Goal: Task Accomplishment & Management: Complete application form

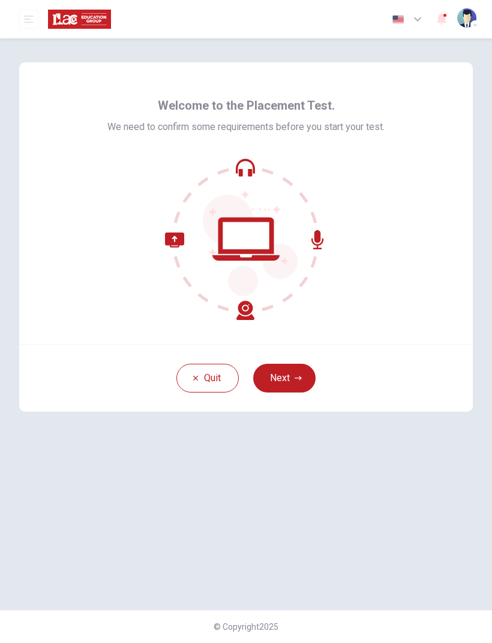
click at [288, 379] on button "Next" at bounding box center [284, 378] width 62 height 29
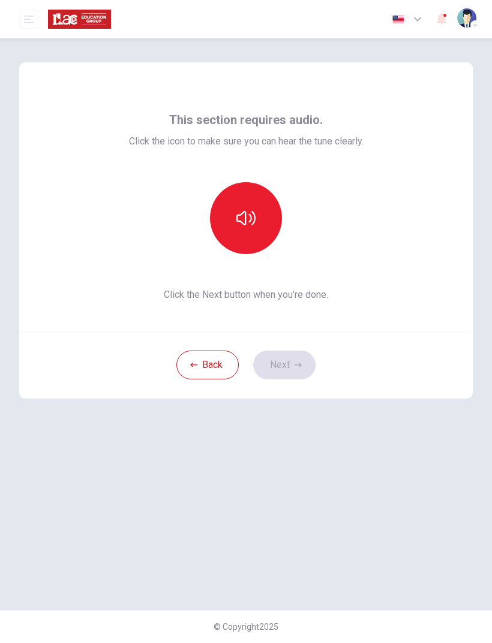
click at [249, 218] on icon "button" at bounding box center [245, 218] width 19 height 19
click at [272, 228] on button "button" at bounding box center [246, 218] width 72 height 72
click at [272, 227] on button "button" at bounding box center [246, 218] width 72 height 72
click at [260, 234] on button "button" at bounding box center [246, 218] width 72 height 72
click at [260, 221] on button "button" at bounding box center [246, 218] width 72 height 72
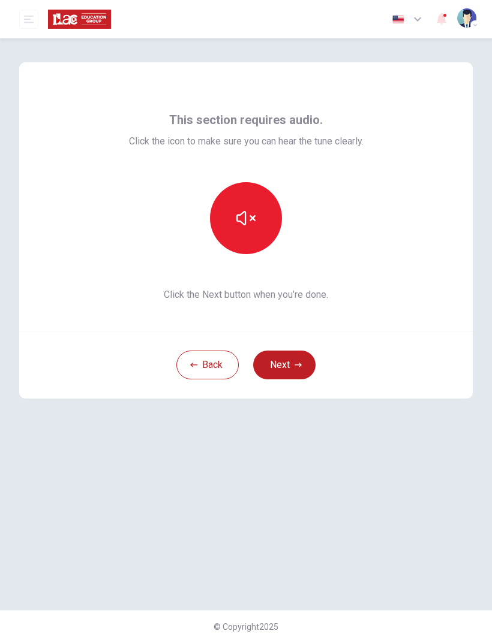
click at [260, 233] on button "button" at bounding box center [246, 218] width 72 height 72
click at [294, 362] on icon "button" at bounding box center [297, 364] width 7 height 7
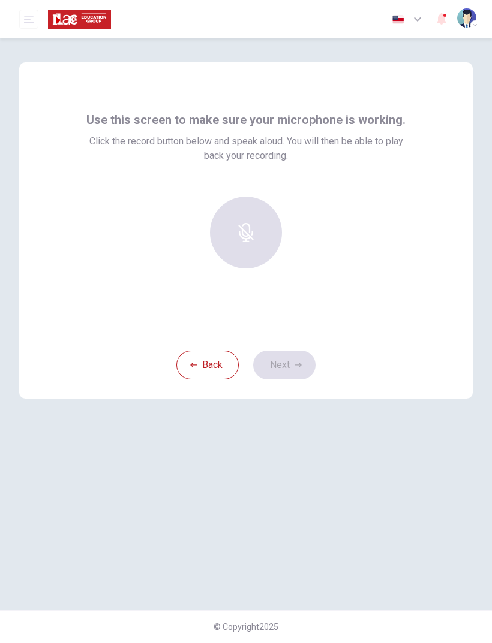
click at [260, 230] on div "button" at bounding box center [246, 233] width 72 height 72
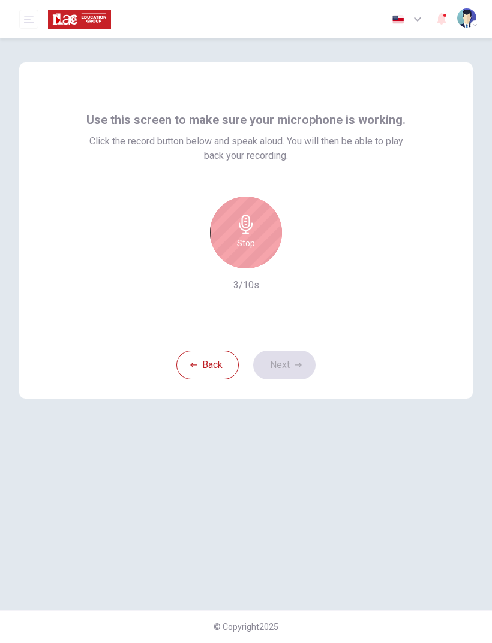
click at [255, 239] on div "Stop" at bounding box center [246, 233] width 72 height 72
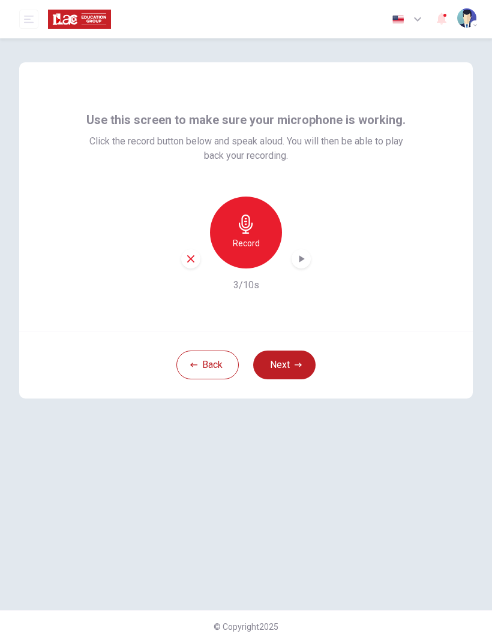
click at [300, 258] on icon "button" at bounding box center [301, 258] width 5 height 7
click at [194, 266] on div "button" at bounding box center [190, 258] width 19 height 19
click at [244, 227] on icon "button" at bounding box center [246, 224] width 14 height 19
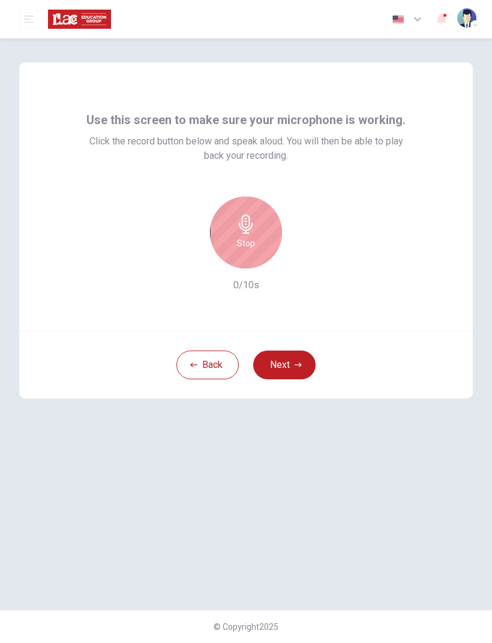
click at [239, 242] on h6 "Stop" at bounding box center [246, 243] width 18 height 14
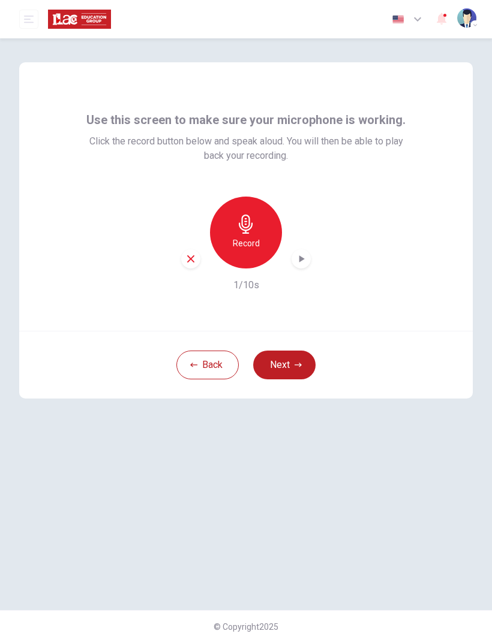
click at [300, 263] on icon "button" at bounding box center [301, 259] width 12 height 12
click at [299, 252] on div "button" at bounding box center [300, 258] width 19 height 19
click at [267, 236] on div "Record" at bounding box center [246, 233] width 72 height 72
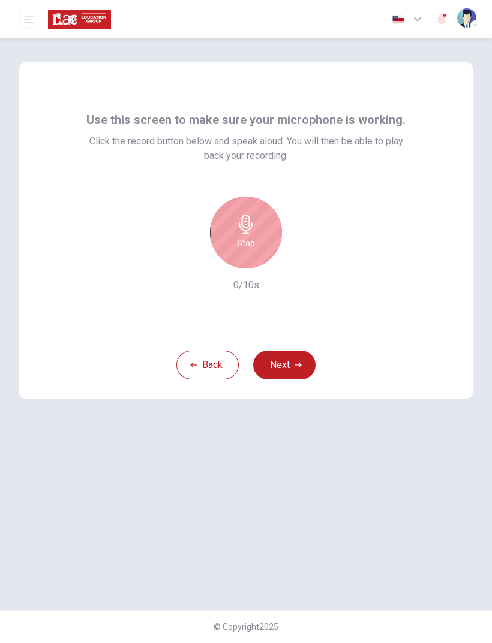
click at [253, 243] on h6 "Stop" at bounding box center [246, 243] width 18 height 14
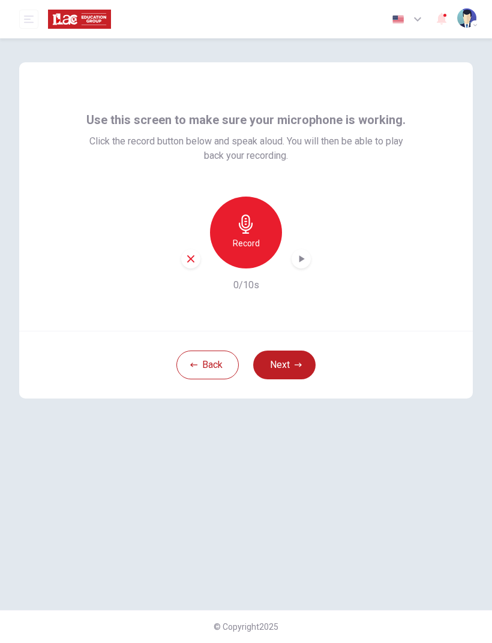
click at [251, 240] on h6 "Record" at bounding box center [246, 243] width 27 height 14
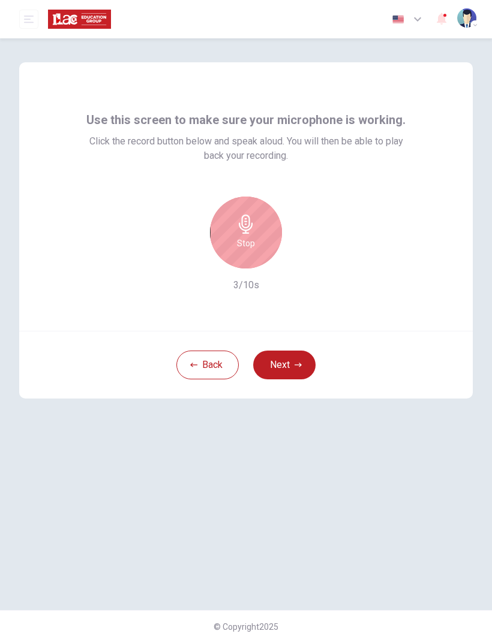
click at [262, 236] on div "Stop" at bounding box center [246, 233] width 72 height 72
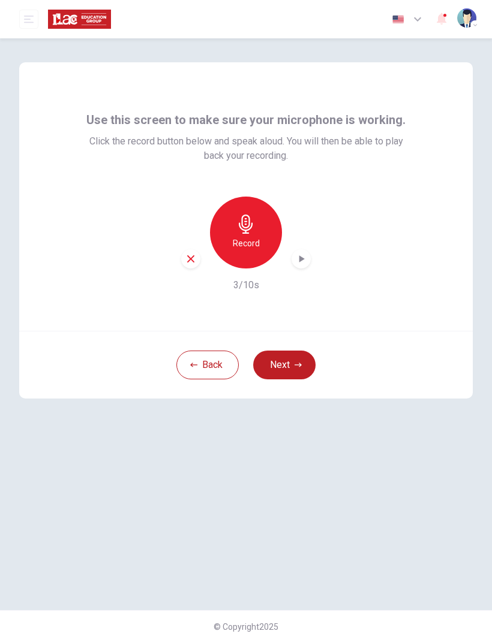
click at [304, 258] on icon "button" at bounding box center [301, 259] width 12 height 12
click at [297, 260] on icon "button" at bounding box center [301, 259] width 12 height 12
click at [296, 255] on icon "button" at bounding box center [301, 259] width 12 height 12
click at [294, 260] on div "button" at bounding box center [300, 258] width 19 height 19
click at [217, 367] on button "Back" at bounding box center [207, 365] width 62 height 29
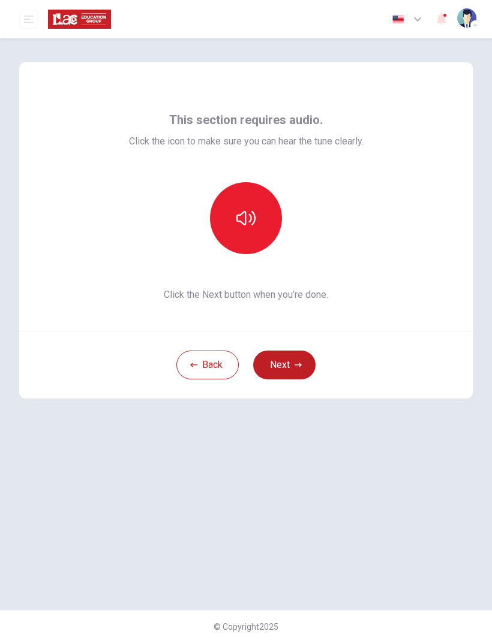
click at [258, 224] on button "button" at bounding box center [246, 218] width 72 height 72
click at [288, 367] on button "Next" at bounding box center [284, 365] width 62 height 29
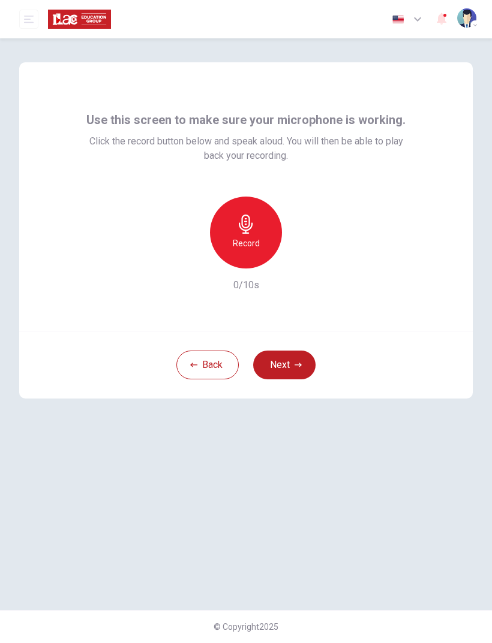
click at [261, 236] on div "Record" at bounding box center [246, 233] width 72 height 72
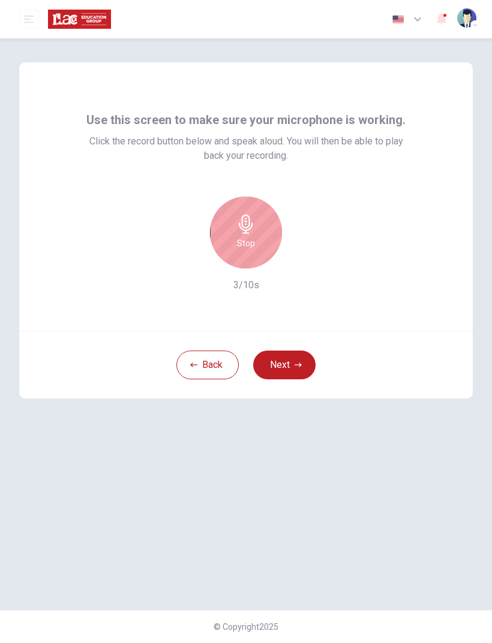
click at [264, 239] on div "Stop" at bounding box center [246, 233] width 72 height 72
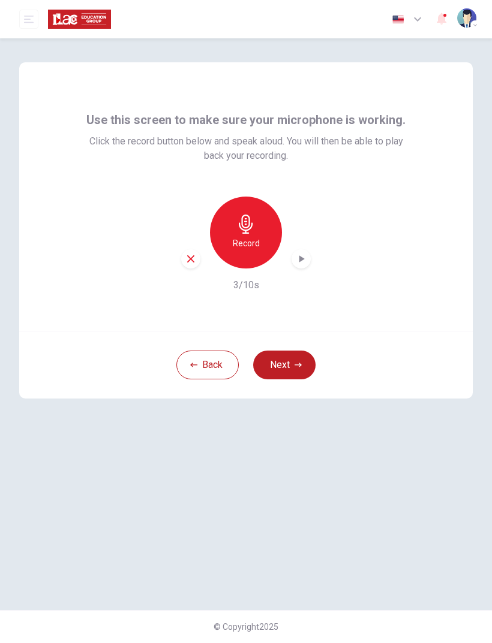
click at [302, 263] on icon "button" at bounding box center [301, 259] width 12 height 12
click at [289, 369] on button "Next" at bounding box center [284, 365] width 62 height 29
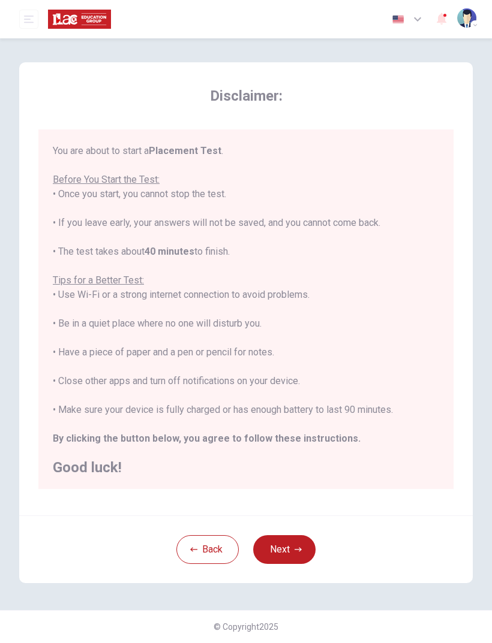
click at [297, 543] on button "Next" at bounding box center [284, 549] width 62 height 29
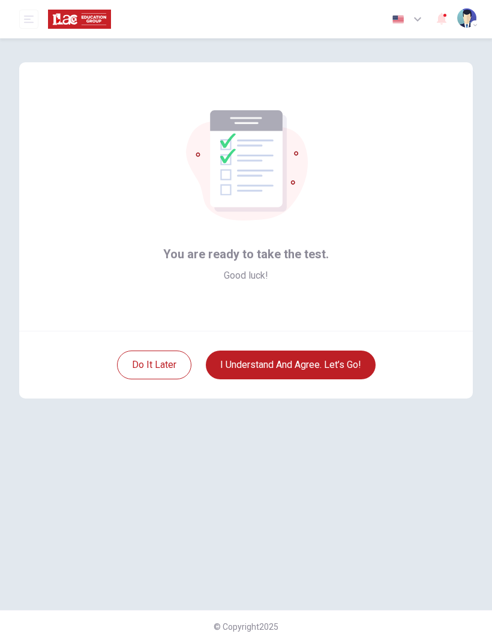
click at [355, 373] on button "I understand and agree. Let’s go!" at bounding box center [291, 365] width 170 height 29
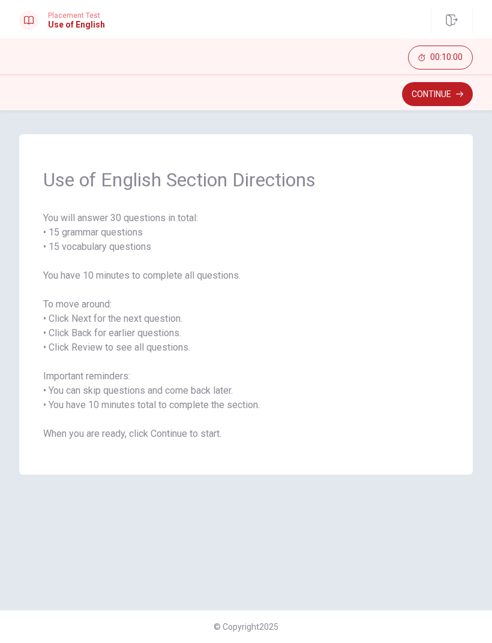
click at [453, 91] on button "Continue" at bounding box center [437, 94] width 71 height 24
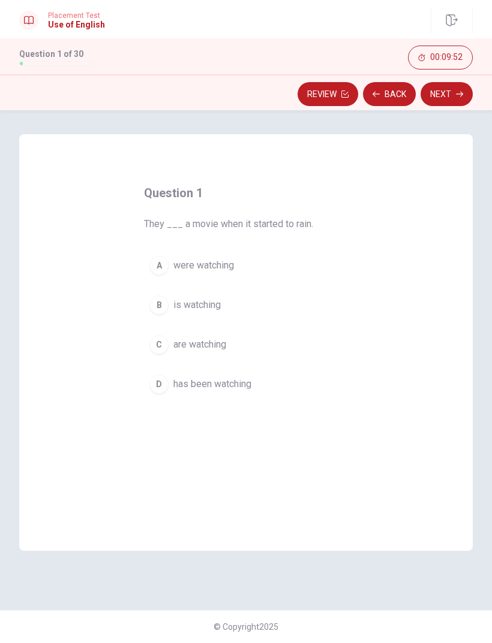
click at [234, 387] on span "has been watching" at bounding box center [212, 384] width 78 height 14
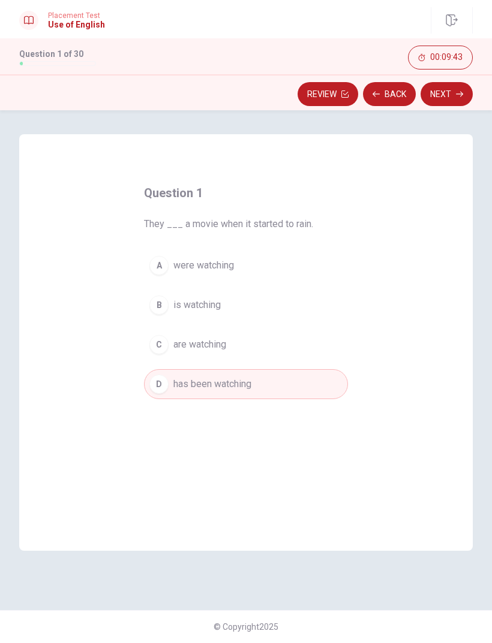
click at [230, 262] on span "were watching" at bounding box center [203, 265] width 61 height 14
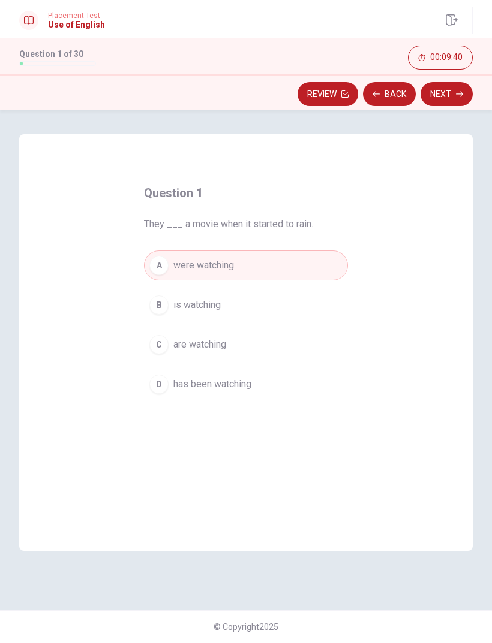
click at [447, 96] on button "Next" at bounding box center [446, 94] width 52 height 24
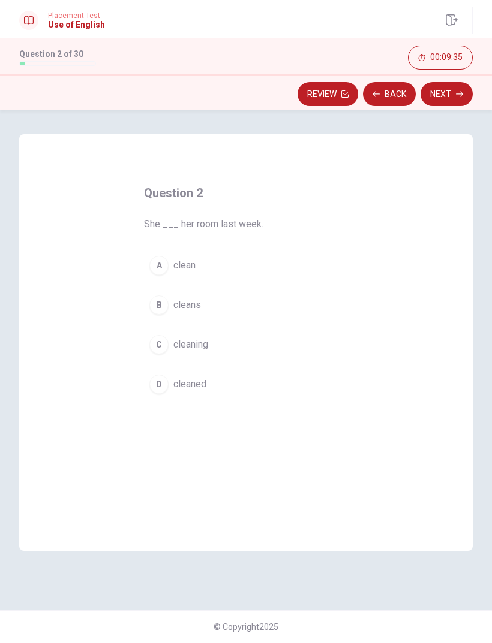
click at [204, 388] on span "cleaned" at bounding box center [189, 384] width 33 height 14
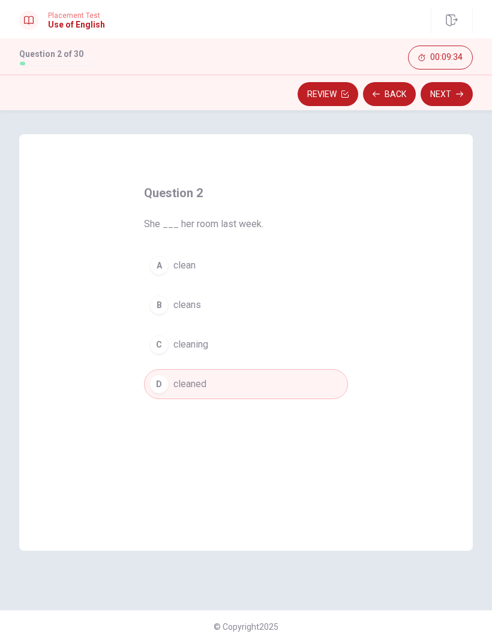
click at [451, 93] on button "Next" at bounding box center [446, 94] width 52 height 24
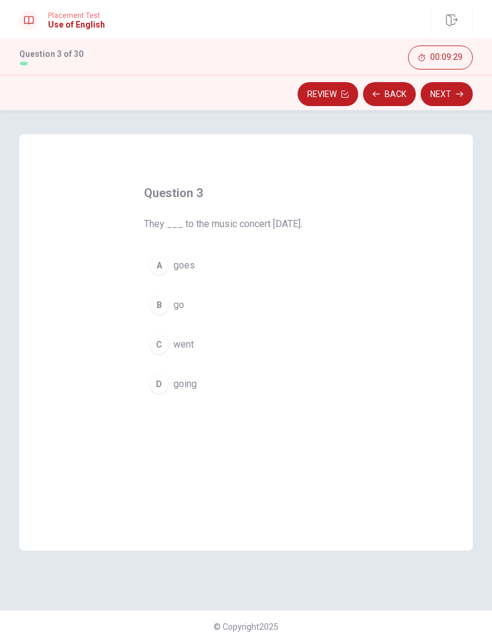
click at [187, 346] on span "went" at bounding box center [183, 345] width 20 height 14
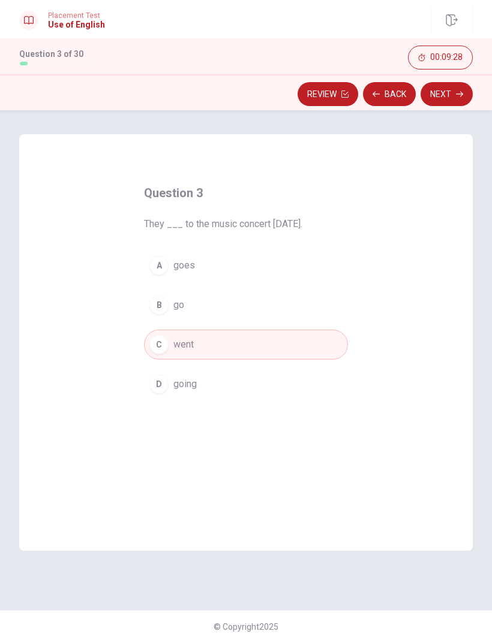
click at [432, 101] on button "Next" at bounding box center [446, 94] width 52 height 24
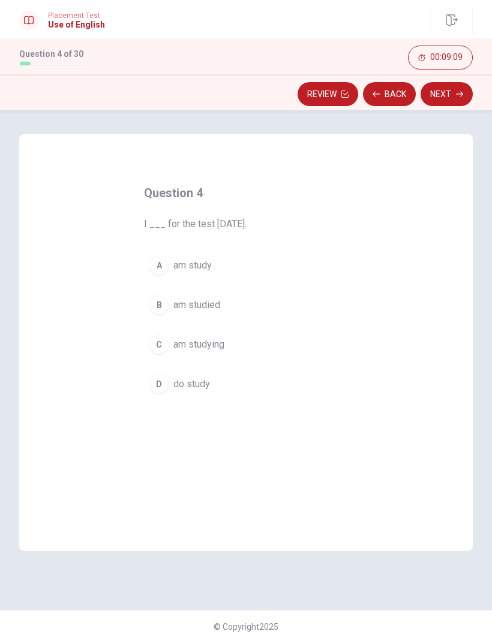
click at [216, 345] on span "am studying" at bounding box center [198, 345] width 51 height 14
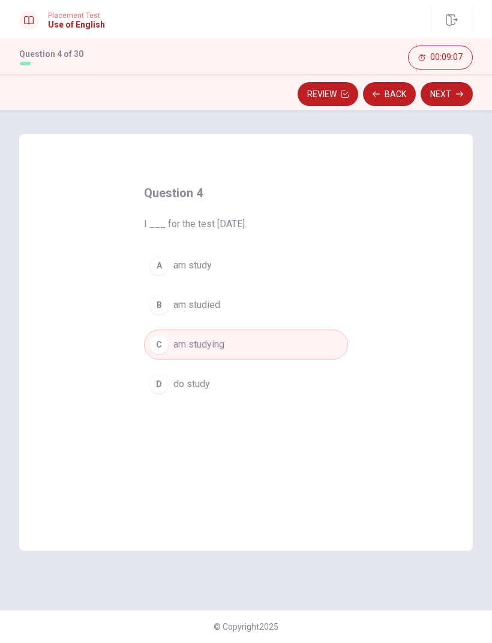
click at [443, 94] on button "Next" at bounding box center [446, 94] width 52 height 24
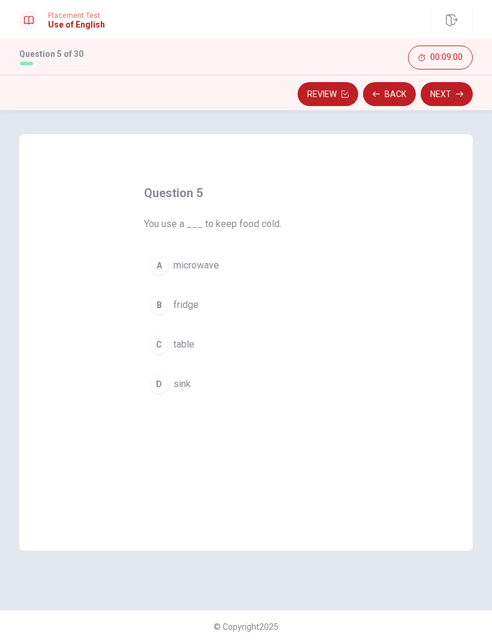
click at [202, 307] on button "B fridge" at bounding box center [246, 305] width 204 height 30
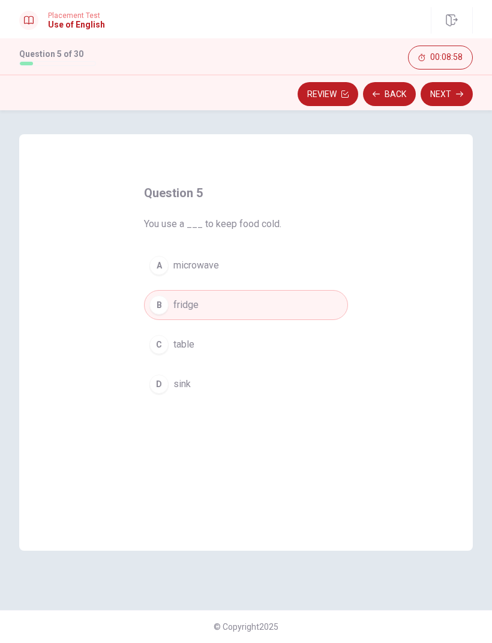
click at [199, 345] on button "C table" at bounding box center [246, 345] width 204 height 30
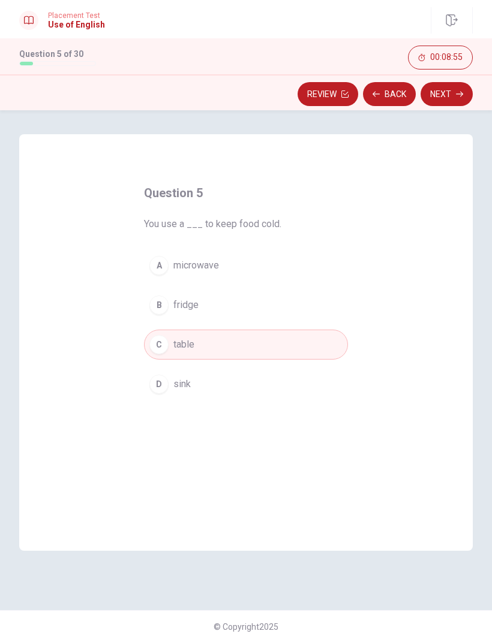
click at [446, 95] on button "Next" at bounding box center [446, 94] width 52 height 24
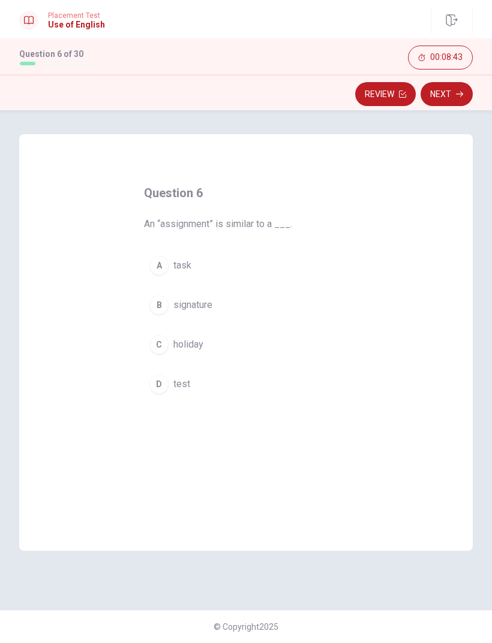
click at [182, 390] on span "test" at bounding box center [181, 384] width 17 height 14
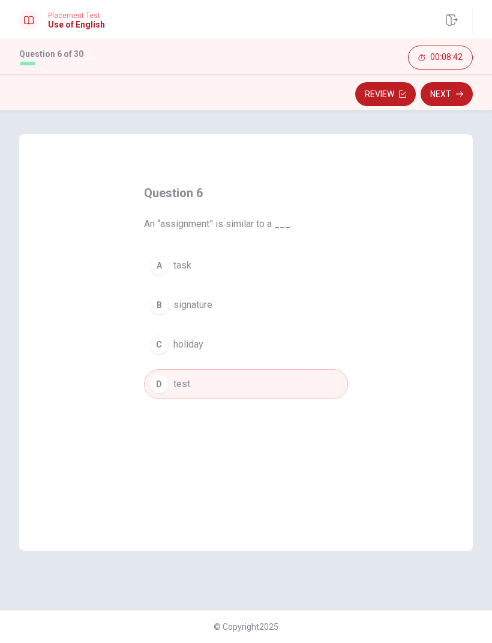
click at [207, 311] on span "signature" at bounding box center [192, 305] width 39 height 14
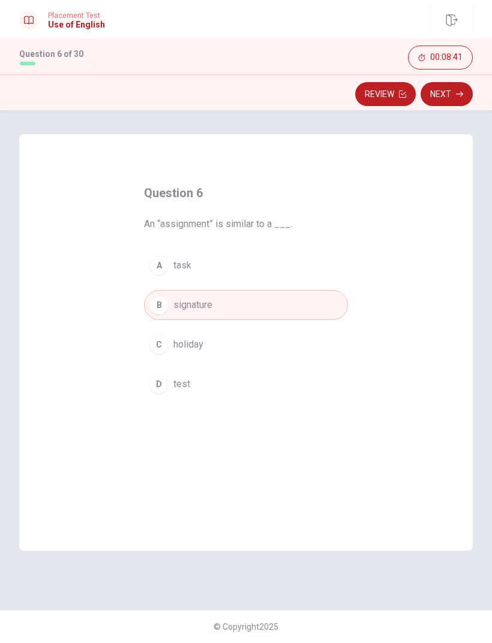
click at [452, 102] on button "Next" at bounding box center [446, 94] width 52 height 24
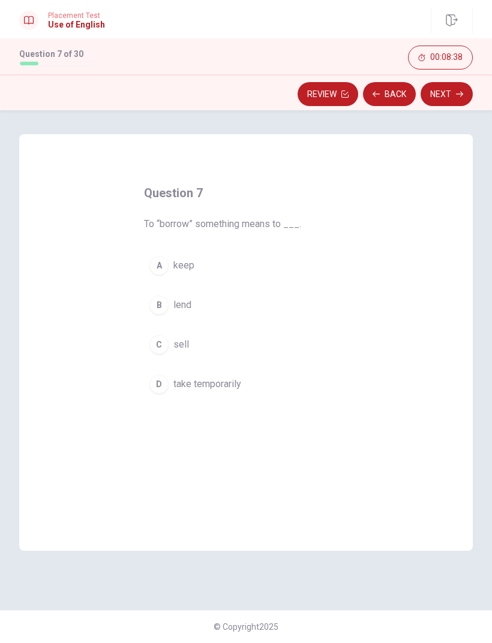
click at [194, 269] on button "A keep" at bounding box center [246, 266] width 204 height 30
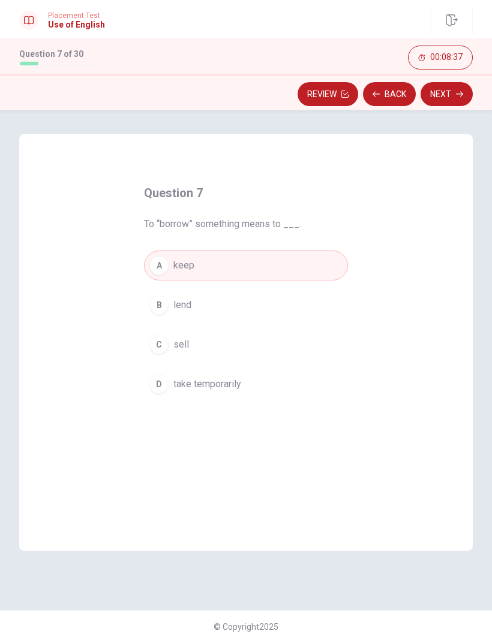
click at [230, 390] on span "take temporarily" at bounding box center [207, 384] width 68 height 14
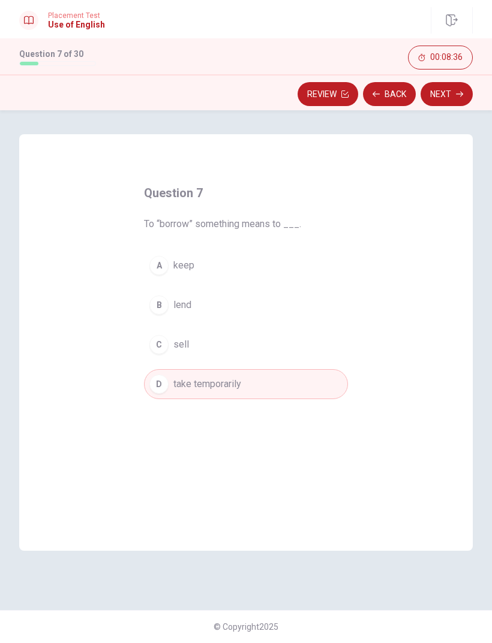
click at [201, 275] on button "A keep" at bounding box center [246, 266] width 204 height 30
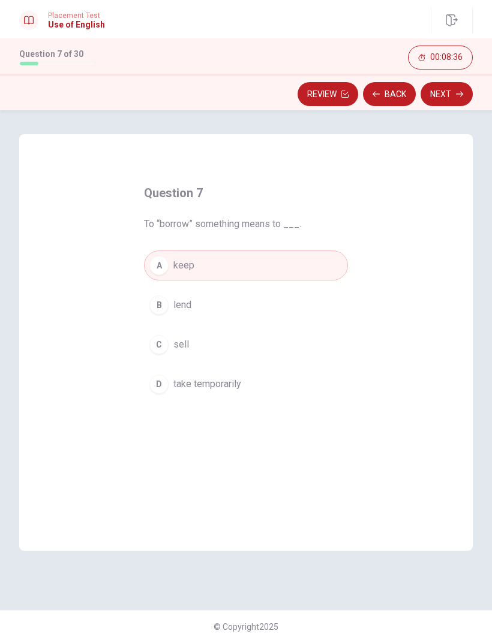
click at [201, 311] on button "B lend" at bounding box center [246, 305] width 204 height 30
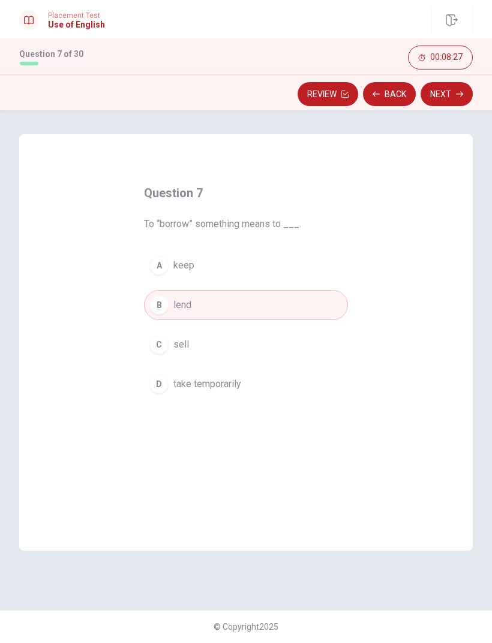
click at [449, 106] on button "Next" at bounding box center [446, 94] width 52 height 24
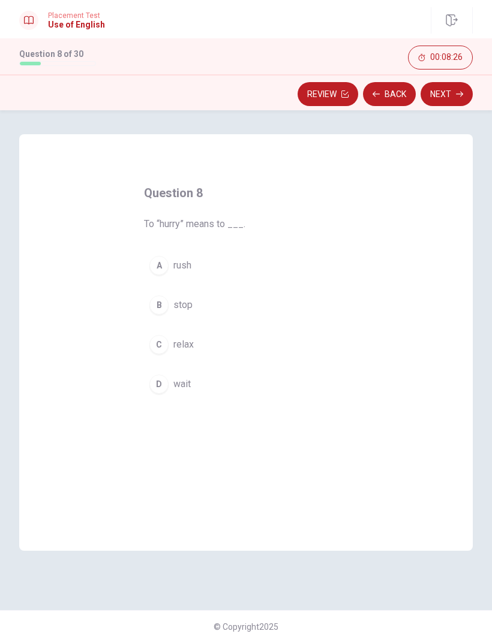
click at [193, 266] on button "A rush" at bounding box center [246, 266] width 204 height 30
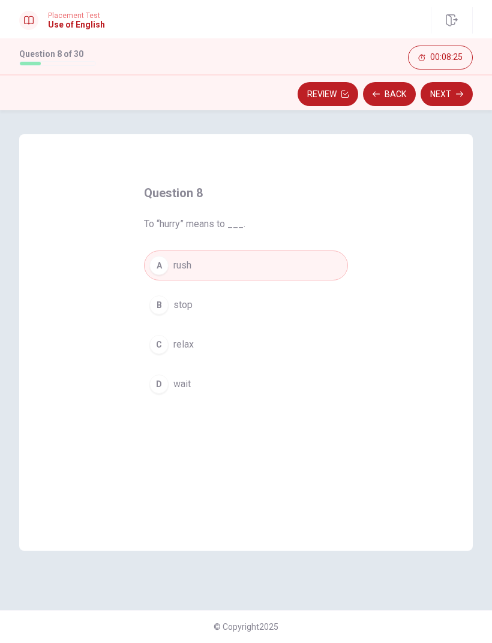
click at [450, 104] on button "Next" at bounding box center [446, 94] width 52 height 24
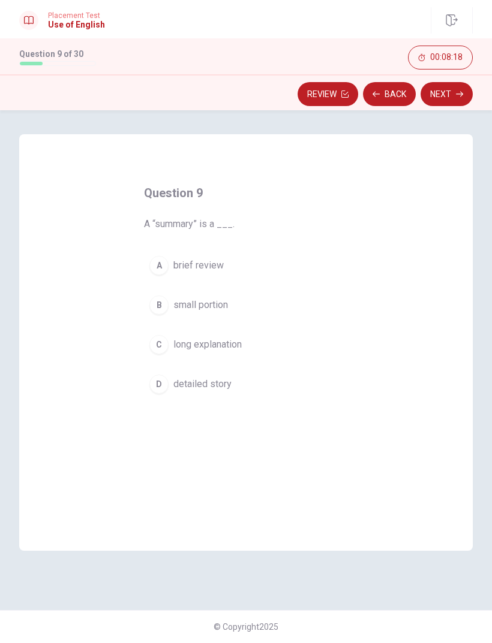
click at [216, 315] on button "B small portion" at bounding box center [246, 305] width 204 height 30
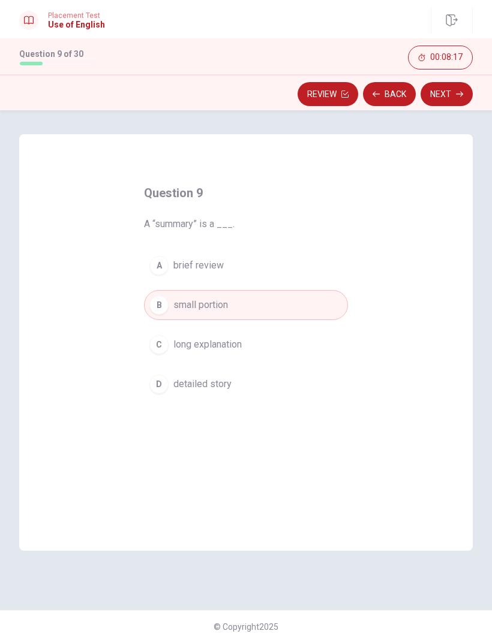
click at [456, 94] on icon "button" at bounding box center [459, 94] width 7 height 7
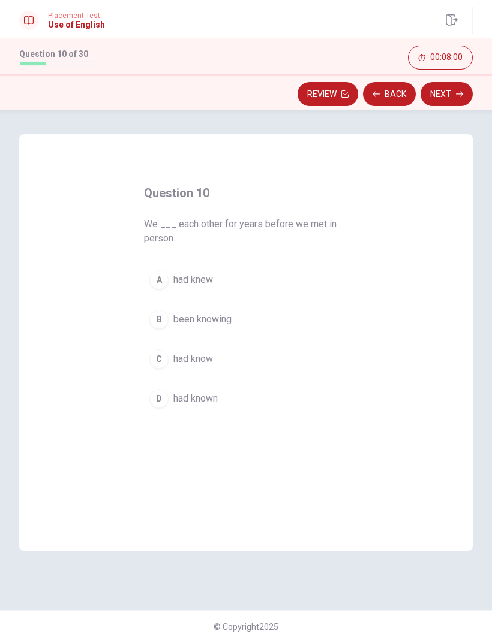
click at [219, 318] on span "been knowing" at bounding box center [202, 319] width 58 height 14
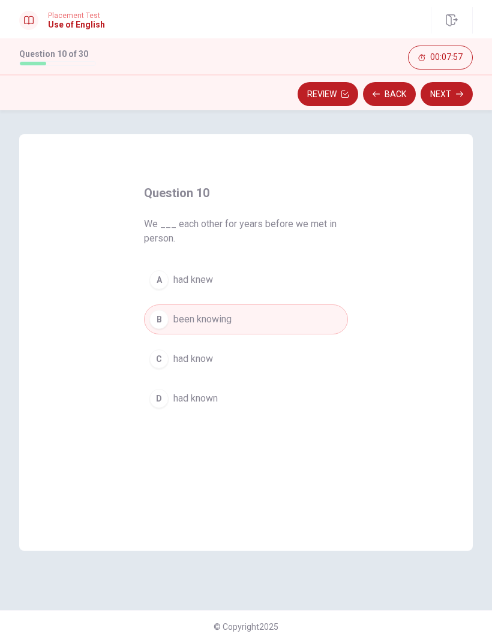
click at [214, 276] on button "A had knew" at bounding box center [246, 280] width 204 height 30
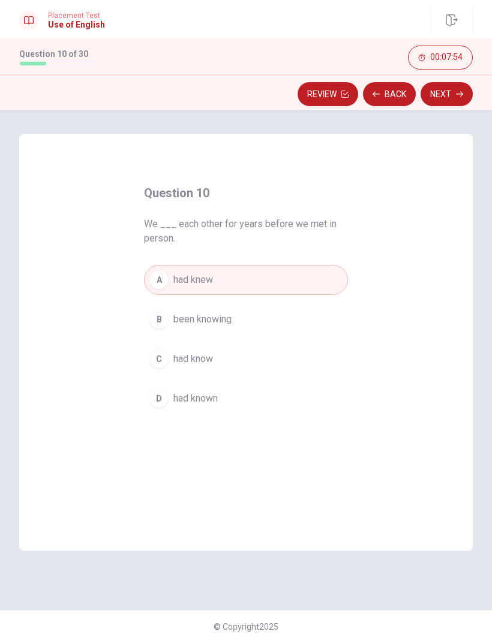
click at [218, 396] on span "had known" at bounding box center [195, 398] width 44 height 14
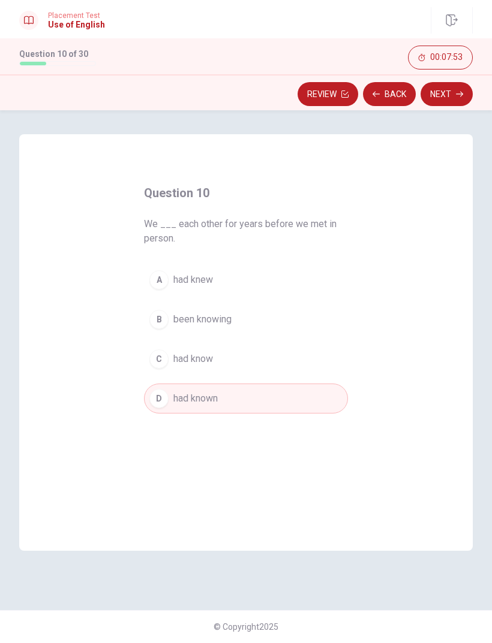
click at [389, 95] on button "Back" at bounding box center [389, 94] width 53 height 24
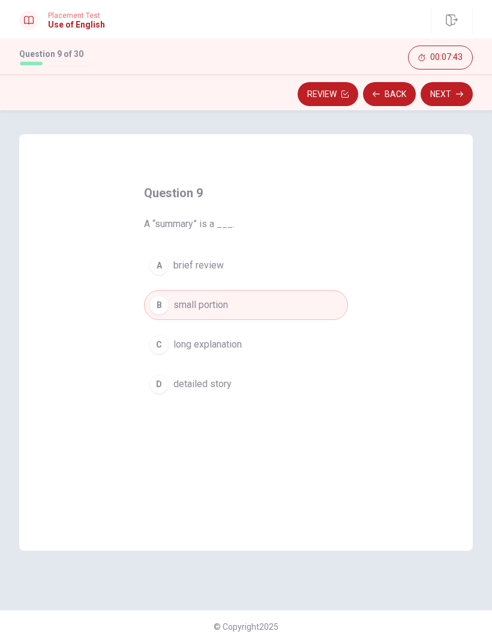
click at [200, 264] on span "brief review" at bounding box center [198, 265] width 50 height 14
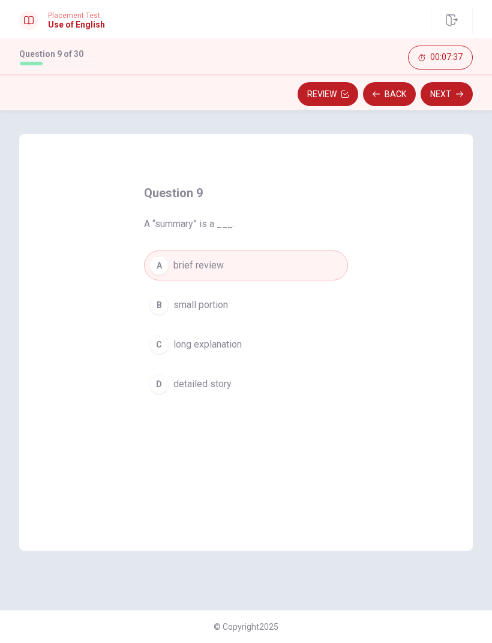
click at [438, 97] on button "Next" at bounding box center [446, 94] width 52 height 24
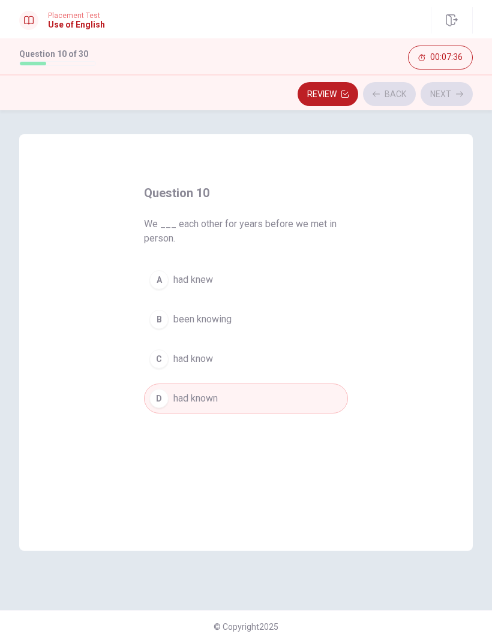
click at [446, 95] on button "Next" at bounding box center [446, 94] width 52 height 24
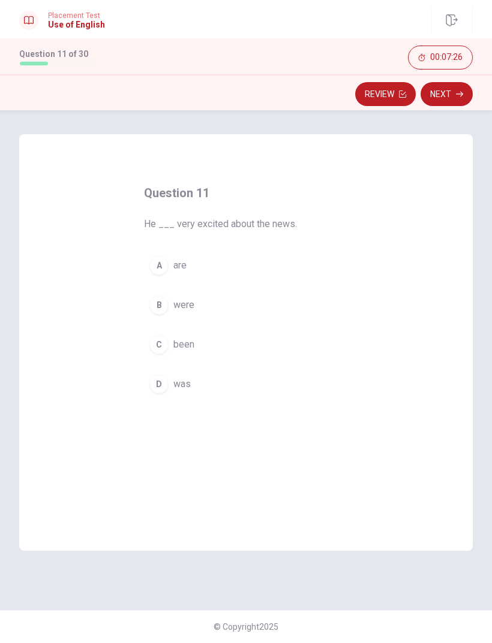
click at [186, 267] on span "are" at bounding box center [179, 265] width 13 height 14
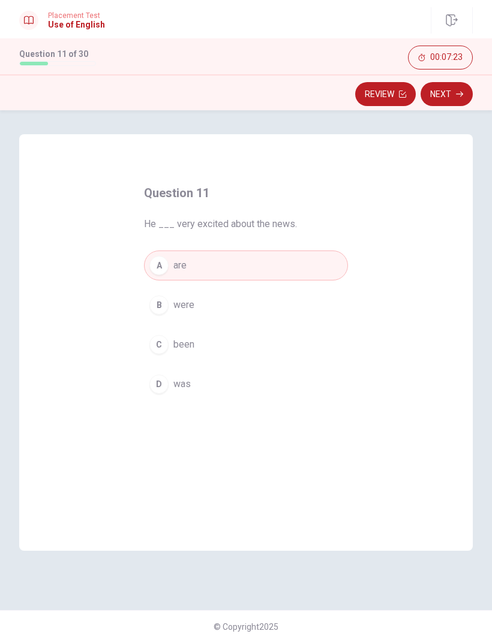
click at [441, 102] on button "Next" at bounding box center [446, 94] width 52 height 24
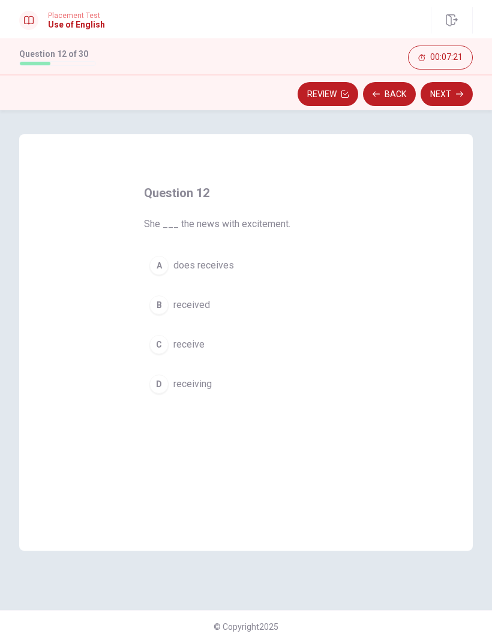
click at [396, 97] on button "Back" at bounding box center [389, 94] width 53 height 24
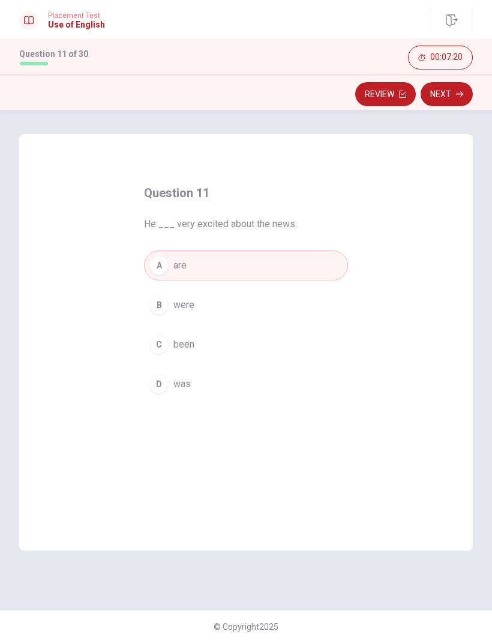
click at [191, 380] on button "D was" at bounding box center [246, 384] width 204 height 30
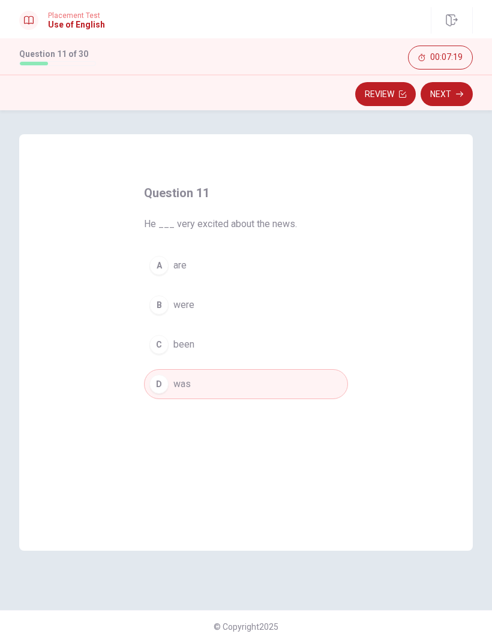
click at [445, 98] on button "Next" at bounding box center [446, 94] width 52 height 24
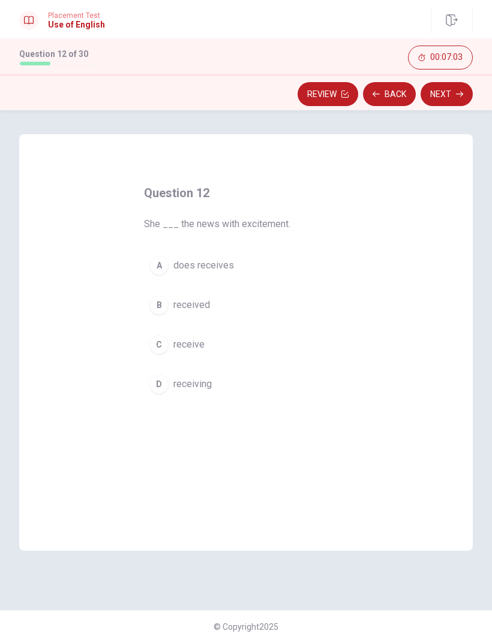
click at [208, 303] on span "received" at bounding box center [191, 305] width 37 height 14
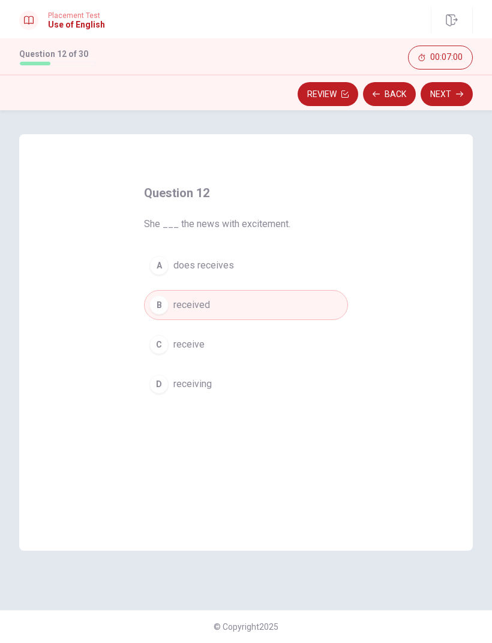
click at [447, 97] on button "Next" at bounding box center [446, 94] width 52 height 24
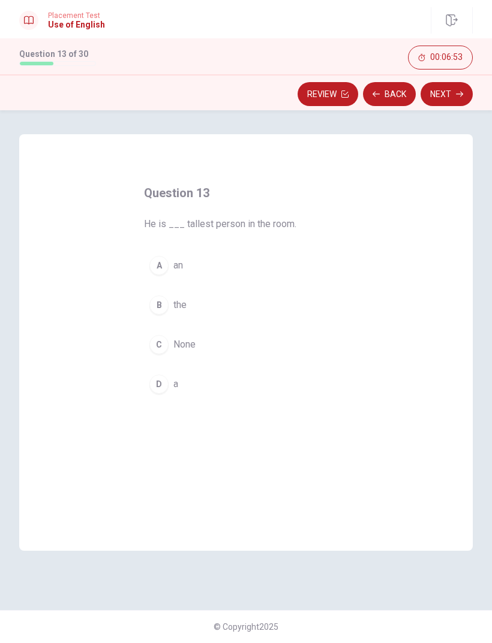
click at [185, 310] on span "the" at bounding box center [179, 305] width 13 height 14
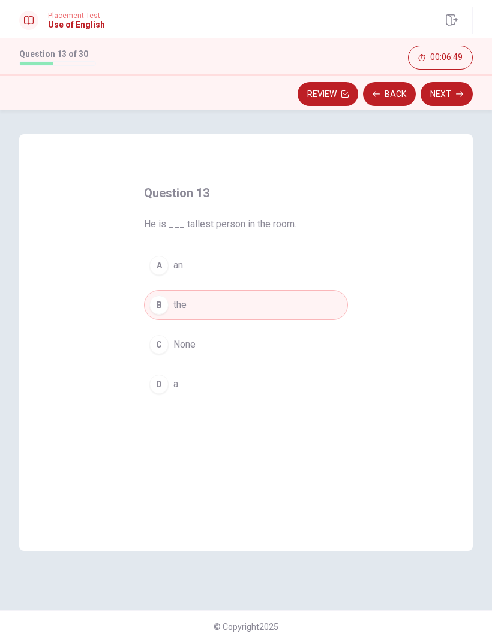
click at [442, 103] on button "Next" at bounding box center [446, 94] width 52 height 24
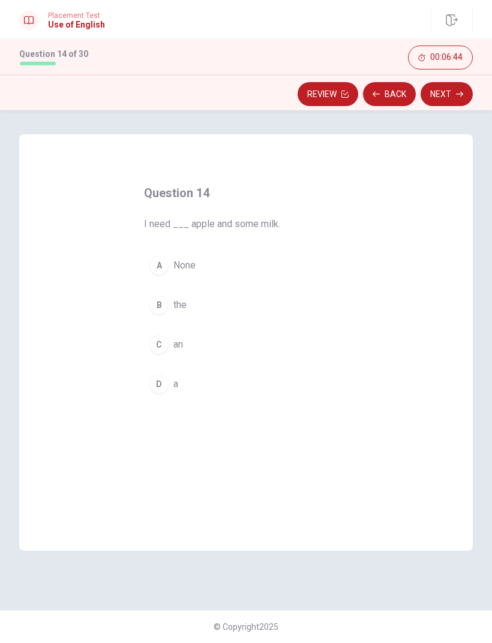
click at [178, 346] on span "an" at bounding box center [178, 345] width 10 height 14
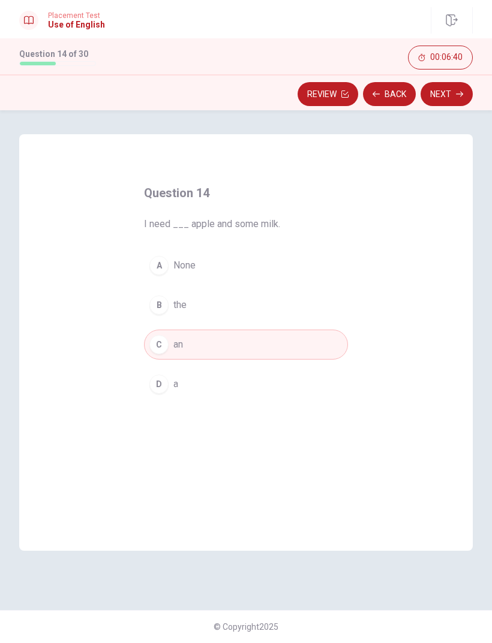
click at [441, 98] on button "Next" at bounding box center [446, 94] width 52 height 24
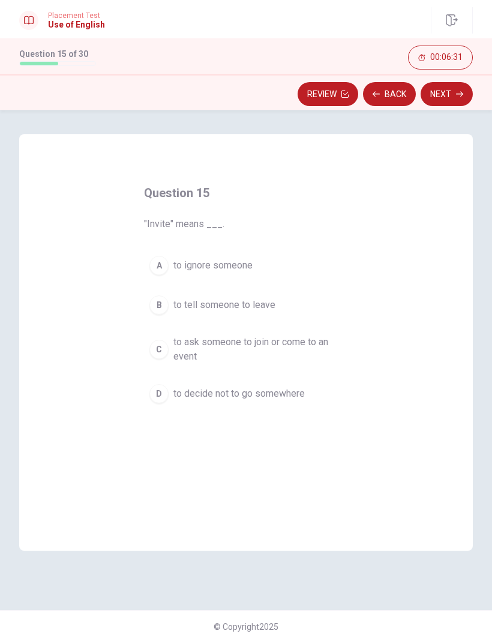
click at [279, 343] on span "to ask someone to join or come to an event" at bounding box center [257, 349] width 169 height 29
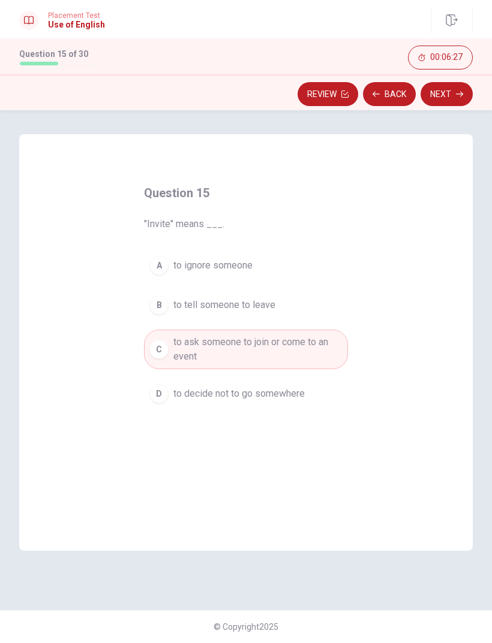
click at [456, 95] on icon "button" at bounding box center [459, 94] width 7 height 7
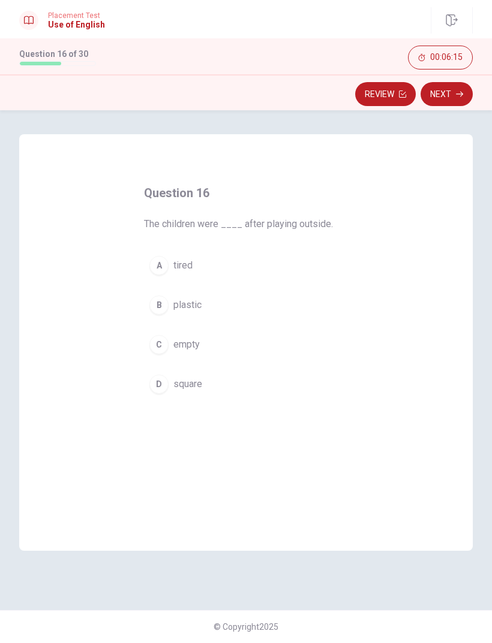
click at [187, 270] on span "tired" at bounding box center [182, 265] width 19 height 14
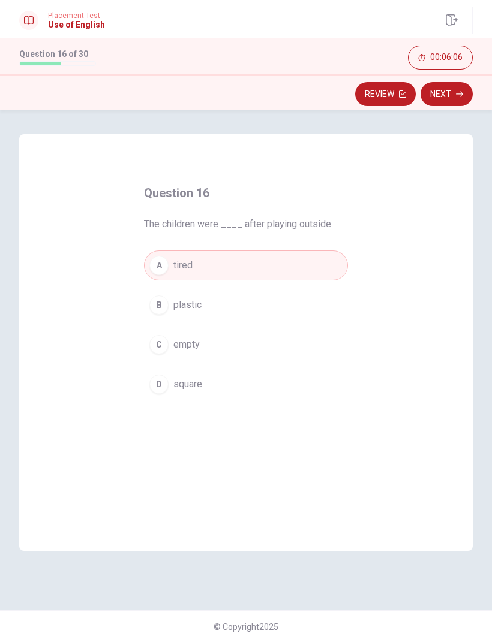
click at [456, 91] on icon "button" at bounding box center [459, 94] width 7 height 7
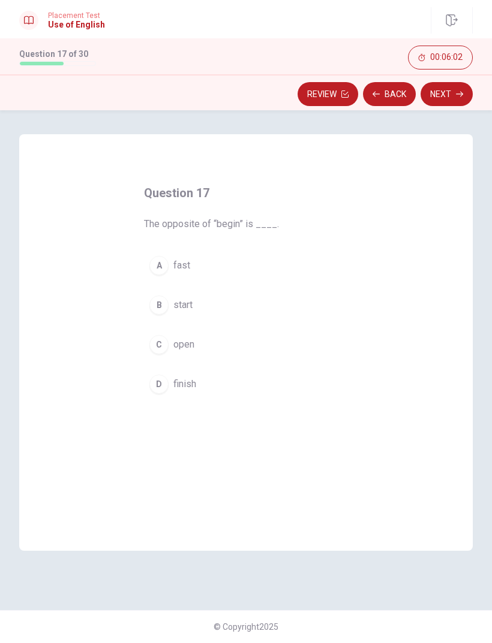
click at [192, 385] on span "finish" at bounding box center [184, 384] width 23 height 14
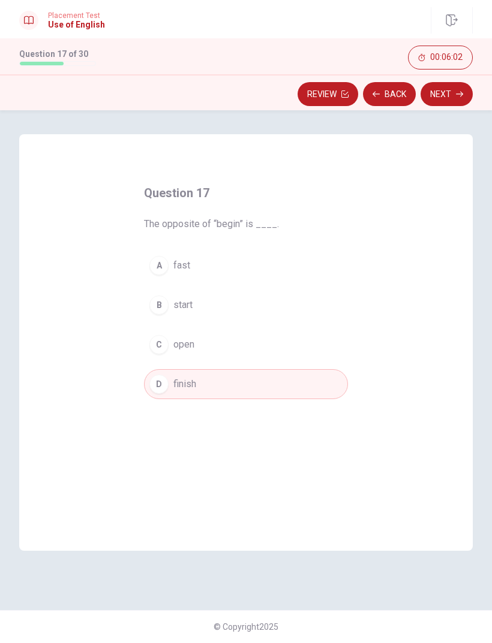
click at [456, 95] on icon "button" at bounding box center [459, 94] width 7 height 7
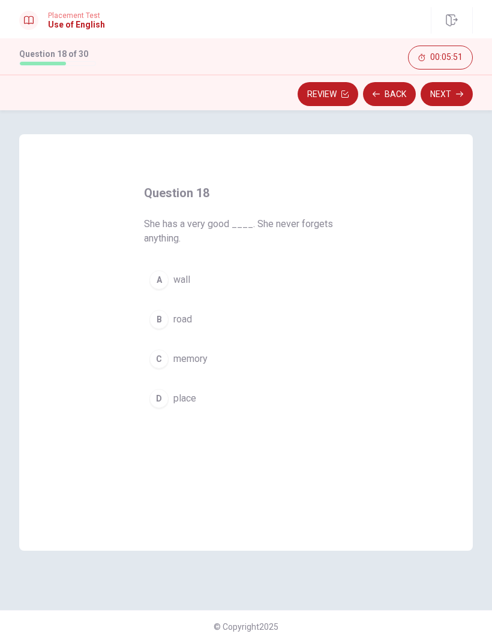
click at [207, 361] on span "memory" at bounding box center [190, 359] width 34 height 14
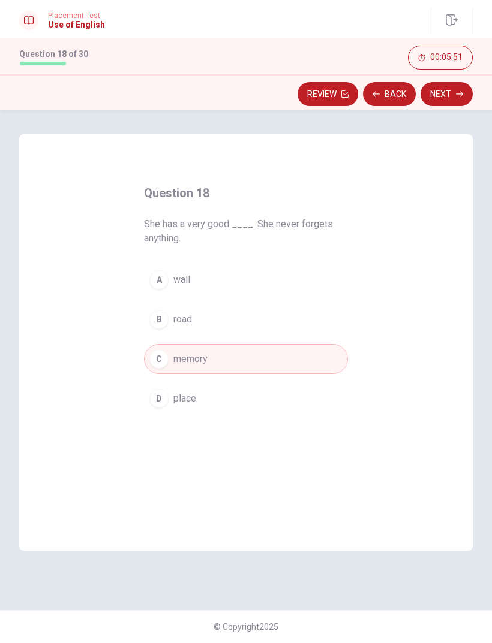
click at [456, 98] on button "Next" at bounding box center [446, 94] width 52 height 24
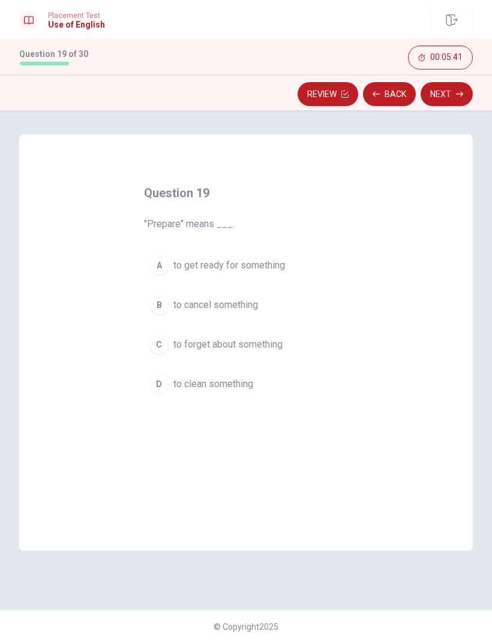
click at [270, 266] on span "to get ready for something" at bounding box center [229, 265] width 112 height 14
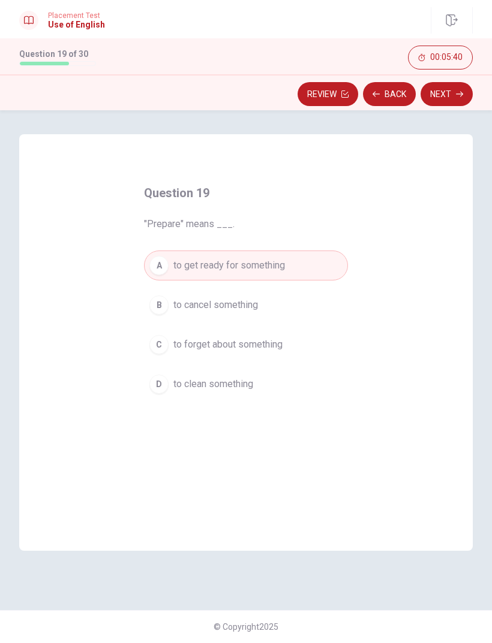
click at [458, 89] on button "Next" at bounding box center [446, 94] width 52 height 24
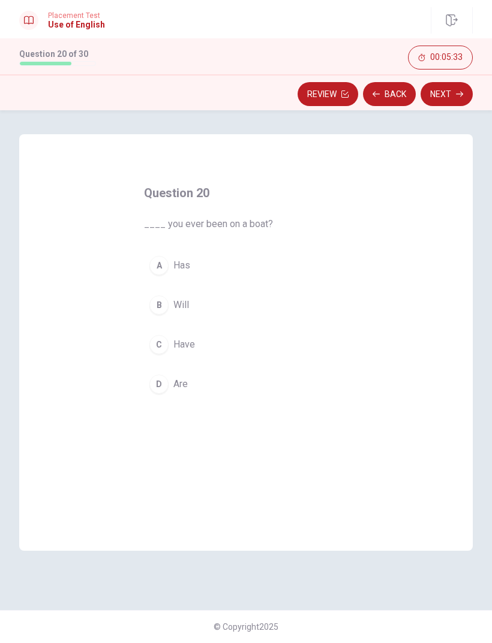
click at [198, 350] on button "C Have" at bounding box center [246, 345] width 204 height 30
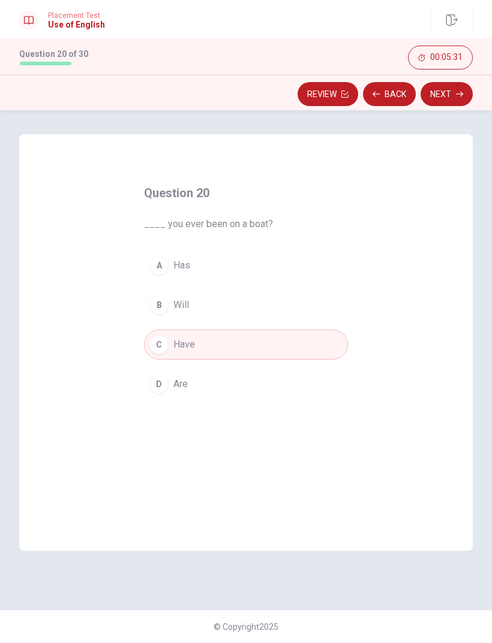
click at [443, 94] on button "Next" at bounding box center [446, 94] width 52 height 24
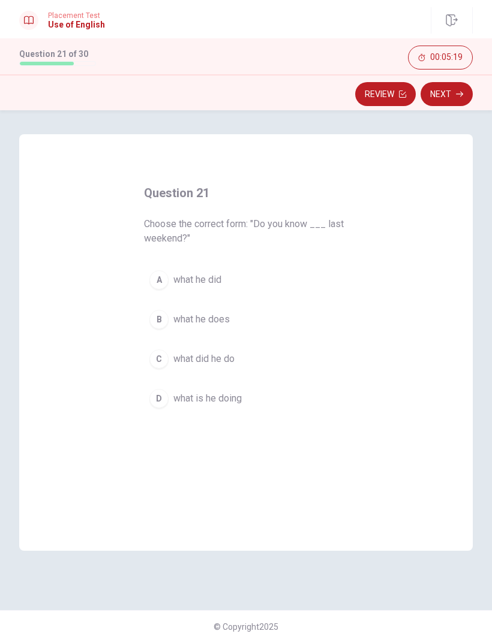
click at [227, 281] on button "A what he did" at bounding box center [246, 280] width 204 height 30
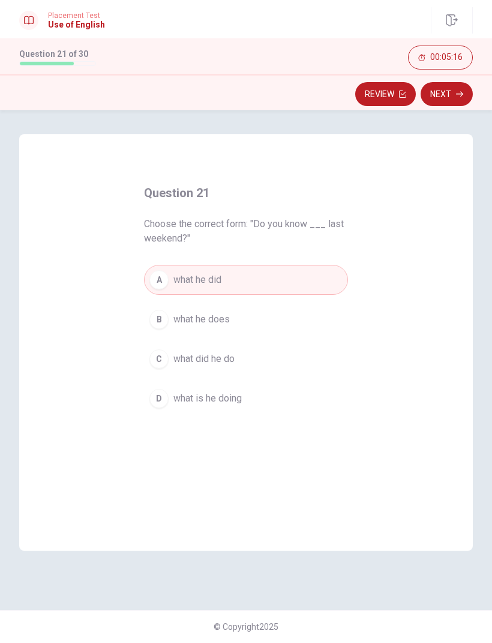
click at [463, 94] on button "Next" at bounding box center [446, 94] width 52 height 24
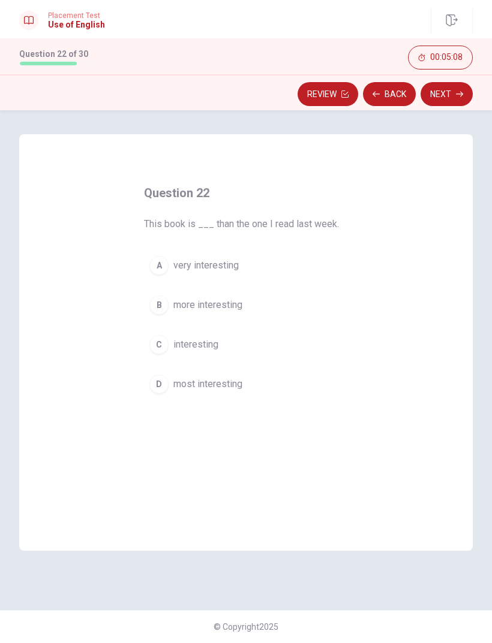
click at [233, 302] on span "more interesting" at bounding box center [207, 305] width 69 height 14
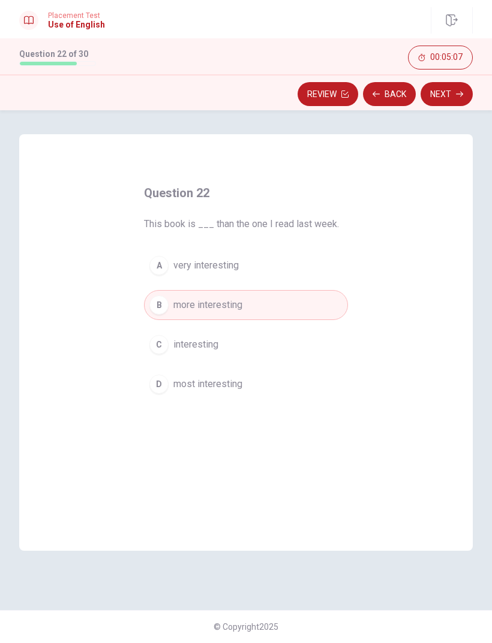
click at [453, 97] on button "Next" at bounding box center [446, 94] width 52 height 24
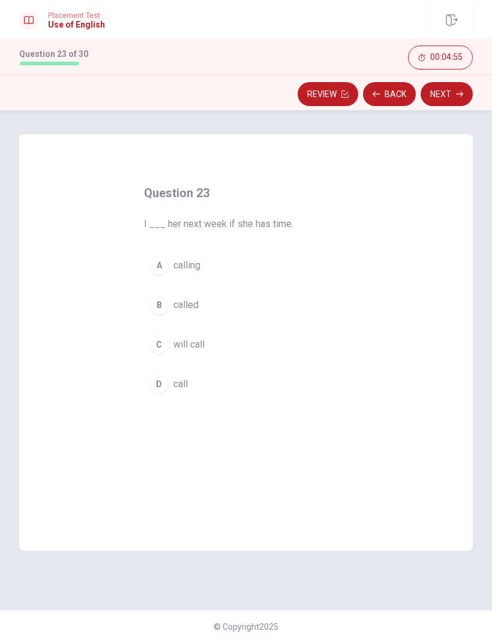
click at [206, 343] on button "C will call" at bounding box center [246, 345] width 204 height 30
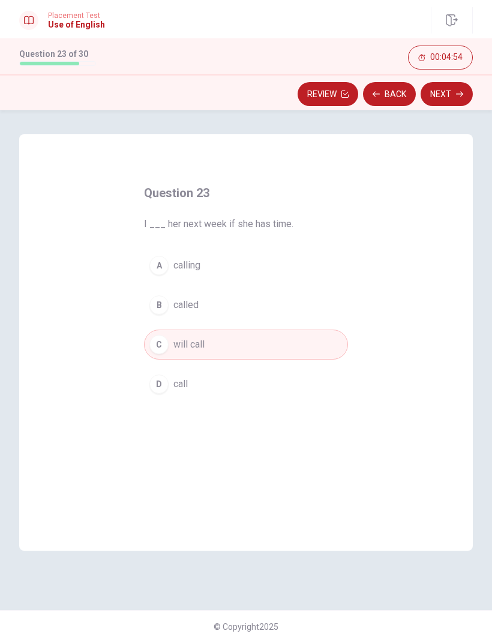
click at [455, 91] on button "Next" at bounding box center [446, 94] width 52 height 24
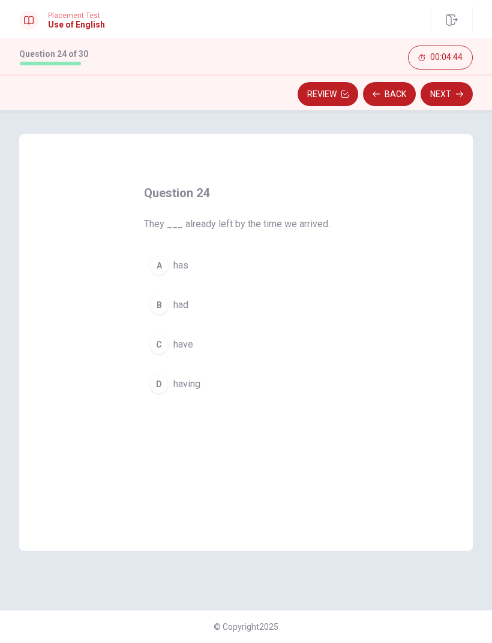
click at [192, 340] on span "have" at bounding box center [183, 345] width 20 height 14
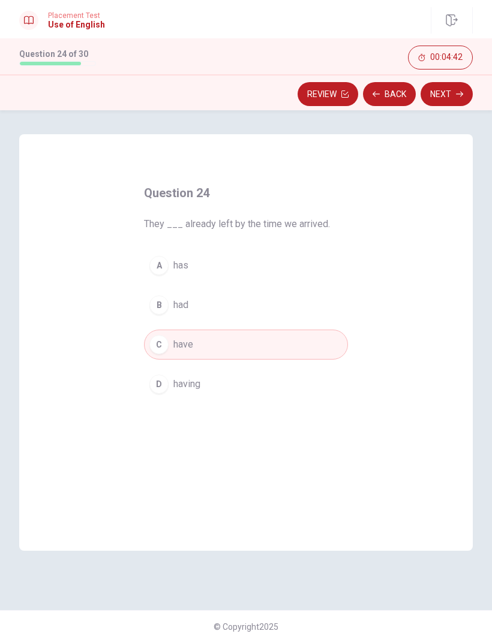
click at [207, 312] on button "B had" at bounding box center [246, 305] width 204 height 30
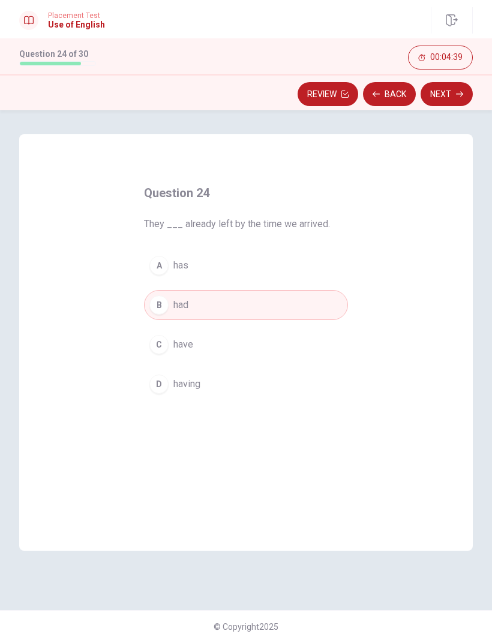
click at [443, 96] on button "Next" at bounding box center [446, 94] width 52 height 24
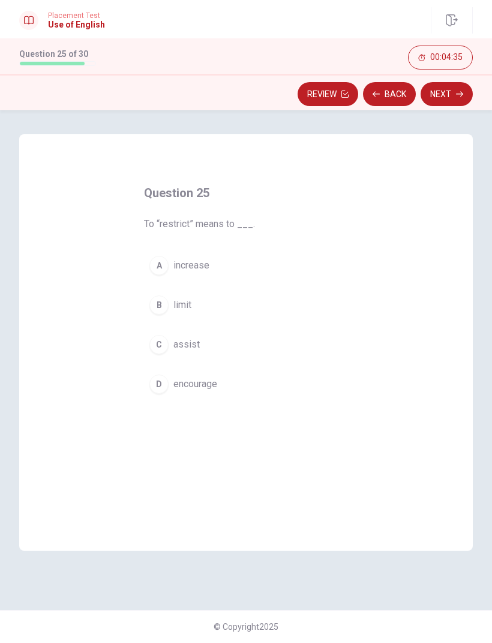
click at [196, 305] on button "B limit" at bounding box center [246, 305] width 204 height 30
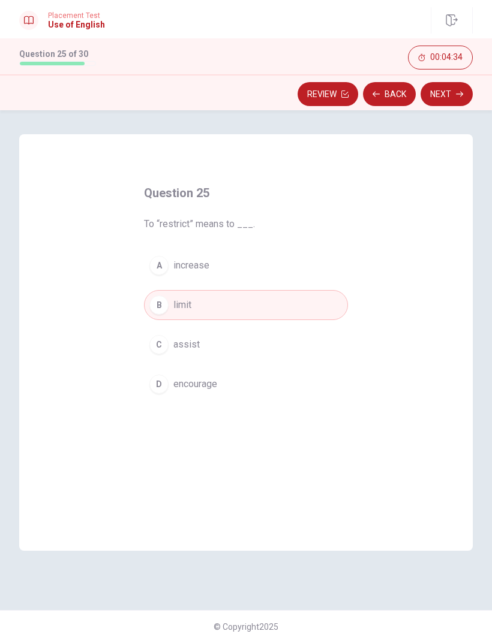
click at [449, 99] on button "Next" at bounding box center [446, 94] width 52 height 24
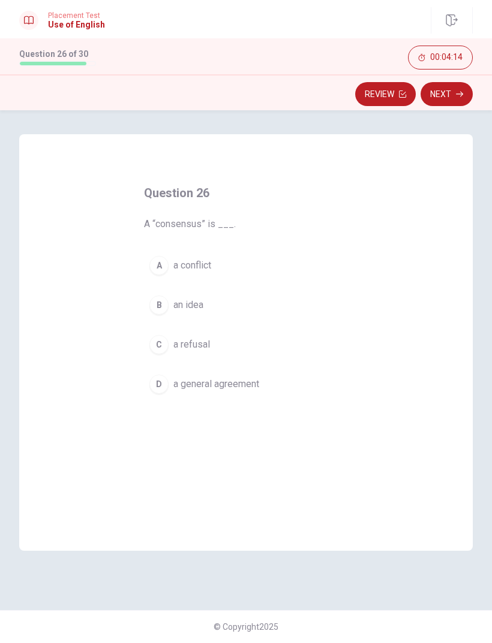
click at [213, 385] on span "a general agreement" at bounding box center [216, 384] width 86 height 14
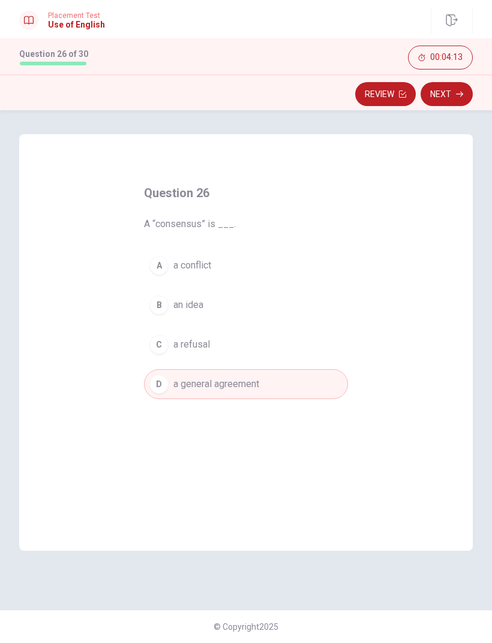
click at [450, 96] on button "Next" at bounding box center [446, 94] width 52 height 24
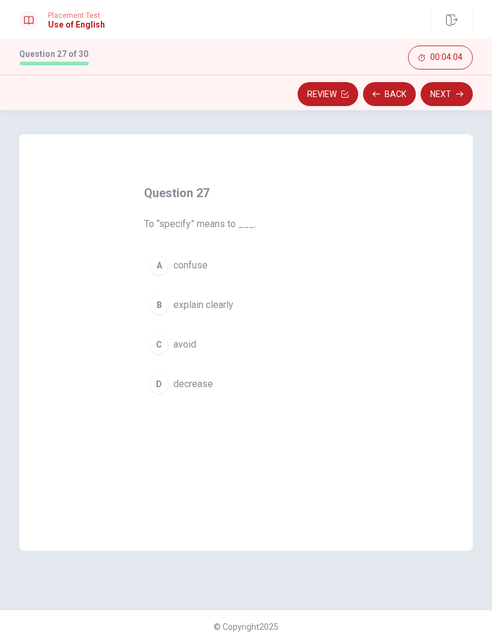
click at [218, 307] on span "explain clearly" at bounding box center [203, 305] width 60 height 14
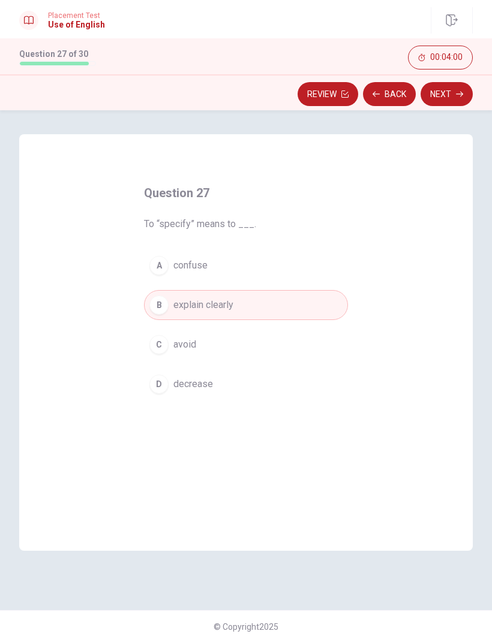
click at [441, 95] on button "Next" at bounding box center [446, 94] width 52 height 24
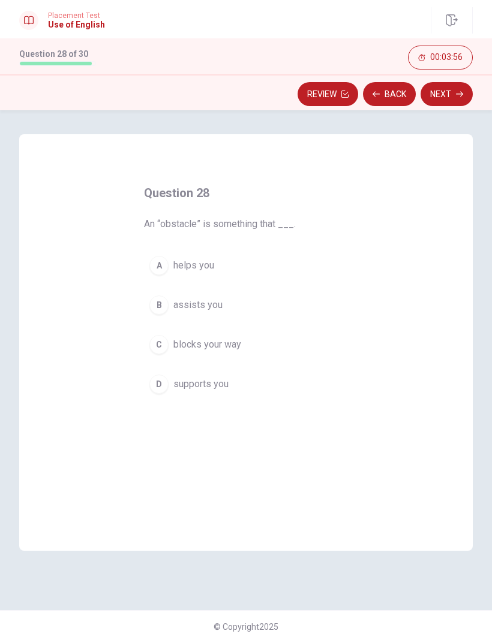
click at [223, 350] on span "blocks your way" at bounding box center [207, 345] width 68 height 14
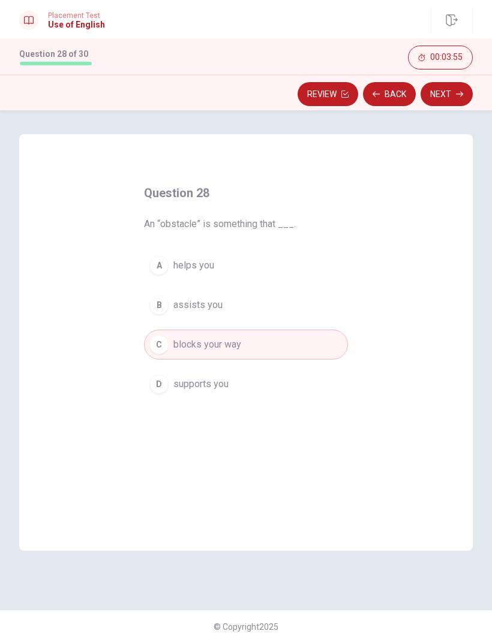
click at [451, 98] on button "Next" at bounding box center [446, 94] width 52 height 24
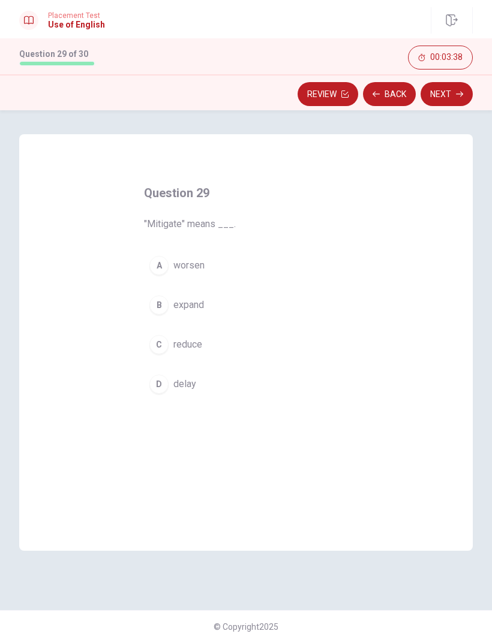
click at [196, 343] on span "reduce" at bounding box center [187, 345] width 29 height 14
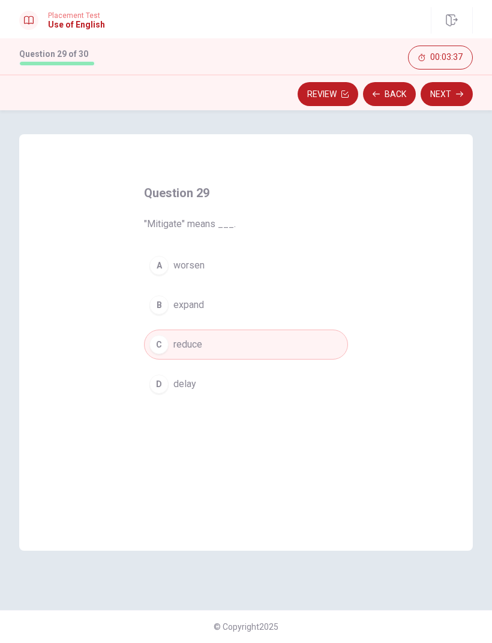
click at [196, 318] on button "B expand" at bounding box center [246, 305] width 204 height 30
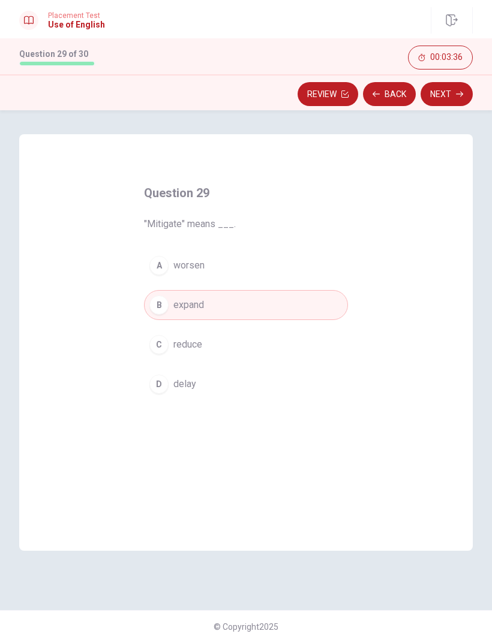
click at [186, 348] on span "reduce" at bounding box center [187, 345] width 29 height 14
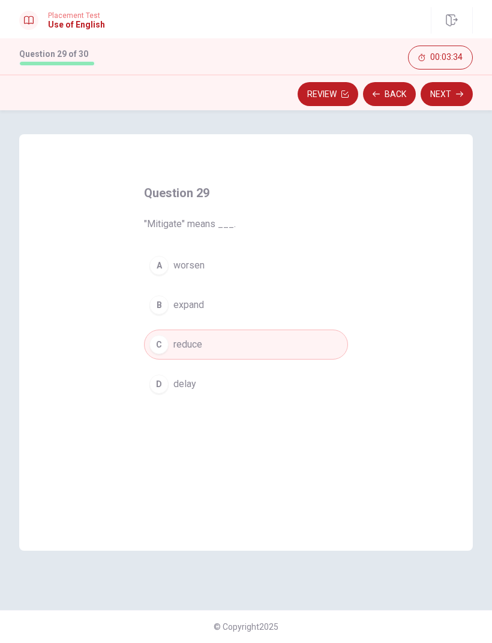
click at [441, 94] on button "Next" at bounding box center [446, 94] width 52 height 24
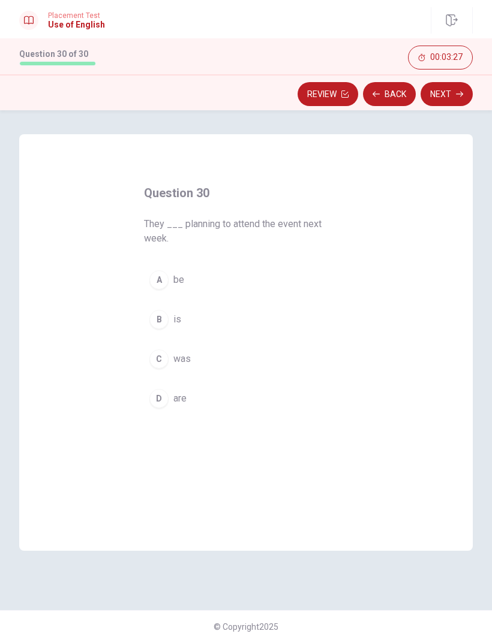
click at [186, 399] on span "are" at bounding box center [179, 398] width 13 height 14
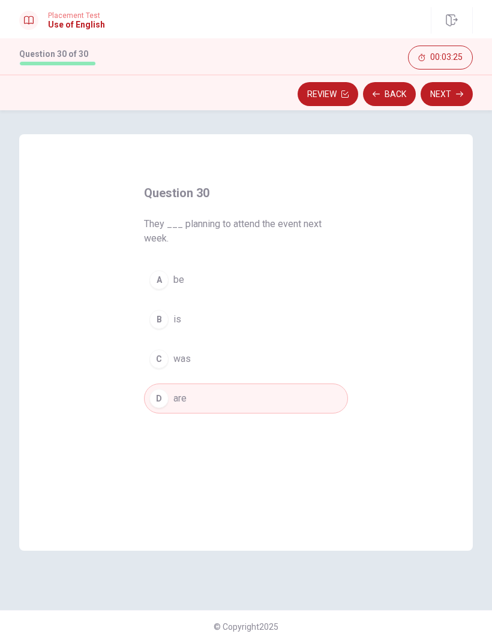
click at [450, 97] on button "Next" at bounding box center [446, 94] width 52 height 24
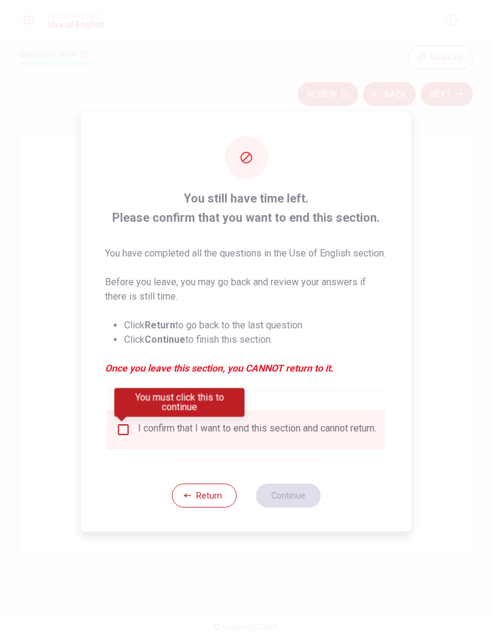
click at [125, 429] on input "You must click this to continue" at bounding box center [123, 430] width 14 height 14
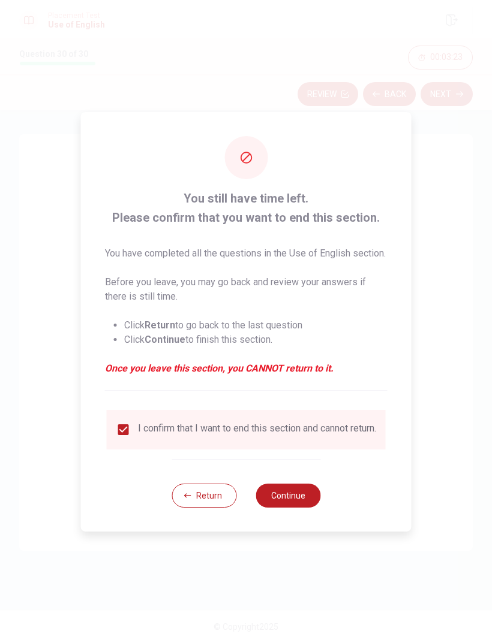
click at [305, 504] on button "Continue" at bounding box center [287, 496] width 65 height 24
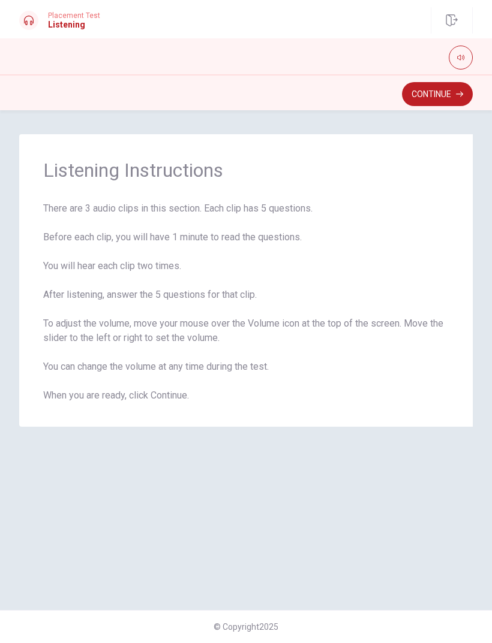
click at [443, 92] on button "Continue" at bounding box center [437, 94] width 71 height 24
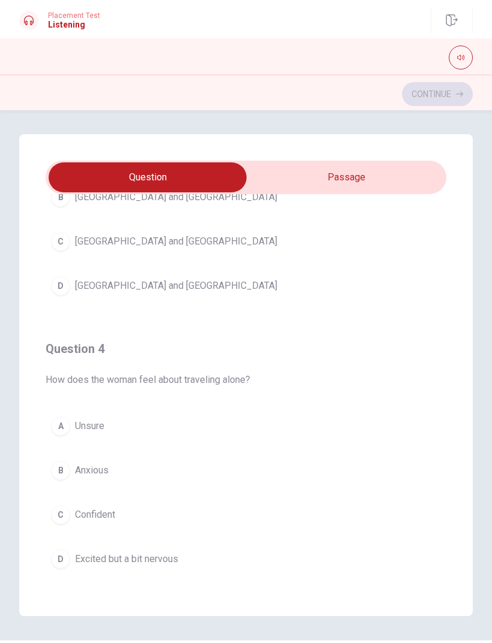
scroll to position [694, 0]
click at [457, 525] on div "Question 1 What advice does the man give? A Travel with a group B Plan a short …" at bounding box center [245, 375] width 453 height 482
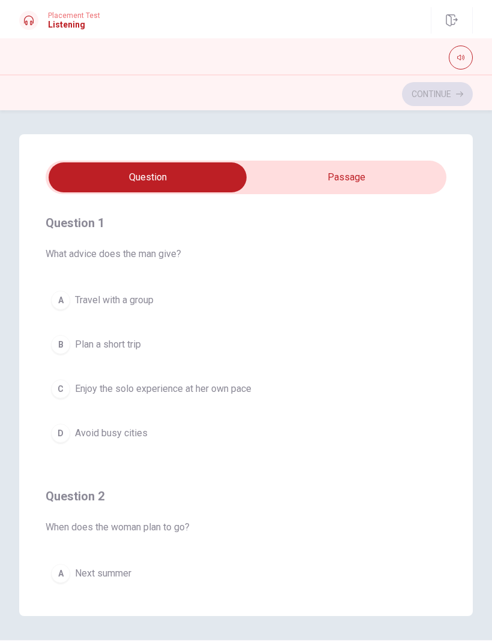
scroll to position [0, 0]
type input "24"
click at [378, 178] on input "checkbox" at bounding box center [147, 177] width 601 height 30
checkbox input "true"
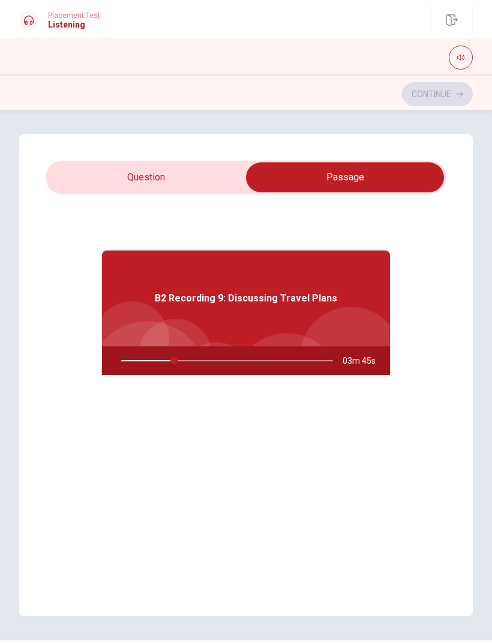
type input "25"
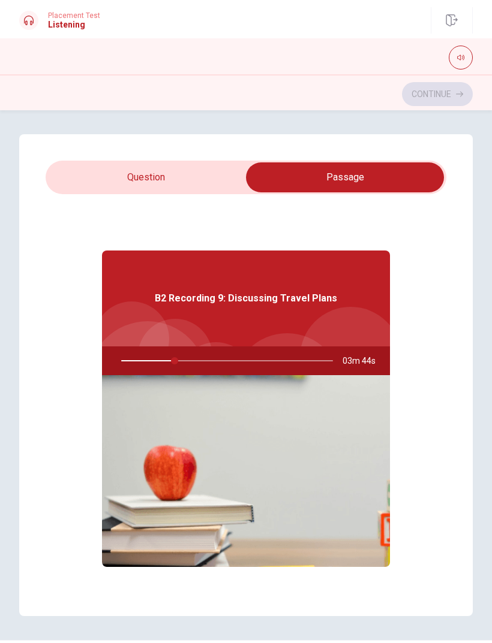
click at [211, 190] on input "checkbox" at bounding box center [344, 177] width 601 height 30
checkbox input "false"
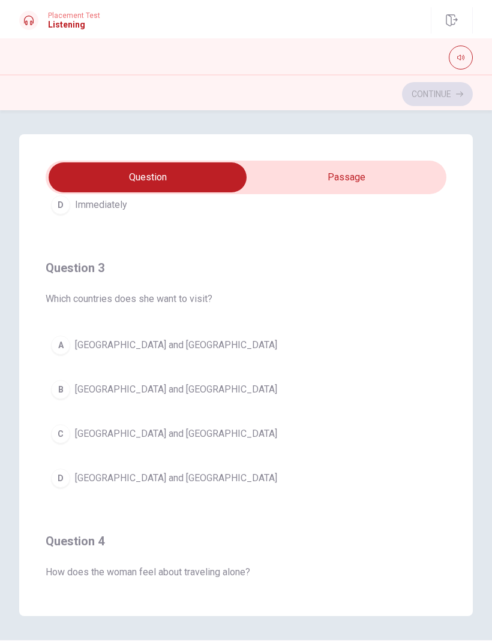
scroll to position [520, 0]
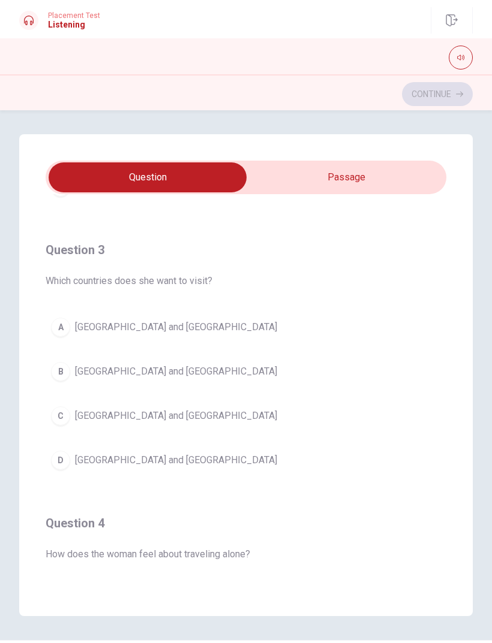
click at [106, 412] on span "[GEOGRAPHIC_DATA] and [GEOGRAPHIC_DATA]" at bounding box center [176, 416] width 202 height 14
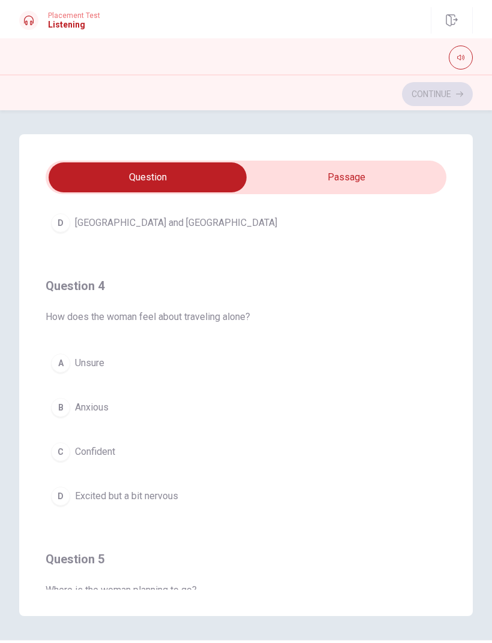
scroll to position [743, 0]
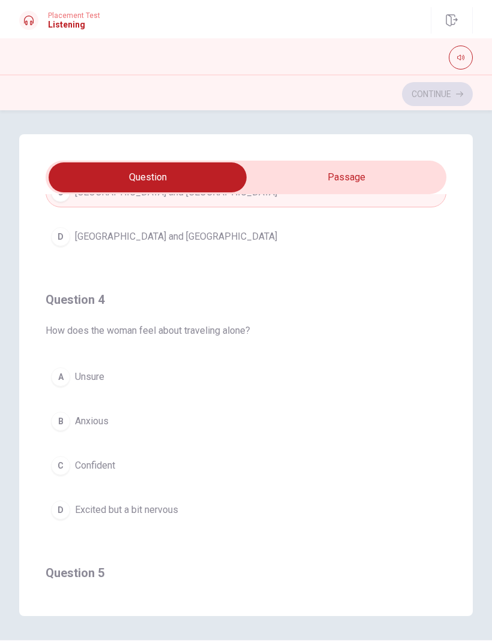
click at [147, 516] on span "Excited but a bit nervous" at bounding box center [126, 510] width 103 height 14
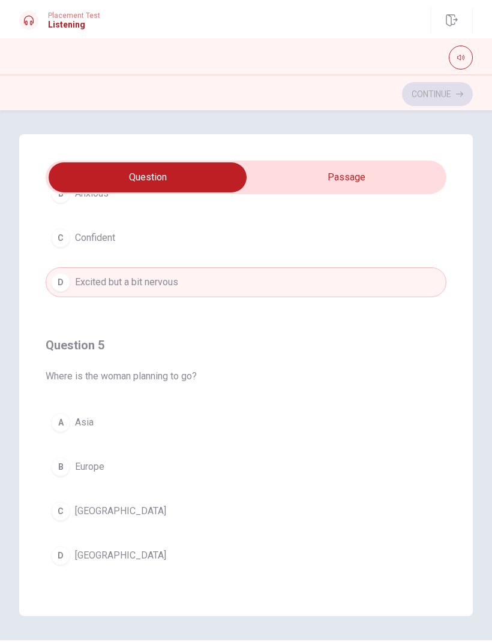
scroll to position [971, 0]
click at [98, 465] on span "Europe" at bounding box center [89, 467] width 29 height 14
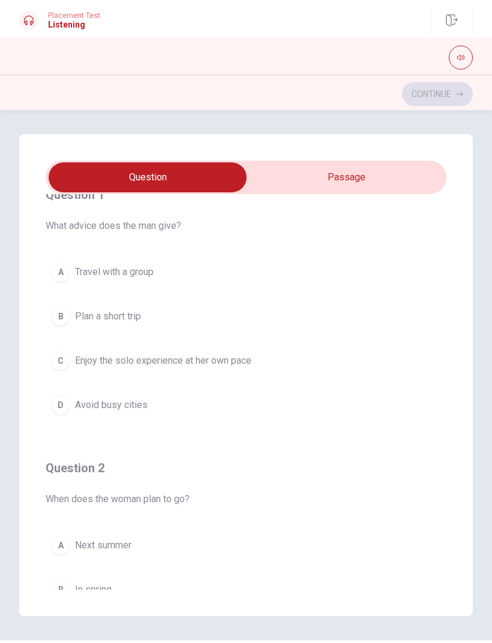
scroll to position [29, 0]
click at [64, 361] on div "C" at bounding box center [60, 359] width 19 height 19
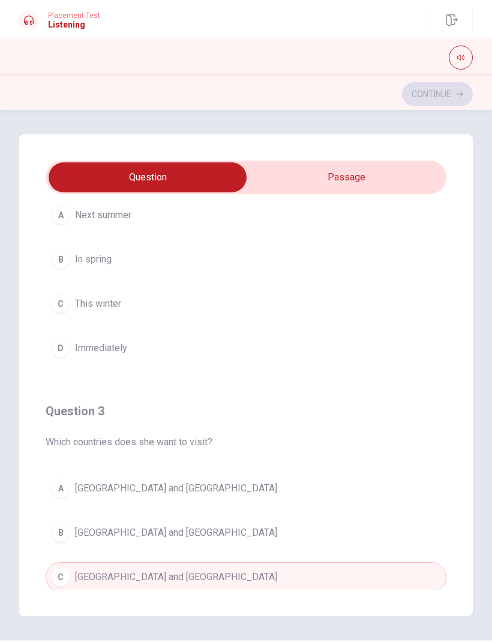
scroll to position [311, 0]
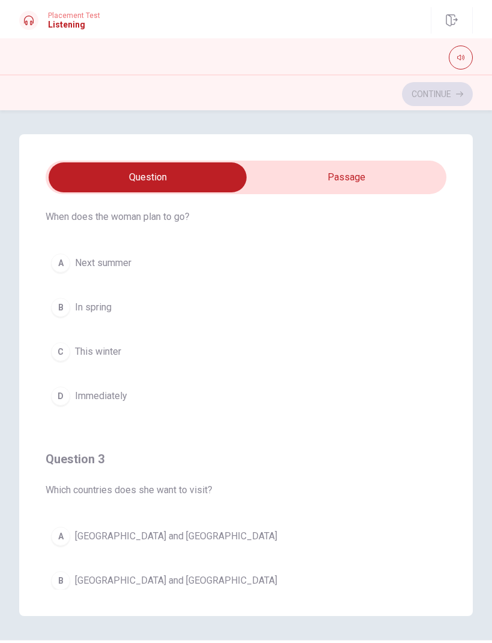
click at [58, 266] on div "A" at bounding box center [60, 263] width 19 height 19
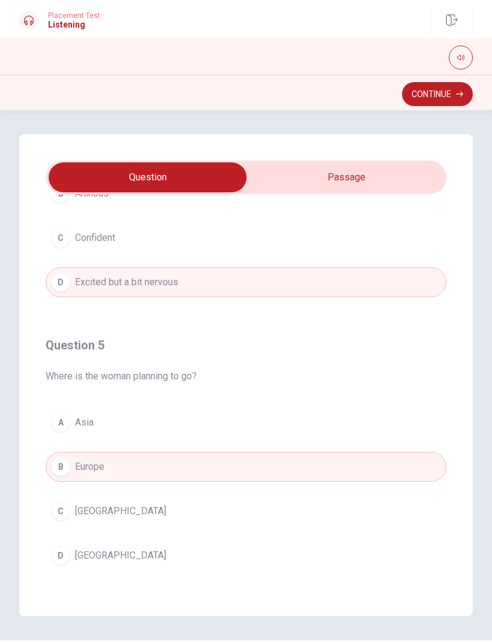
scroll to position [971, 0]
click at [450, 94] on button "Continue" at bounding box center [437, 94] width 71 height 24
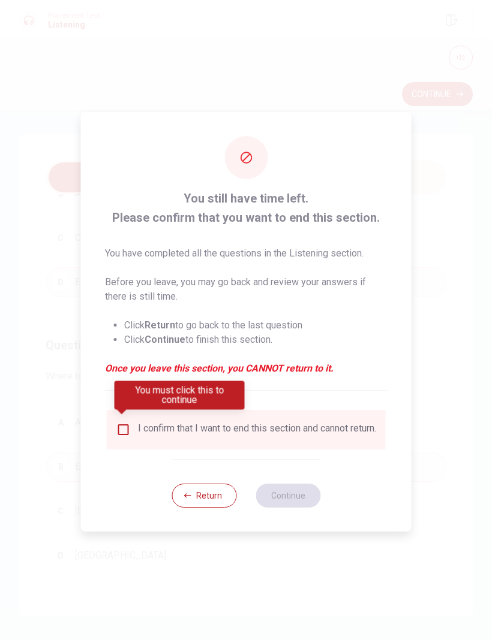
click at [125, 423] on input "You must click this to continue" at bounding box center [123, 430] width 14 height 14
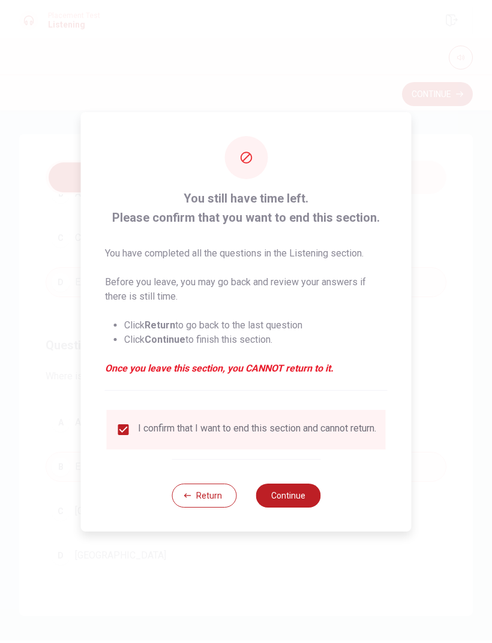
click at [308, 498] on button "Continue" at bounding box center [287, 496] width 65 height 24
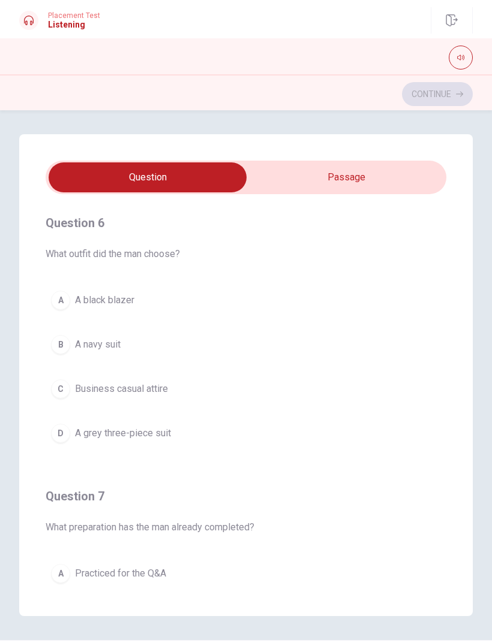
scroll to position [0, 0]
click at [358, 189] on input "checkbox" at bounding box center [147, 177] width 601 height 30
checkbox input "true"
type input "28"
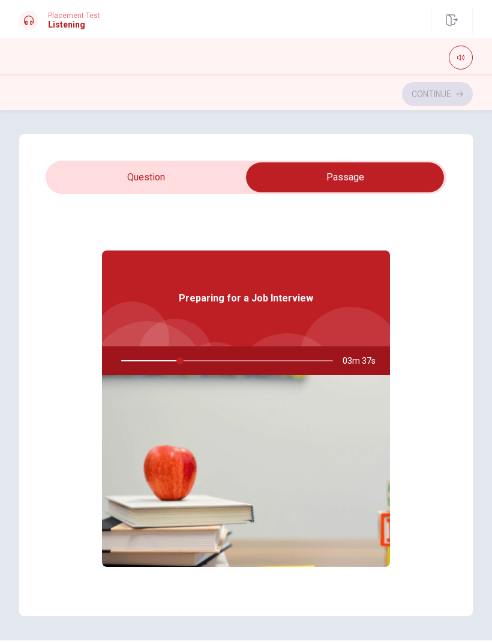
click at [198, 188] on input "checkbox" at bounding box center [344, 177] width 601 height 30
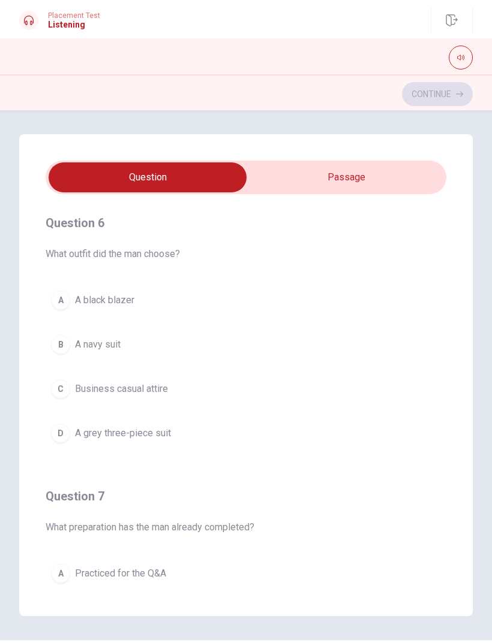
click at [351, 173] on input "checkbox" at bounding box center [147, 177] width 601 height 30
checkbox input "true"
type input "28"
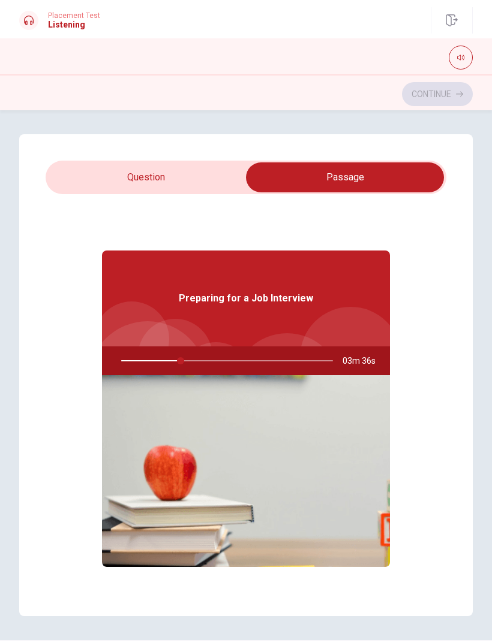
click at [195, 189] on input "checkbox" at bounding box center [344, 177] width 601 height 30
checkbox input "false"
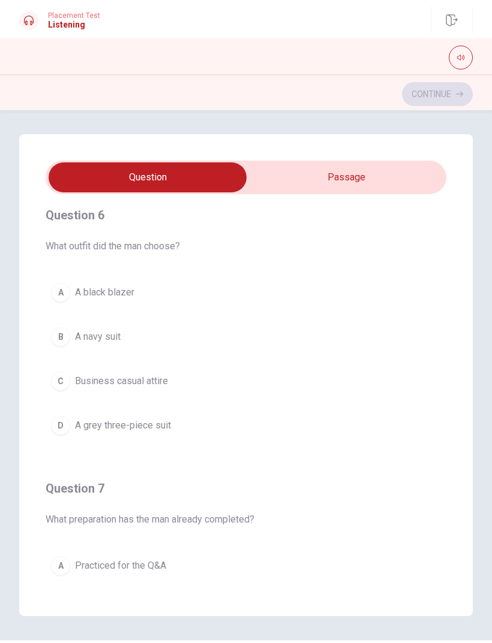
scroll to position [7, 0]
click at [140, 279] on button "A A black blazer" at bounding box center [246, 293] width 400 height 30
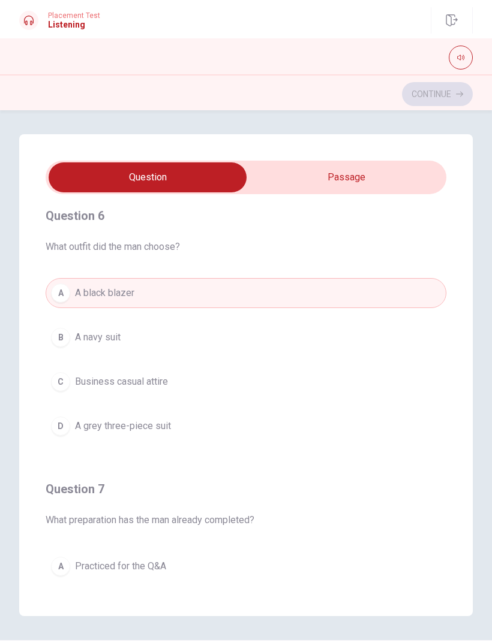
click at [138, 277] on div "Question 6 What outfit did the man choose? A A black blazer B A navy suit C Bus…" at bounding box center [246, 323] width 400 height 273
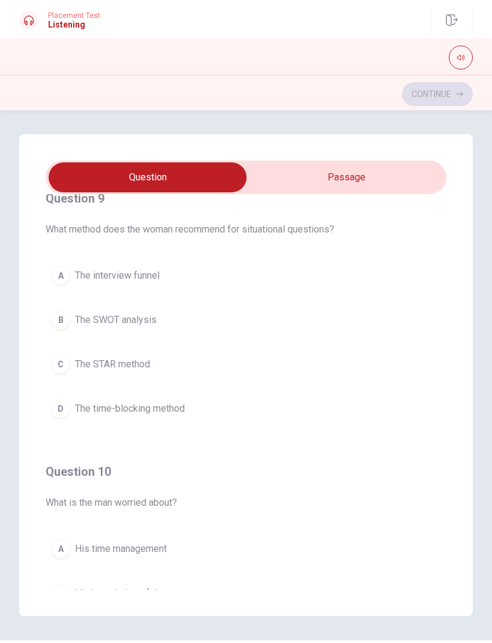
scroll to position [865, 0]
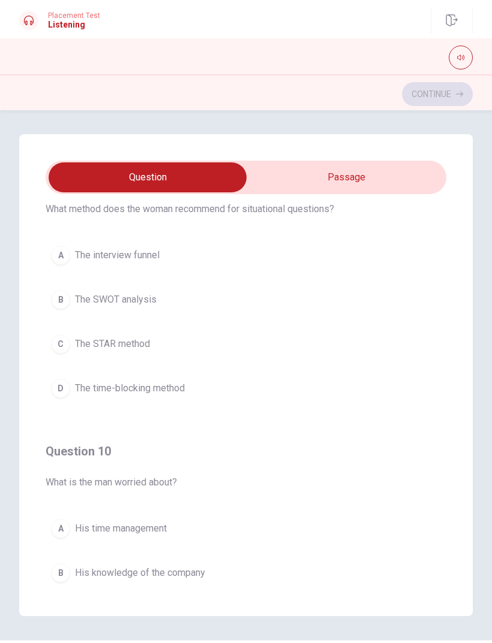
click at [179, 330] on button "C The STAR method" at bounding box center [246, 344] width 400 height 30
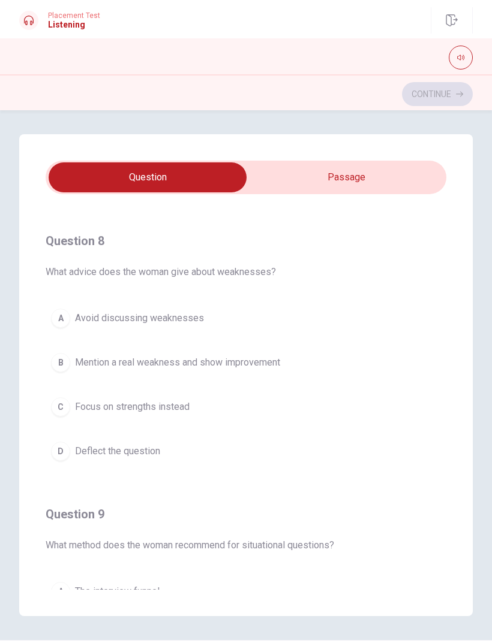
scroll to position [526, 0]
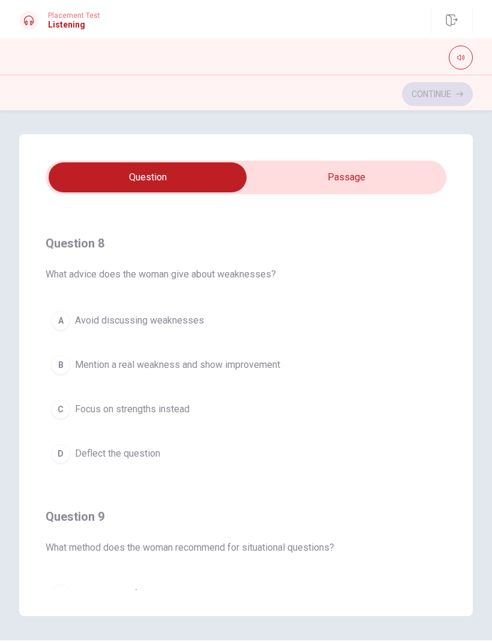
click at [242, 358] on span "Mention a real weakness and show improvement" at bounding box center [177, 365] width 205 height 14
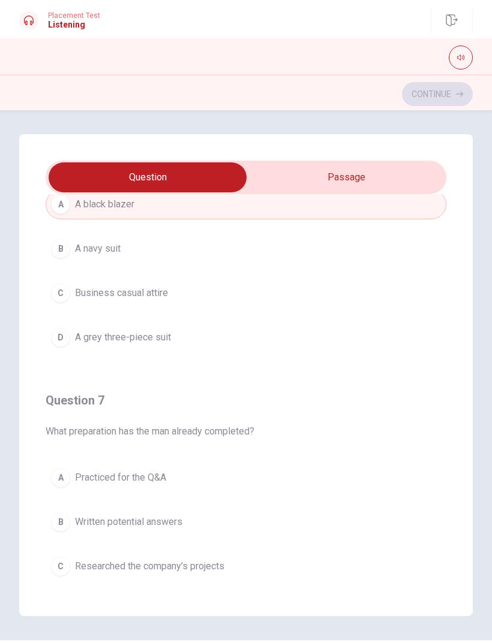
scroll to position [82, 0]
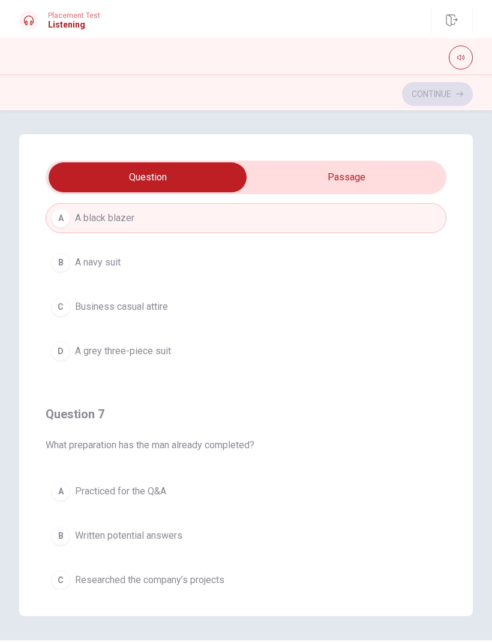
click at [186, 261] on button "B A navy suit" at bounding box center [246, 263] width 400 height 30
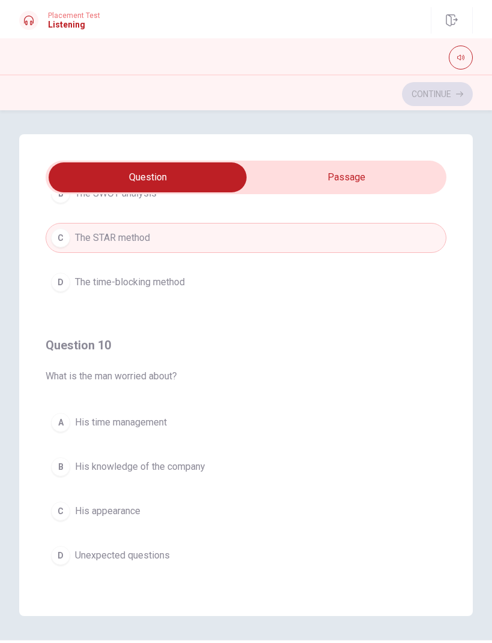
scroll to position [971, 0]
click at [158, 563] on button "D Unexpected questions" at bounding box center [246, 556] width 400 height 30
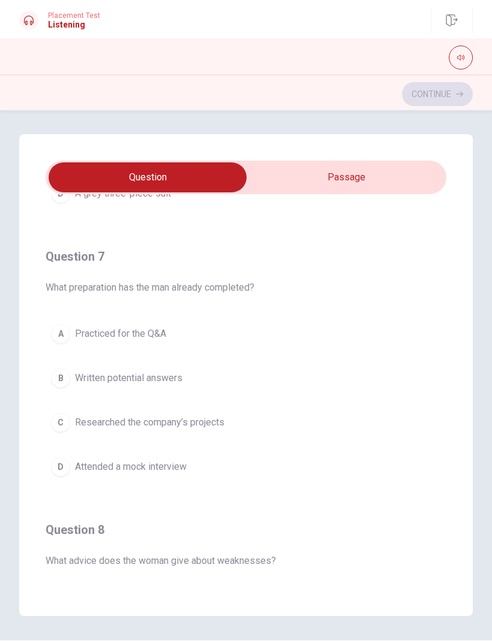
scroll to position [240, 0]
click at [155, 331] on span "Practiced for the Q&A" at bounding box center [120, 333] width 91 height 14
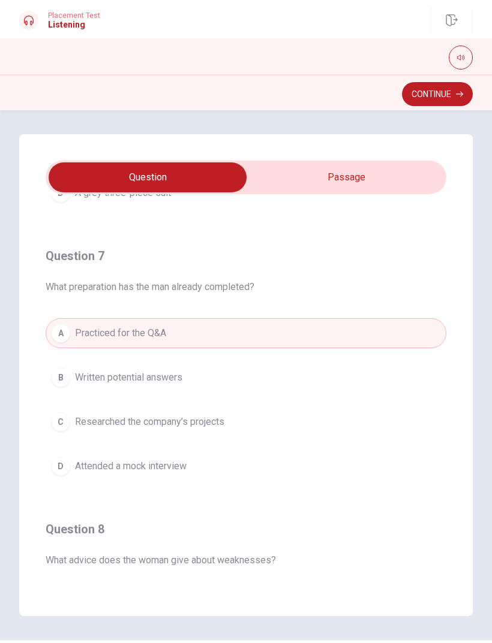
click at [200, 462] on button "D Attended a mock interview" at bounding box center [246, 466] width 400 height 30
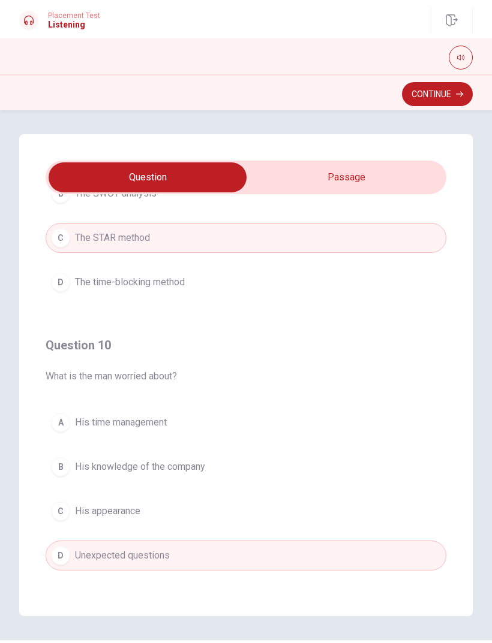
scroll to position [971, 0]
click at [448, 95] on button "Continue" at bounding box center [437, 94] width 71 height 24
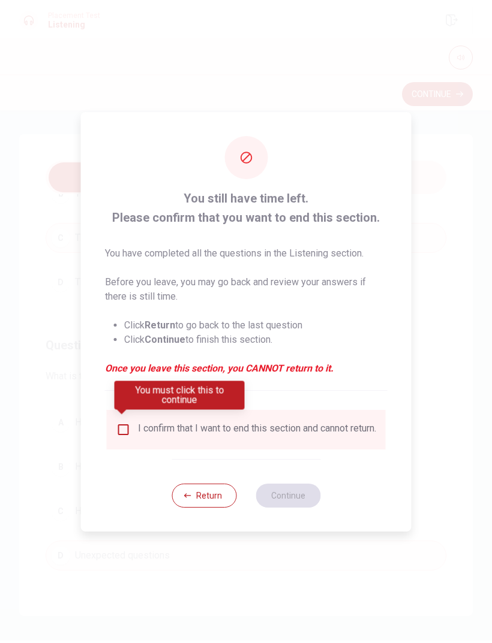
click at [130, 423] on div "I confirm that I want to end this section and cannot return." at bounding box center [246, 430] width 260 height 14
click at [116, 431] on input "You must click this to continue" at bounding box center [123, 430] width 14 height 14
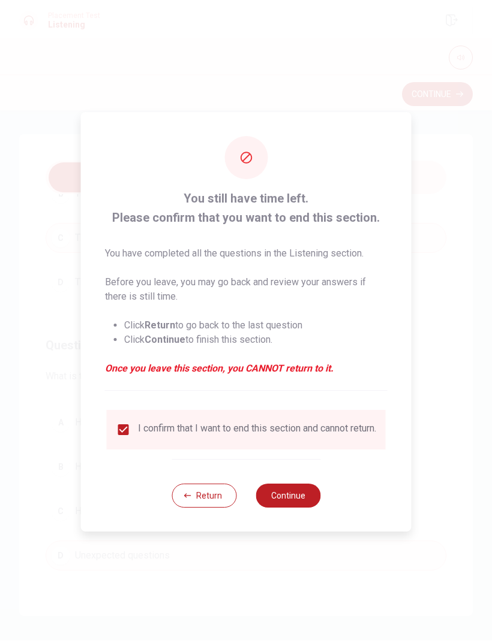
click at [292, 500] on button "Continue" at bounding box center [287, 496] width 65 height 24
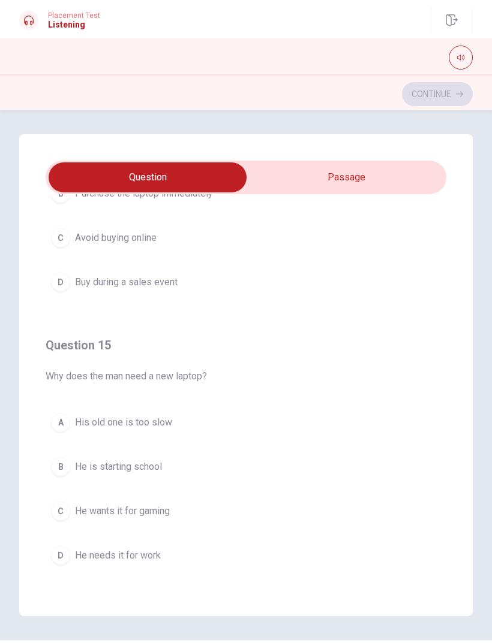
click at [135, 565] on button "D He needs it for work" at bounding box center [246, 556] width 400 height 30
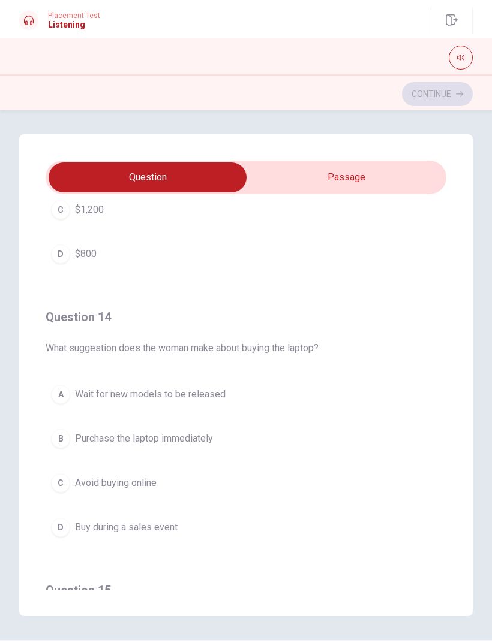
scroll to position [719, 0]
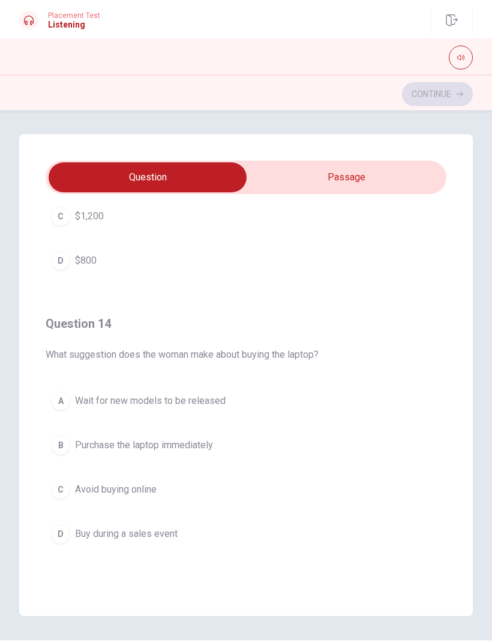
click at [201, 444] on span "Purchase the laptop immediately" at bounding box center [144, 445] width 138 height 14
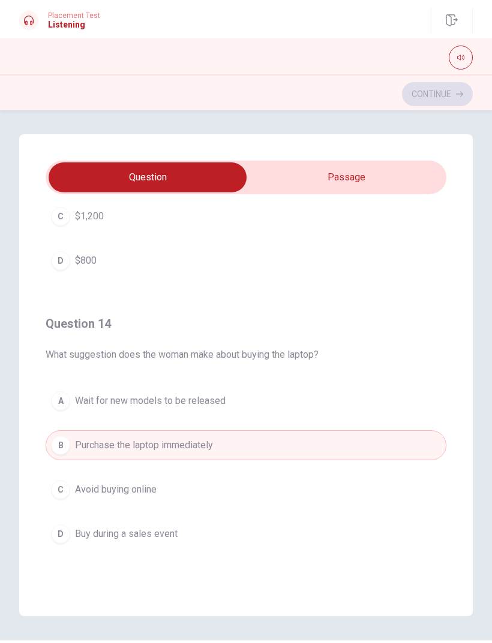
click at [223, 444] on button "B Purchase the laptop immediately" at bounding box center [246, 445] width 400 height 30
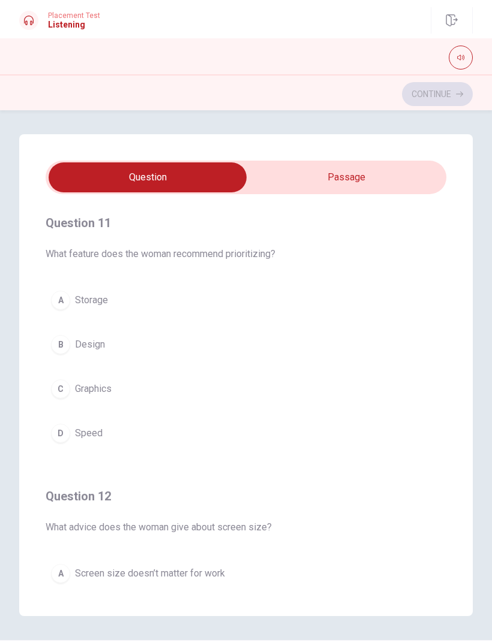
scroll to position [0, 0]
click at [97, 296] on span "Storage" at bounding box center [91, 300] width 33 height 14
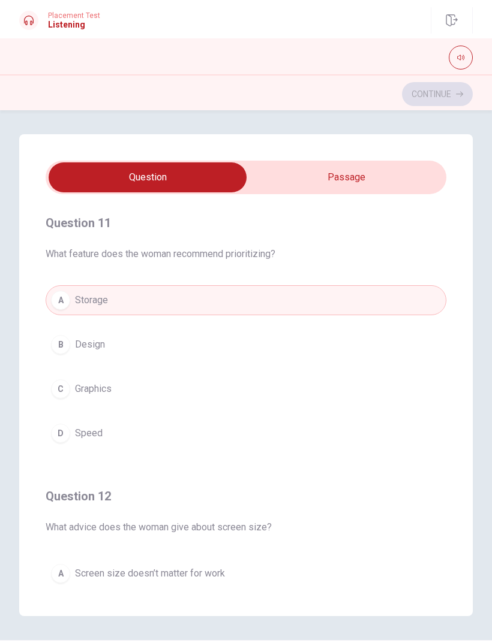
click at [116, 427] on button "D Speed" at bounding box center [246, 433] width 400 height 30
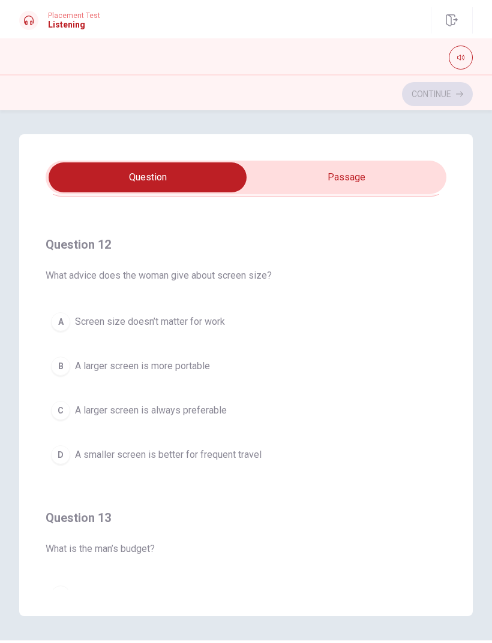
scroll to position [255, 0]
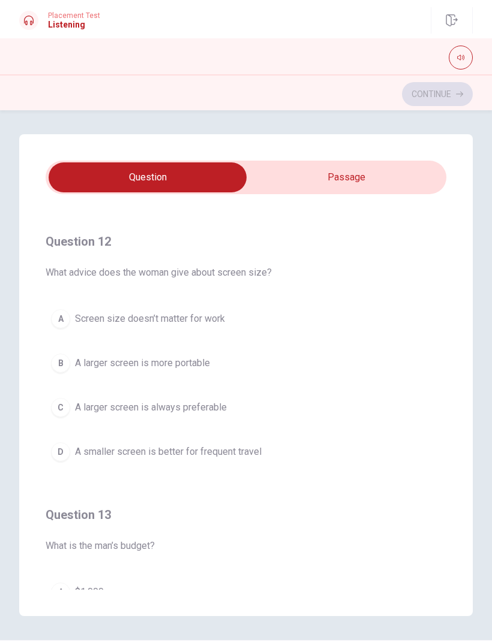
click at [225, 318] on span "Screen size doesn’t matter for work" at bounding box center [150, 319] width 150 height 14
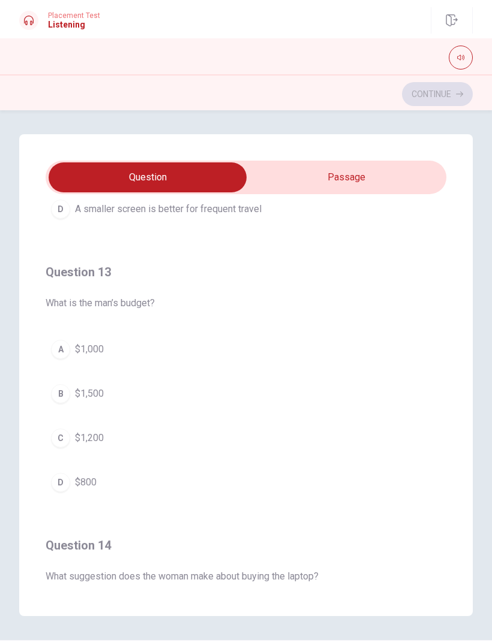
scroll to position [504, 0]
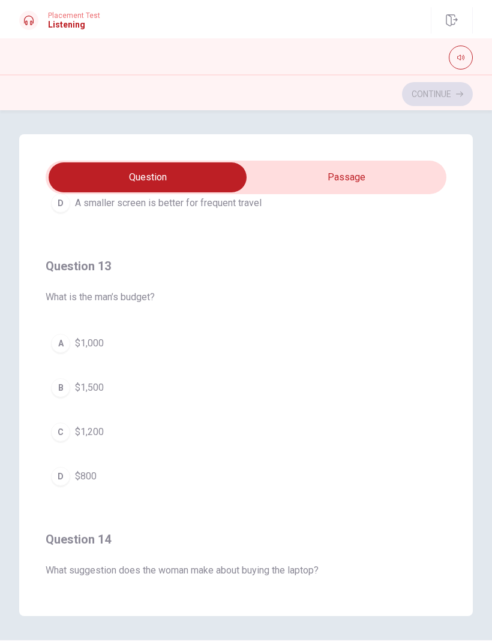
click at [206, 341] on button "A $1,000" at bounding box center [246, 344] width 400 height 30
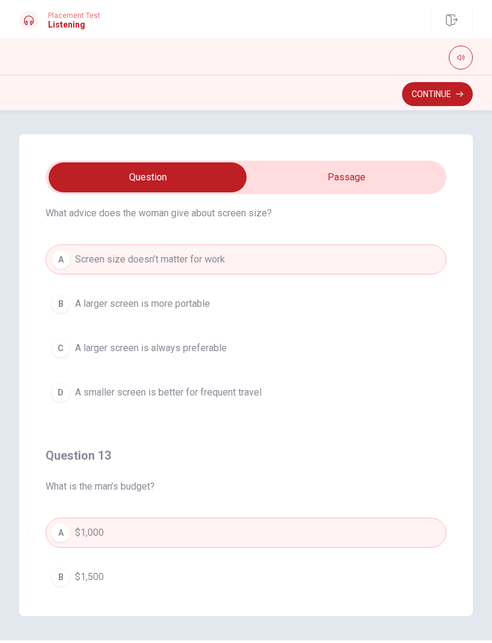
scroll to position [315, 0]
click at [213, 301] on button "B A larger screen is more portable" at bounding box center [246, 303] width 400 height 30
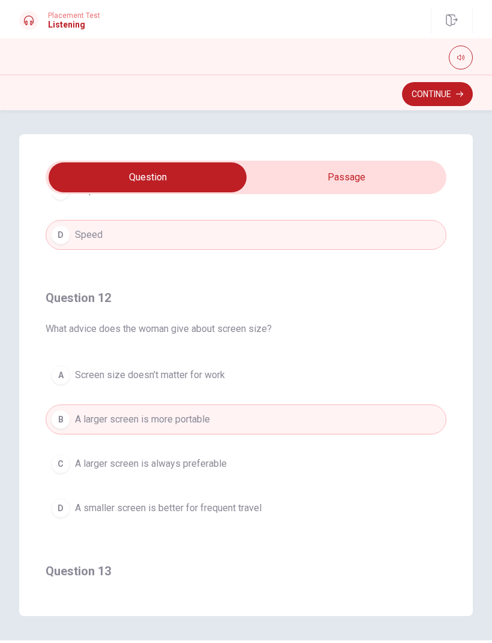
scroll to position [199, 0]
click at [216, 377] on span "Screen size doesn’t matter for work" at bounding box center [150, 374] width 150 height 14
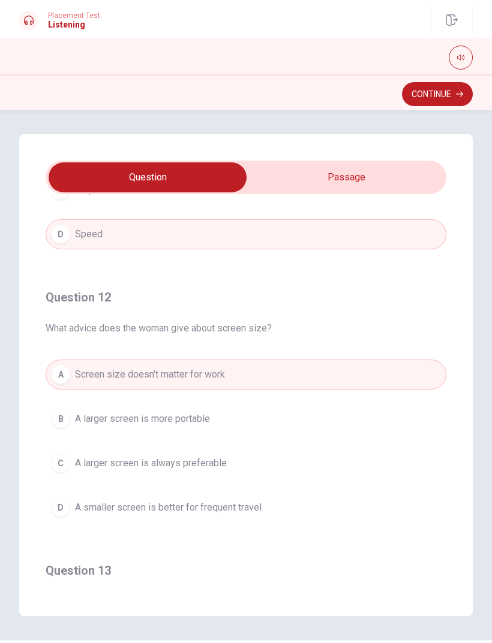
click at [190, 418] on span "A larger screen is more portable" at bounding box center [142, 419] width 135 height 14
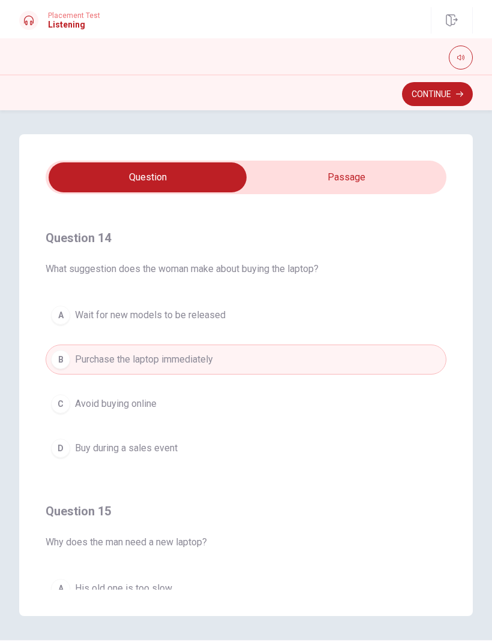
scroll to position [806, 0]
click at [173, 447] on span "Buy during a sales event" at bounding box center [126, 448] width 103 height 14
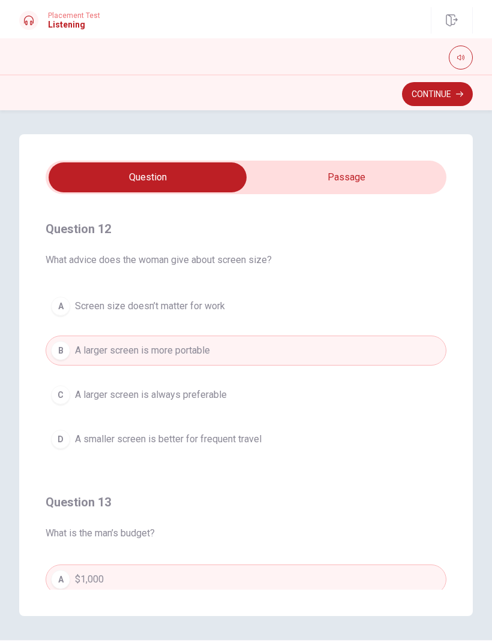
scroll to position [269, 0]
click at [448, 95] on button "Continue" at bounding box center [437, 94] width 71 height 24
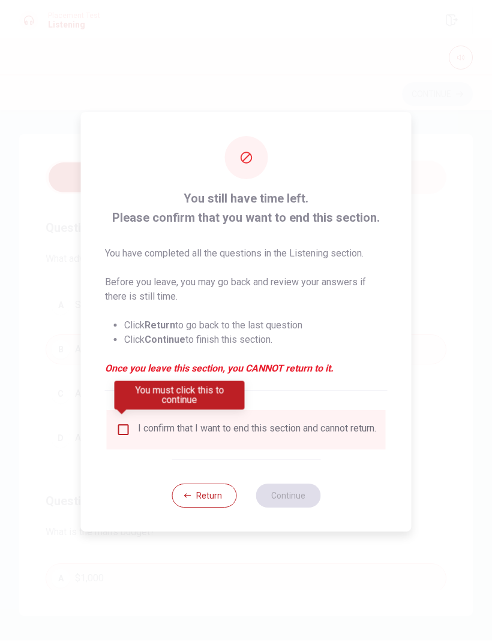
click at [123, 427] on input "You must click this to continue" at bounding box center [123, 430] width 14 height 14
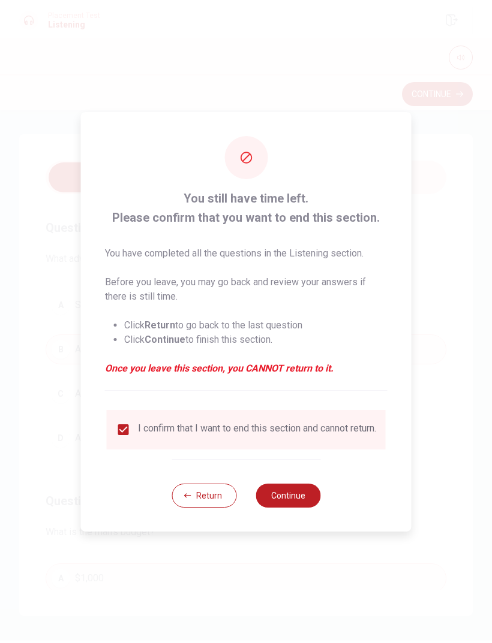
click at [296, 493] on button "Continue" at bounding box center [287, 496] width 65 height 24
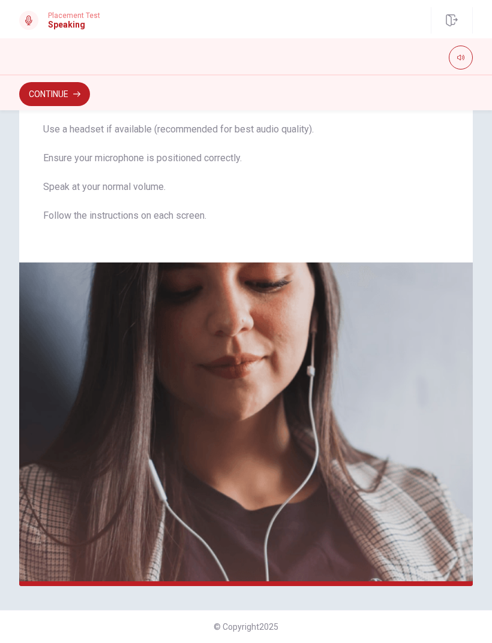
scroll to position [71, 0]
click at [80, 101] on button "Continue" at bounding box center [54, 94] width 71 height 24
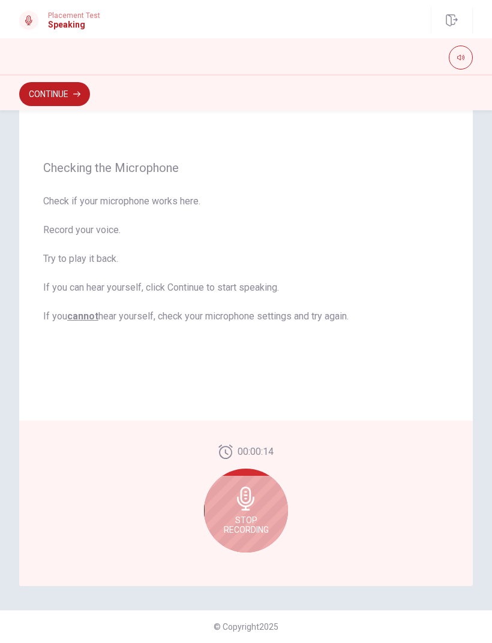
click at [268, 499] on div "Stop Recording" at bounding box center [246, 511] width 84 height 84
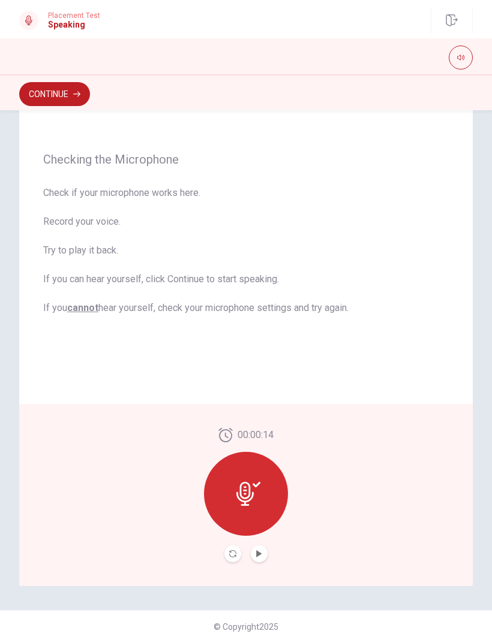
click at [260, 501] on icon at bounding box center [248, 494] width 24 height 24
click at [261, 490] on div at bounding box center [246, 494] width 84 height 84
click at [265, 554] on button "Play Audio" at bounding box center [259, 554] width 17 height 17
click at [263, 496] on div at bounding box center [246, 494] width 84 height 84
click at [267, 546] on div at bounding box center [245, 554] width 43 height 17
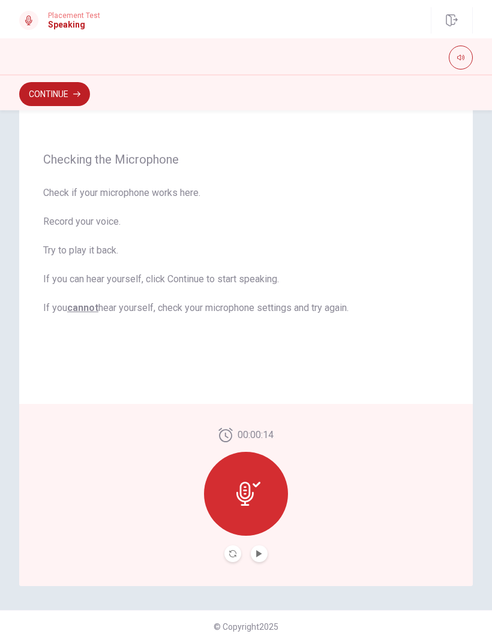
click at [270, 486] on div at bounding box center [246, 494] width 84 height 84
click at [264, 502] on div at bounding box center [246, 494] width 84 height 84
click at [233, 551] on icon "Record Again" at bounding box center [232, 553] width 7 height 7
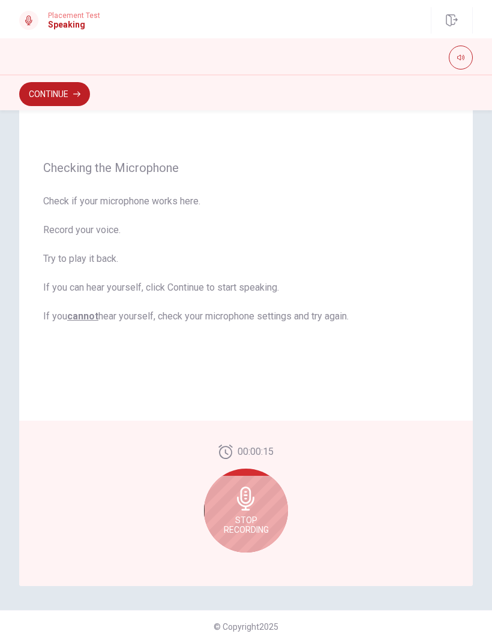
click at [258, 504] on div "Stop Recording" at bounding box center [246, 511] width 84 height 84
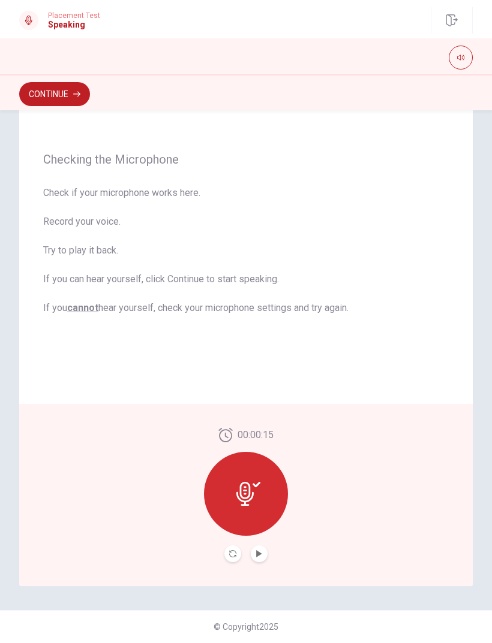
click at [249, 483] on icon at bounding box center [248, 494] width 24 height 24
click at [235, 553] on icon "Record Again" at bounding box center [232, 553] width 7 height 7
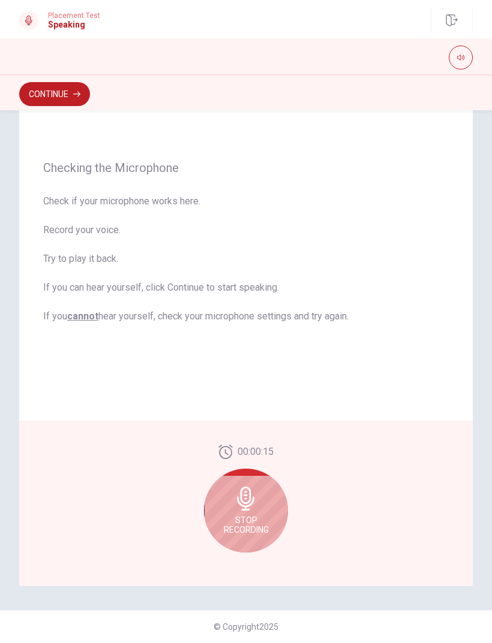
click at [249, 524] on span "Stop Recording" at bounding box center [246, 525] width 45 height 19
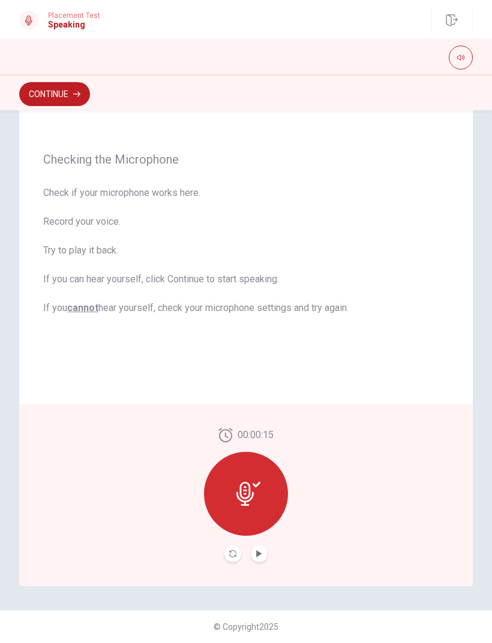
click at [236, 549] on button "Record Again" at bounding box center [232, 554] width 17 height 17
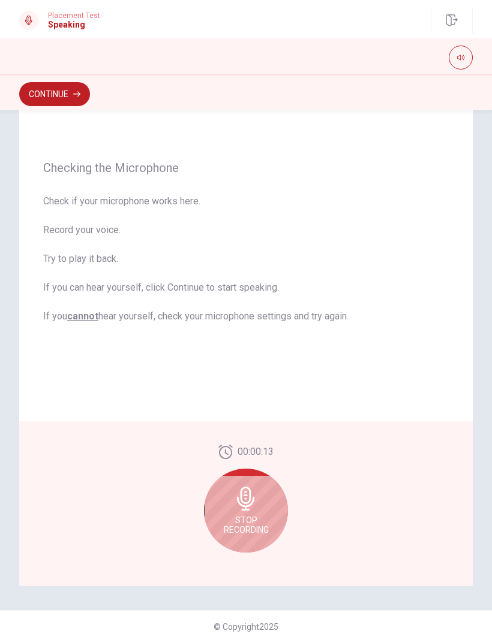
click at [255, 517] on span "Stop Recording" at bounding box center [246, 525] width 45 height 19
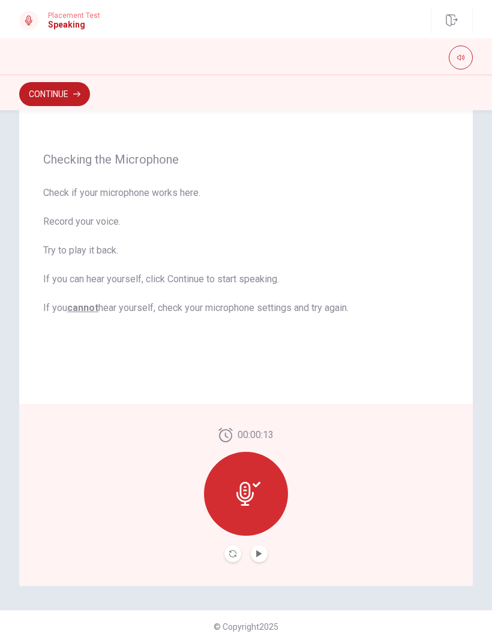
click at [258, 555] on icon "Play Audio" at bounding box center [258, 553] width 5 height 7
click at [83, 93] on button "Continue" at bounding box center [54, 94] width 71 height 24
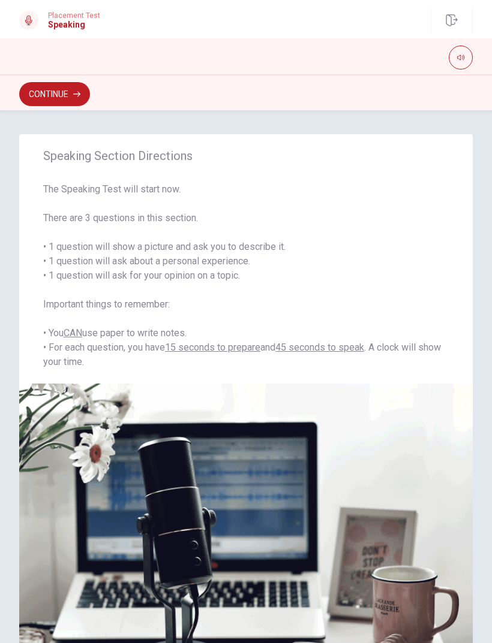
scroll to position [0, 0]
click at [70, 94] on button "Continue" at bounding box center [54, 94] width 71 height 24
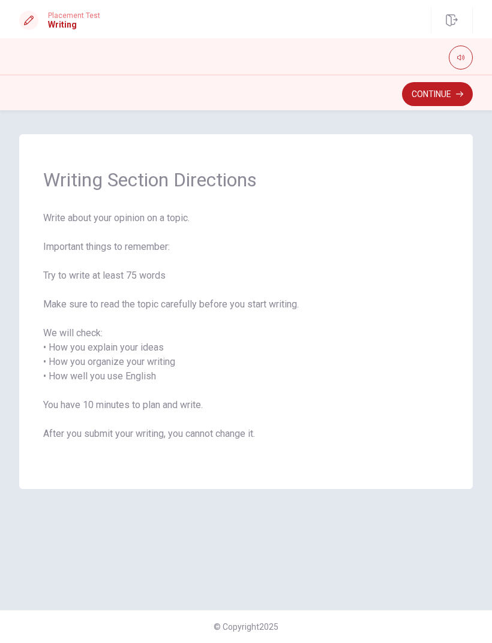
click at [450, 92] on button "Continue" at bounding box center [437, 94] width 71 height 24
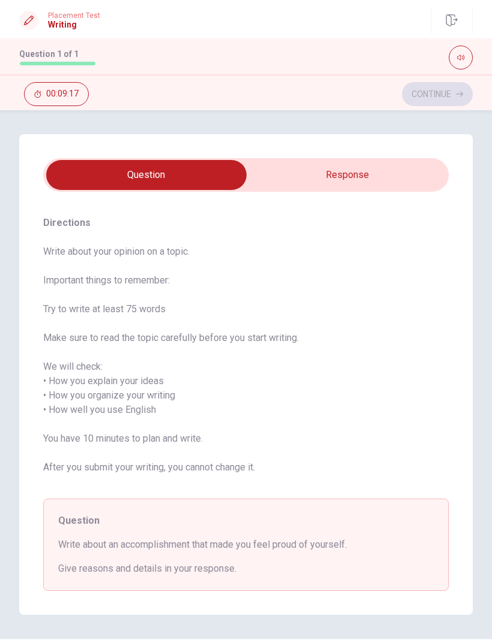
click at [406, 184] on input "checkbox" at bounding box center [146, 175] width 608 height 30
click at [415, 177] on input "checkbox" at bounding box center [146, 175] width 608 height 30
checkbox input "true"
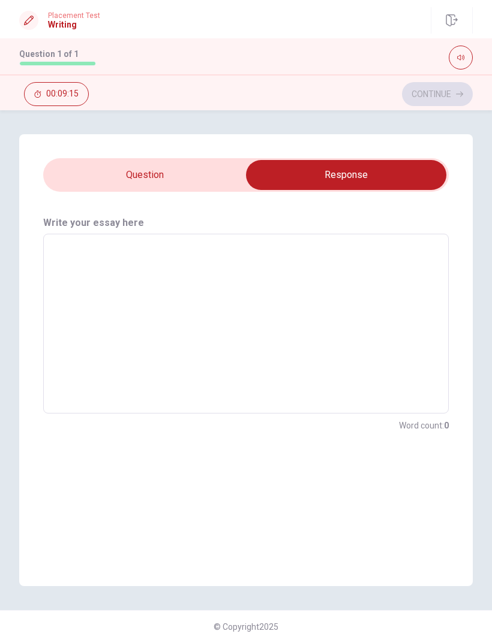
click at [317, 281] on textarea at bounding box center [246, 324] width 388 height 160
type textarea "I"
type textarea "x"
type textarea "I"
type textarea "x"
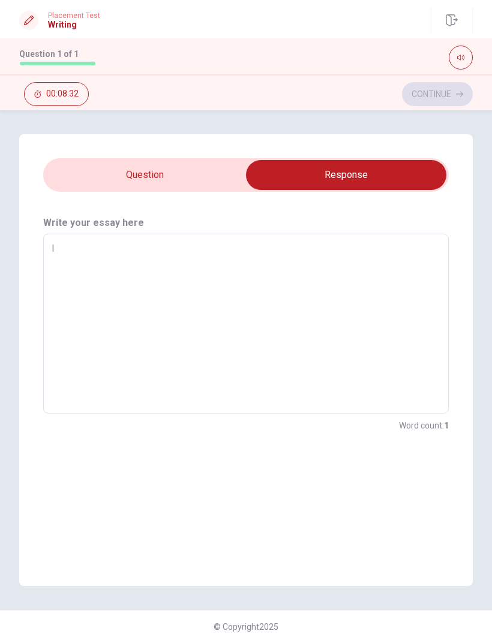
type textarea "I t"
type textarea "x"
type textarea "I tr"
type textarea "x"
type textarea "I tra"
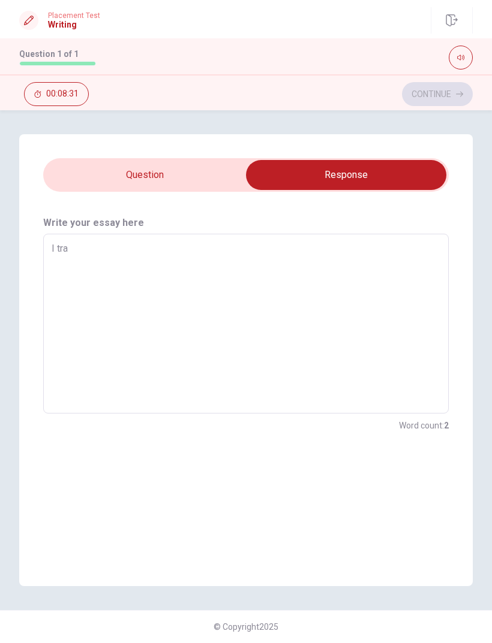
type textarea "x"
type textarea "I trav"
type textarea "x"
type textarea "I trave"
type textarea "x"
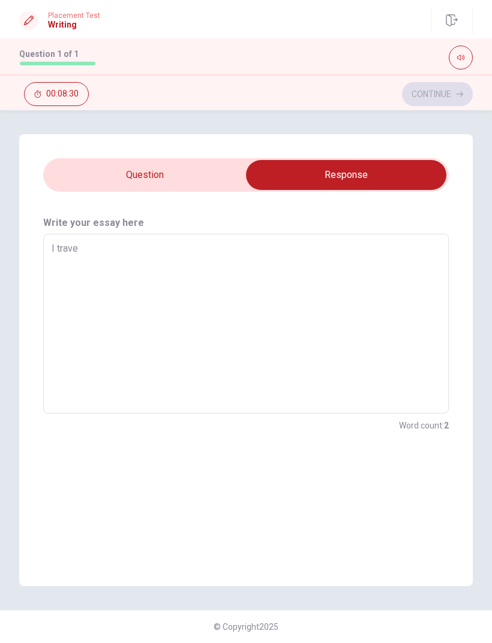
type textarea "I travel"
type textarea "x"
type textarea "I travel"
type textarea "x"
type textarea "I travel a"
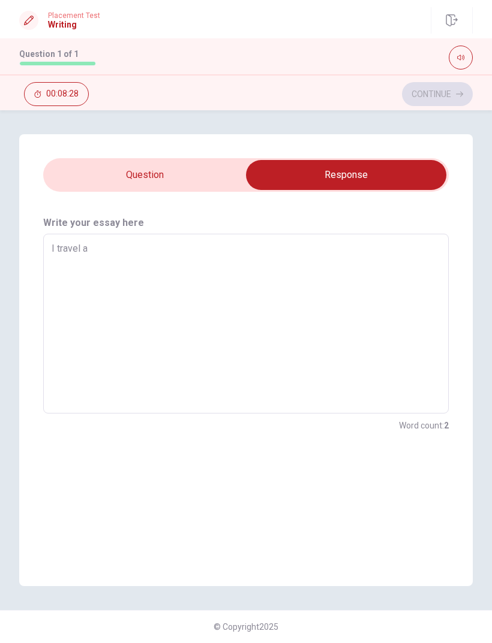
type textarea "x"
type textarea "I travel al"
type textarea "x"
type textarea "I travel alo"
type textarea "x"
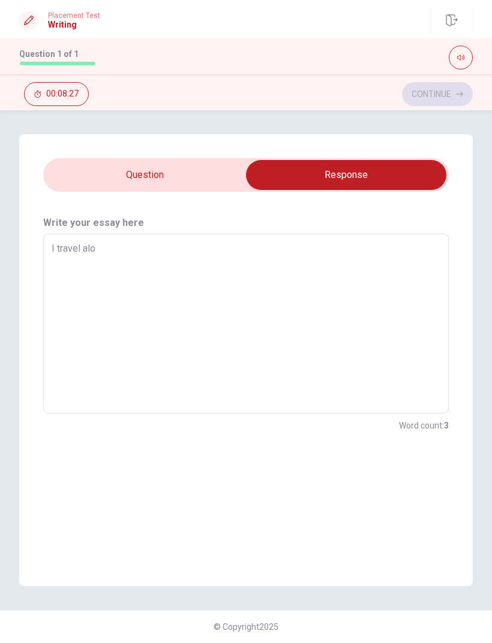
type textarea "I travel alon"
type textarea "x"
type textarea "I travel alone"
type textarea "x"
type textarea "I travel alone"
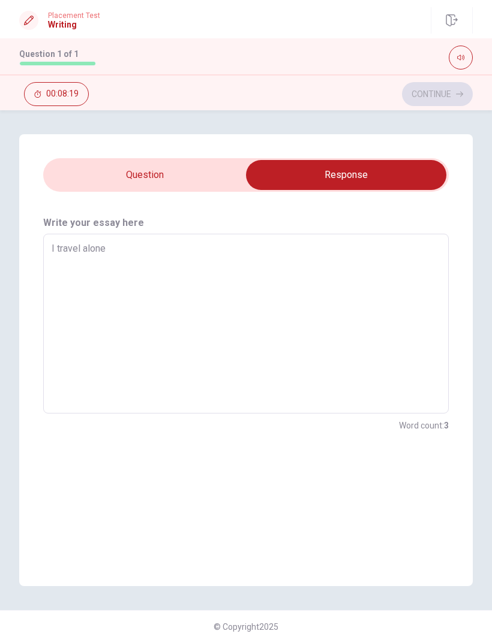
type textarea "x"
type textarea "I travel alone t"
type textarea "x"
type textarea "I travel alone"
type textarea "x"
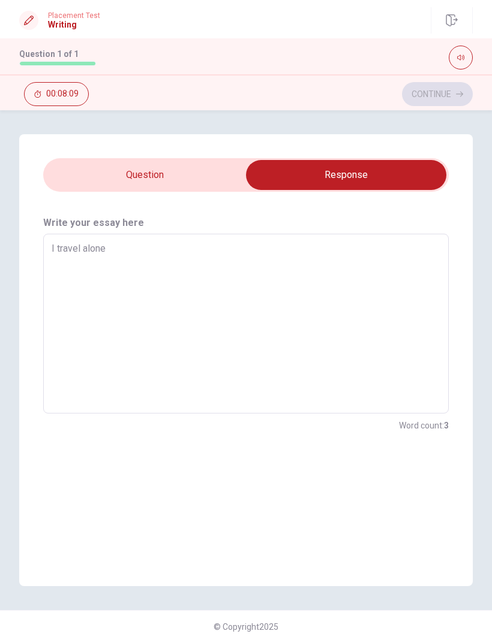
type textarea "I travel alone t"
type textarea "x"
type textarea "I travel alone to"
type textarea "x"
type textarea "I travel alone to"
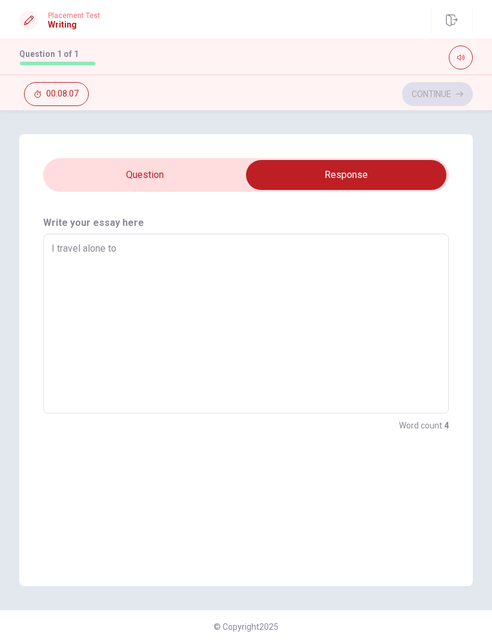
type textarea "x"
type textarea "I travel alone to J"
type textarea "x"
type textarea "I travel alone to Je"
type textarea "x"
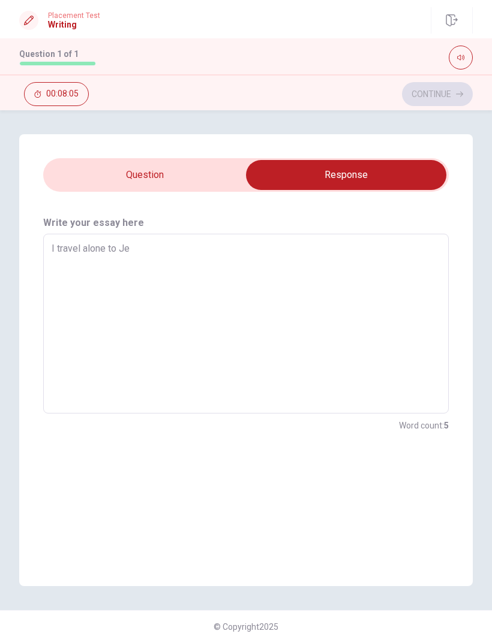
type textarea "I travel alone to [GEOGRAPHIC_DATA]"
type textarea "x"
type textarea "I travel alone to [GEOGRAPHIC_DATA]"
type textarea "x"
type textarea "I travel alone to [GEOGRAPHIC_DATA]."
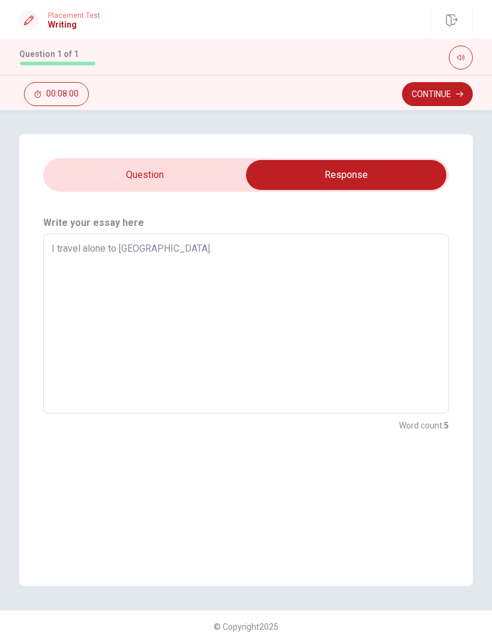
type textarea "x"
type textarea "I travel alone to [GEOGRAPHIC_DATA]."
type textarea "x"
type textarea "I travel alone to [GEOGRAPHIC_DATA]. T"
type textarea "x"
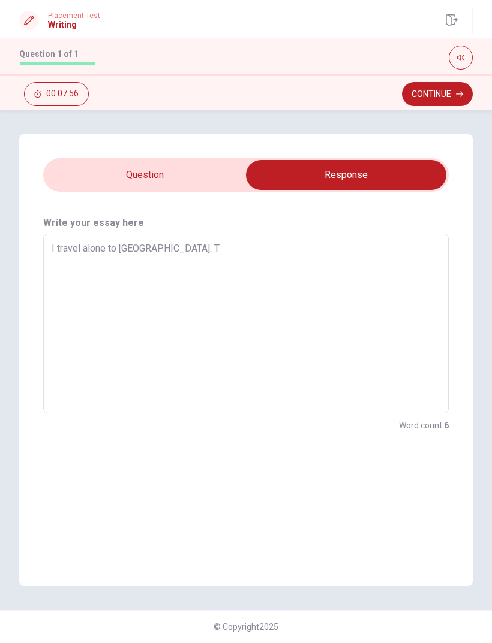
type textarea "I travel alone to [GEOGRAPHIC_DATA]."
type textarea "x"
type textarea "I travel alone to [GEOGRAPHIC_DATA] J"
type textarea "x"
type textarea "I travel alone to [GEOGRAPHIC_DATA]. Je"
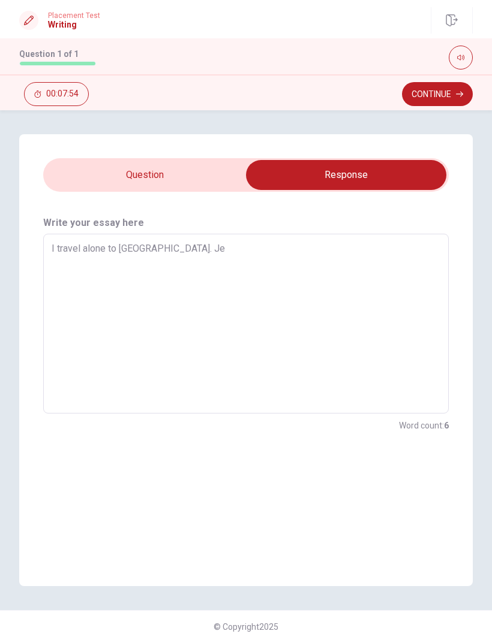
type textarea "x"
type textarea "I travel alone to [GEOGRAPHIC_DATA]. Jej"
type textarea "x"
type textarea "I travel alone to [GEOGRAPHIC_DATA]. [GEOGRAPHIC_DATA]"
type textarea "x"
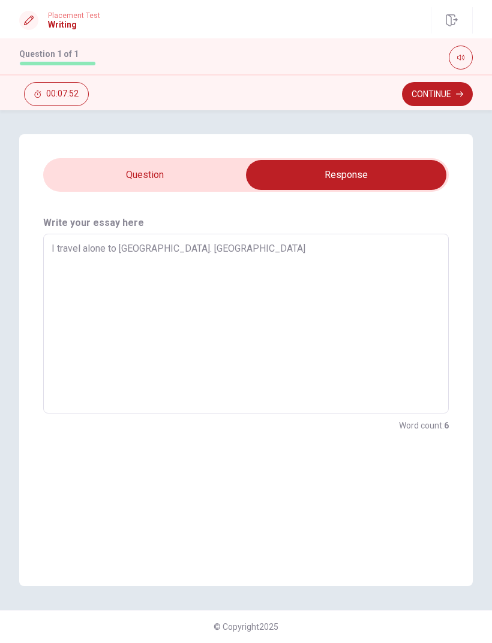
type textarea "I travel alone to [GEOGRAPHIC_DATA]. [GEOGRAPHIC_DATA]"
type textarea "x"
type textarea "I travel alone to [GEOGRAPHIC_DATA]. Jeju i"
type textarea "x"
type textarea "I travel alone to [GEOGRAPHIC_DATA]. [GEOGRAPHIC_DATA] is"
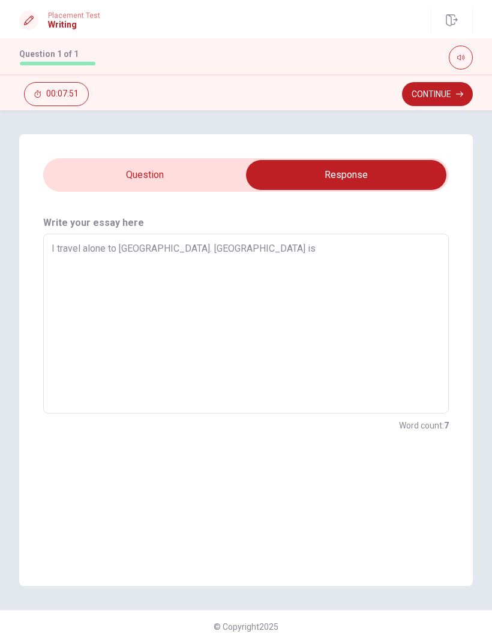
type textarea "x"
type textarea "I travel alone to [GEOGRAPHIC_DATA]. [GEOGRAPHIC_DATA] is"
type textarea "x"
type textarea "I travel alone to [GEOGRAPHIC_DATA]. Jeju is k"
type textarea "x"
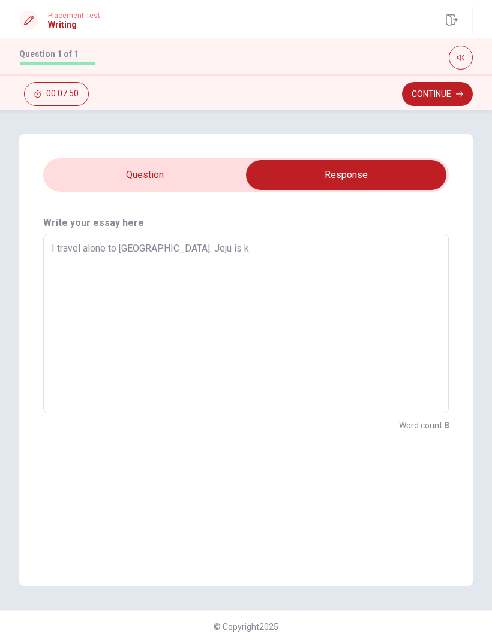
type textarea "I travel alone to [GEOGRAPHIC_DATA]. Jeju is ko"
type textarea "x"
type textarea "I travel alone to [GEOGRAPHIC_DATA]. Jeju is kor"
type textarea "x"
type textarea "I travel alone to [GEOGRAPHIC_DATA]. Jeju is kore"
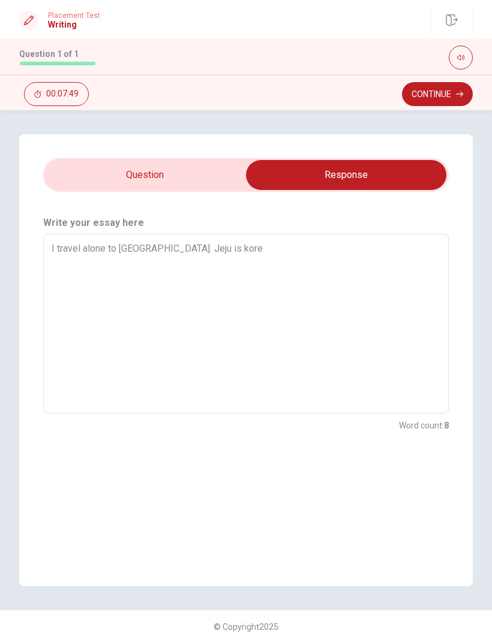
type textarea "x"
type textarea "I travel alone to [GEOGRAPHIC_DATA]. [GEOGRAPHIC_DATA] is [GEOGRAPHIC_DATA]"
type textarea "x"
type textarea "I travel alone to [GEOGRAPHIC_DATA]. Jeju is [DEMOGRAPHIC_DATA]"
type textarea "x"
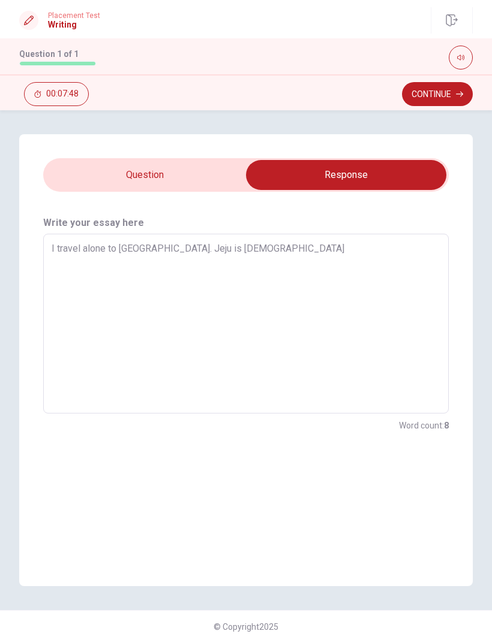
type textarea "I travel alone to [GEOGRAPHIC_DATA]. Jeju is [DEMOGRAPHIC_DATA]"
type textarea "x"
type textarea "I travel alone to [GEOGRAPHIC_DATA]. Jeju is [DEMOGRAPHIC_DATA]"
type textarea "x"
type textarea "I travel alone to [GEOGRAPHIC_DATA]. Jeju is [DEMOGRAPHIC_DATA]'"
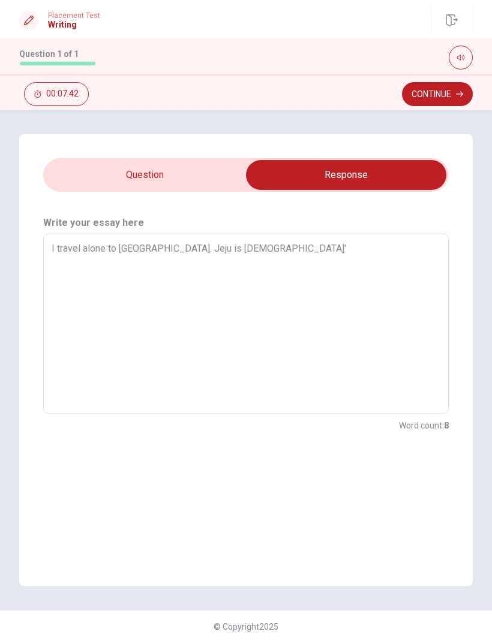
type textarea "x"
type textarea "I travel alone to [GEOGRAPHIC_DATA]. Jeju is [DEMOGRAPHIC_DATA]'s"
type textarea "x"
type textarea "I travel alone to [GEOGRAPHIC_DATA]. Jeju is [DEMOGRAPHIC_DATA]'s"
type textarea "x"
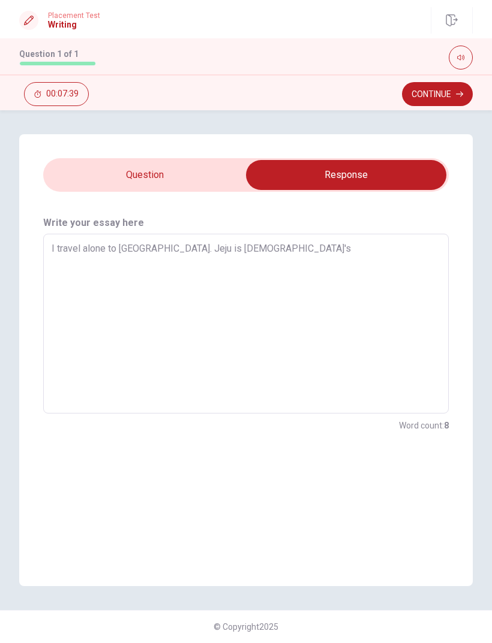
type textarea "I travel alone to [GEOGRAPHIC_DATA]. Jeju is [DEMOGRAPHIC_DATA]'s"
type textarea "x"
type textarea "I travel alone to [GEOGRAPHIC_DATA]. Jeju is [DEMOGRAPHIC_DATA]'"
type textarea "x"
type textarea "I travel alone to [GEOGRAPHIC_DATA]. Jeju is [DEMOGRAPHIC_DATA]"
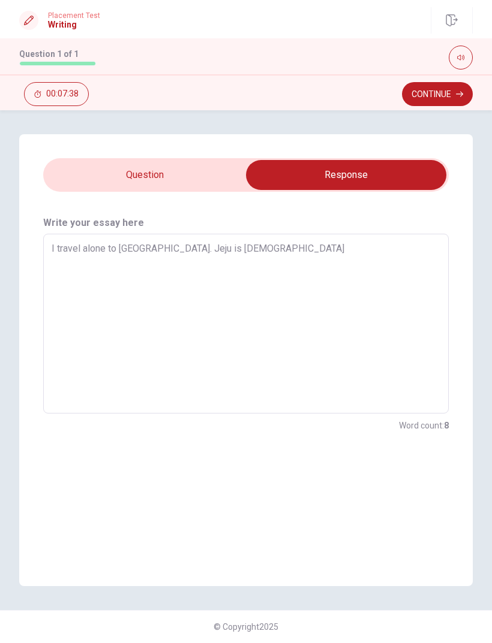
type textarea "x"
type textarea "I travel alone to [GEOGRAPHIC_DATA]. [GEOGRAPHIC_DATA] is [GEOGRAPHIC_DATA]"
click at [174, 247] on textarea "I travel alone to [GEOGRAPHIC_DATA]. [GEOGRAPHIC_DATA] is [GEOGRAPHIC_DATA]" at bounding box center [246, 324] width 388 height 160
type textarea "x"
type textarea "I travel alone to [GEOGRAPHIC_DATA]. Jeju is bkorea"
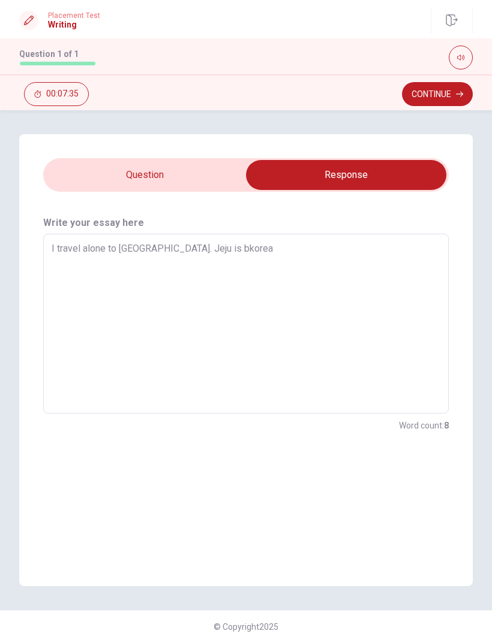
type textarea "x"
type textarea "I travel alone to [GEOGRAPHIC_DATA]. Jeju is bikorea"
type textarea "x"
type textarea "I travel alone to [GEOGRAPHIC_DATA]. Jeju is bigkorea"
type textarea "x"
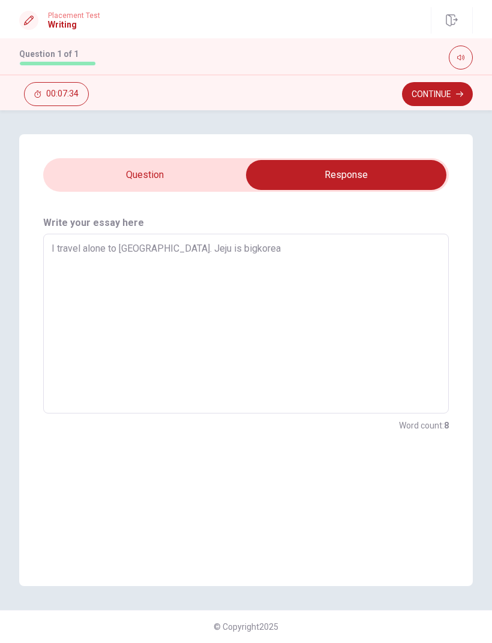
type textarea "I travel alone to [GEOGRAPHIC_DATA]. Jeju is big korea"
type textarea "x"
type textarea "I travel alone to [GEOGRAPHIC_DATA]. Jeju is big ikorea"
type textarea "x"
type textarea "I travel alone to [GEOGRAPHIC_DATA]. Jeju is big iskorea"
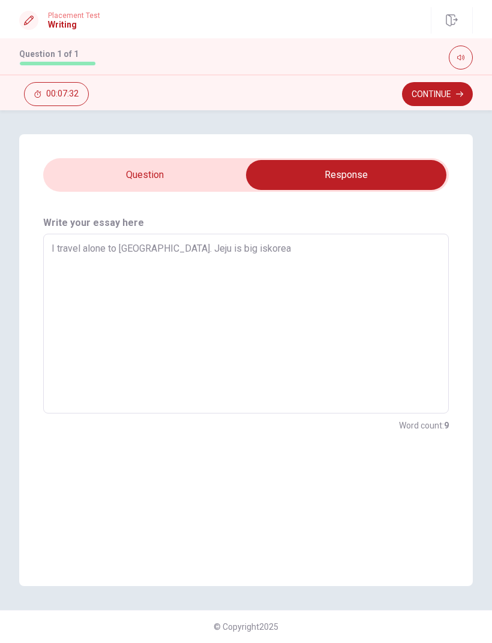
type textarea "x"
type textarea "I travel alone to [GEOGRAPHIC_DATA]. Jeju is big islkorea"
type textarea "x"
type textarea "I travel alone to [GEOGRAPHIC_DATA]. [GEOGRAPHIC_DATA] is big islakorea"
type textarea "x"
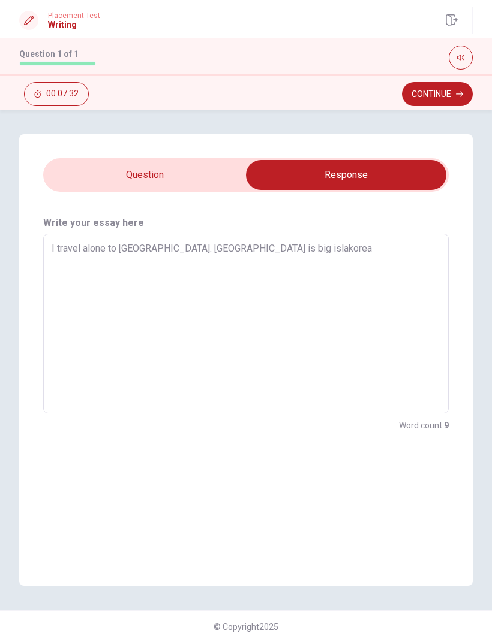
type textarea "I travel alone to [GEOGRAPHIC_DATA]. [GEOGRAPHIC_DATA] is big islankorea"
type textarea "x"
type textarea "I travel alone to [GEOGRAPHIC_DATA]. [GEOGRAPHIC_DATA] is big islandkorea"
type textarea "x"
type textarea "I travel alone to [GEOGRAPHIC_DATA]. [GEOGRAPHIC_DATA] is [GEOGRAPHIC_DATA]"
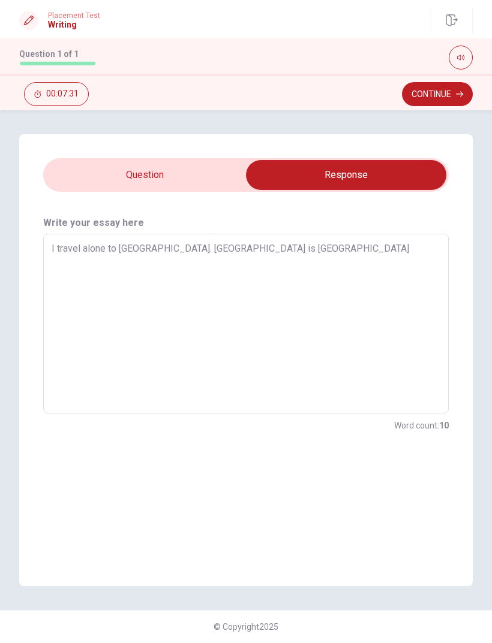
type textarea "x"
type textarea "I travel alone to [GEOGRAPHIC_DATA]. [GEOGRAPHIC_DATA] is [GEOGRAPHIC_DATA] iko…"
type textarea "x"
type textarea "I travel alone to [GEOGRAPHIC_DATA]. [GEOGRAPHIC_DATA] is [GEOGRAPHIC_DATA] ink…"
type textarea "x"
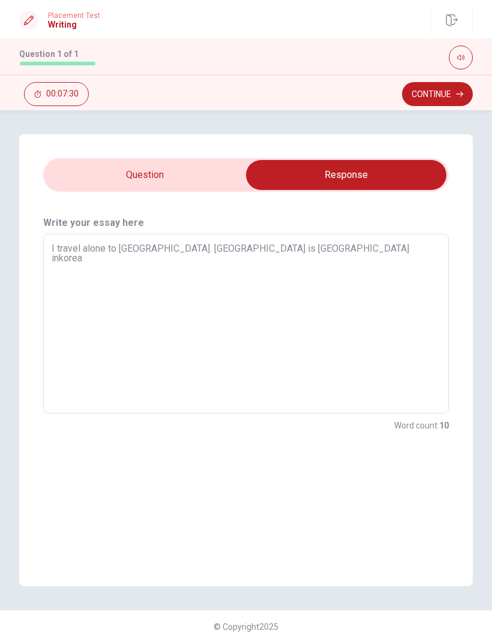
type textarea "I travel alone to [GEOGRAPHIC_DATA]. [GEOGRAPHIC_DATA] is [GEOGRAPHIC_DATA] in …"
type textarea "x"
type textarea "I travel alone to [GEOGRAPHIC_DATA]. [GEOGRAPHIC_DATA] is big island in [GEOGRA…"
type textarea "x"
type textarea "I travel alone to [GEOGRAPHIC_DATA]. [GEOGRAPHIC_DATA] is [GEOGRAPHIC_DATA] in …"
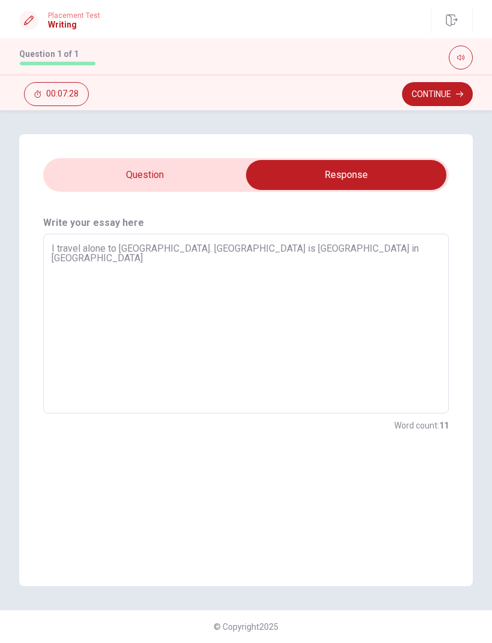
type textarea "x"
type textarea "I travel alone to [GEOGRAPHIC_DATA]. [GEOGRAPHIC_DATA] is big island in [GEOGRA…"
type textarea "x"
type textarea "I travel alone to [GEOGRAPHIC_DATA]. [GEOGRAPHIC_DATA] is [GEOGRAPHIC_DATA] in …"
type textarea "x"
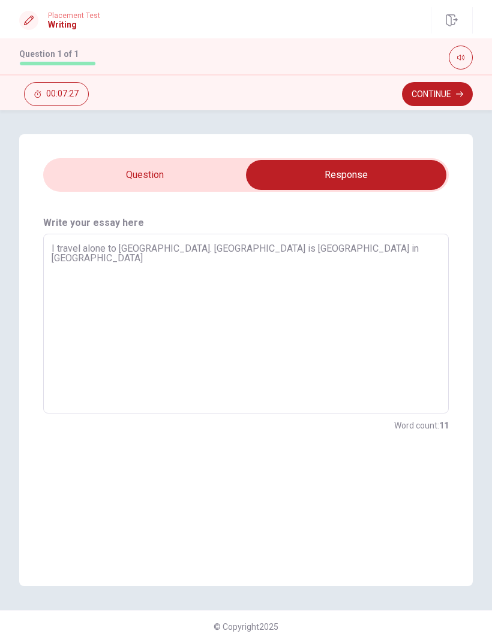
type textarea "I travel alone to [GEOGRAPHIC_DATA]. [GEOGRAPHIC_DATA] is [GEOGRAPHIC_DATA] in …"
type textarea "x"
type textarea "I travel alone to [GEOGRAPHIC_DATA]. [GEOGRAPHIC_DATA] is [GEOGRAPHIC_DATA] in …"
click at [143, 248] on textarea "I travel alone to [GEOGRAPHIC_DATA]. [GEOGRAPHIC_DATA] is [GEOGRAPHIC_DATA] in …" at bounding box center [246, 324] width 388 height 160
type textarea "x"
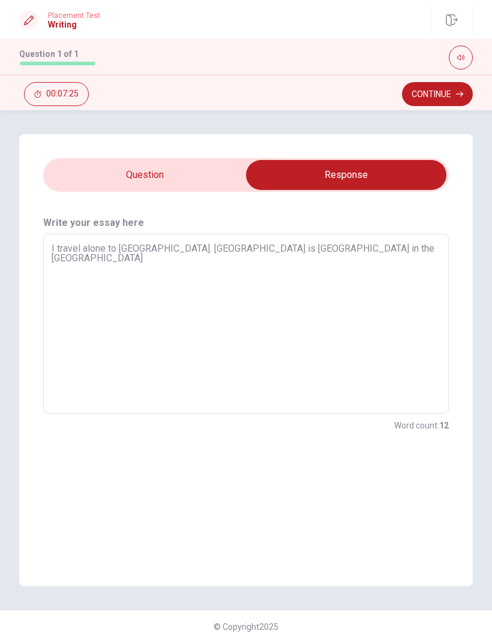
type textarea "I travel alone to [GEOGRAPHIC_DATA]. [GEOGRAPHIC_DATA] is [GEOGRAPHIC_DATA] in …"
type textarea "x"
type textarea "I travel alone to [GEOGRAPHIC_DATA]. [GEOGRAPHIC_DATA] is [GEOGRAPHIC_DATA] in …"
type textarea "x"
type textarea "I travel alone to [GEOGRAPHIC_DATA]. TheJeju is big island in the [GEOGRAPHIC_D…"
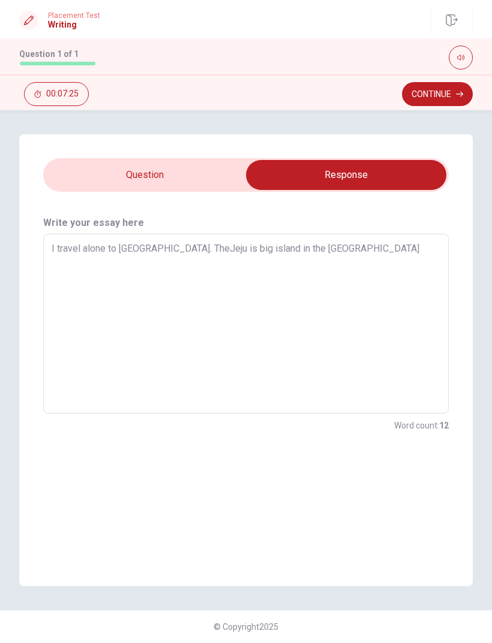
type textarea "x"
type textarea "I travel alone to [GEOGRAPHIC_DATA]. The [GEOGRAPHIC_DATA] is big island in the…"
click at [301, 244] on textarea "I travel alone to [GEOGRAPHIC_DATA]. The [GEOGRAPHIC_DATA] is big island in the…" at bounding box center [246, 324] width 388 height 160
type textarea "x"
type textarea "I travel alone to [GEOGRAPHIC_DATA]. The [GEOGRAPHIC_DATA] is big island in the…"
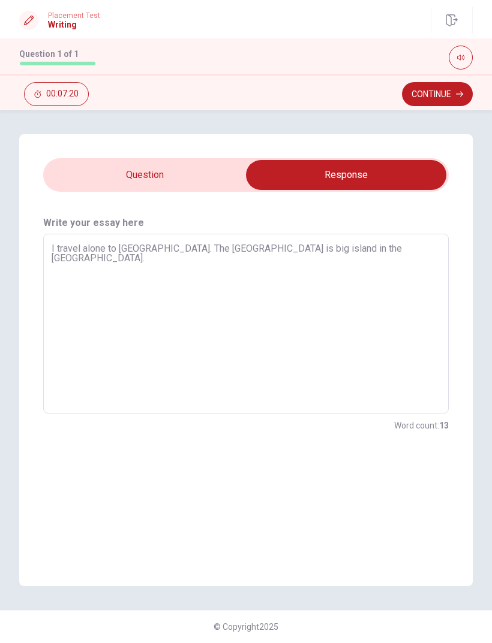
type textarea "x"
type textarea "I travel alone to [GEOGRAPHIC_DATA]. The [GEOGRAPHIC_DATA] is big island in the…"
click at [132, 250] on textarea "I travel alone to [GEOGRAPHIC_DATA]. The [GEOGRAPHIC_DATA] is big island in the…" at bounding box center [246, 324] width 388 height 160
type textarea "x"
type textarea "I travel alone to [GEOGRAPHIC_DATA]. The [GEOGRAPHIC_DATA] is big island in the…"
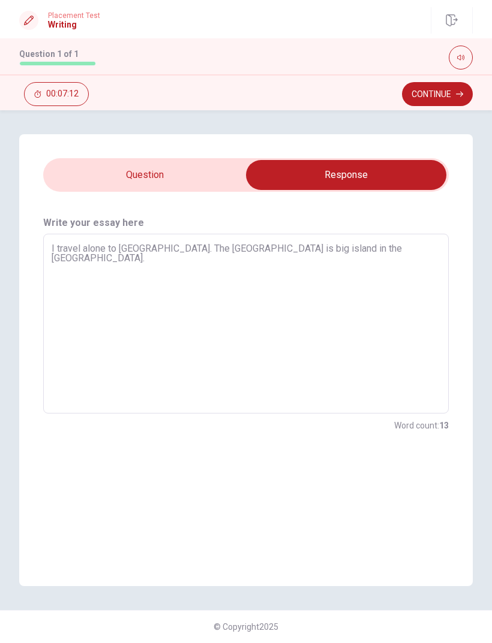
type textarea "x"
type textarea "I travel alone to [GEOGRAPHIC_DATA]. The [GEOGRAPHIC_DATA] is big island in the…"
type textarea "x"
type textarea "I travel alone to [GEOGRAPHIC_DATA]. The [GEOGRAPHIC_DATA] is big island in the…"
type textarea "x"
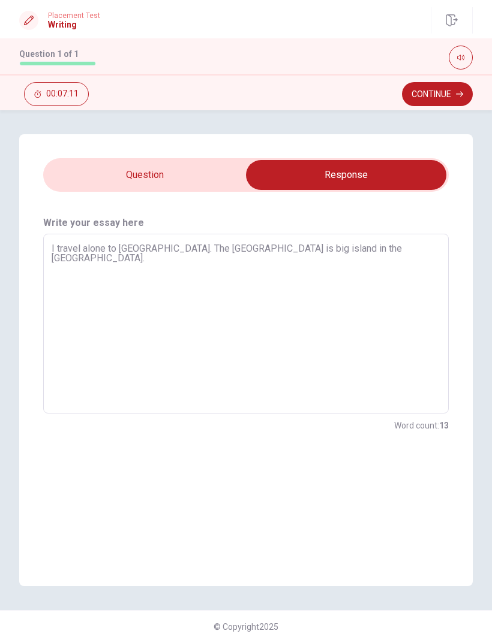
type textarea "I travel alone to [GEOGRAPHIC_DATA] . The [GEOGRAPHIC_DATA] is big island in th…"
type textarea "x"
type textarea "I travel alone to [GEOGRAPHIC_DATA] for . The [GEOGRAPHIC_DATA] is big island i…"
type textarea "x"
type textarea "I travel alone to [GEOGRAPHIC_DATA] for 4. The [GEOGRAPHIC_DATA] is big island …"
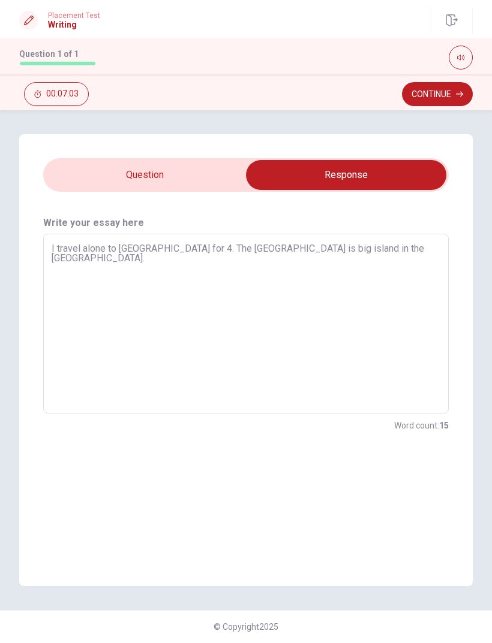
type textarea "x"
type textarea "I travel alone to [GEOGRAPHIC_DATA] for 4 . The [GEOGRAPHIC_DATA] is big island…"
type textarea "x"
type textarea "I travel alone to [GEOGRAPHIC_DATA] for 4 d. The [GEOGRAPHIC_DATA] is big islan…"
type textarea "x"
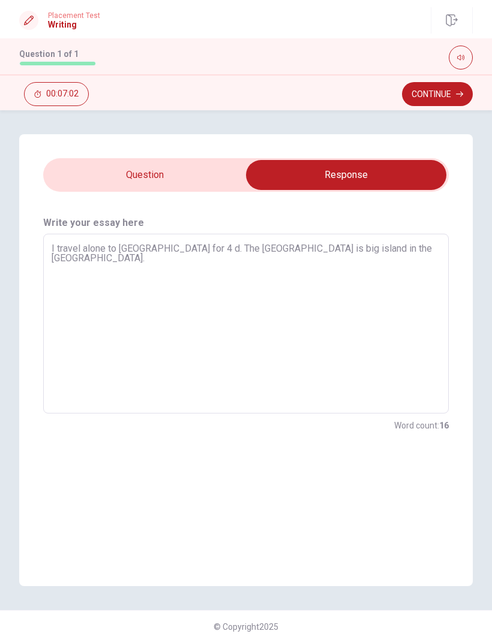
type textarea "I travel alone to [GEOGRAPHIC_DATA] for 4 da. The [GEOGRAPHIC_DATA] is big isla…"
type textarea "x"
type textarea "I travel alone to [GEOGRAPHIC_DATA] for 4 day. The [GEOGRAPHIC_DATA] is big isl…"
type textarea "x"
type textarea "I travel alone to [GEOGRAPHIC_DATA] for 4 days. The [GEOGRAPHIC_DATA] is big is…"
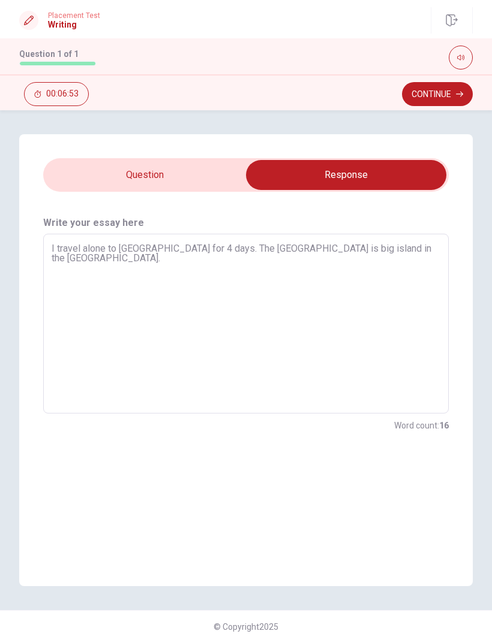
click at [372, 244] on textarea "I travel alone to [GEOGRAPHIC_DATA] for 4 days. The [GEOGRAPHIC_DATA] is big is…" at bounding box center [246, 324] width 388 height 160
type textarea "x"
